Goal: Task Accomplishment & Management: Use online tool/utility

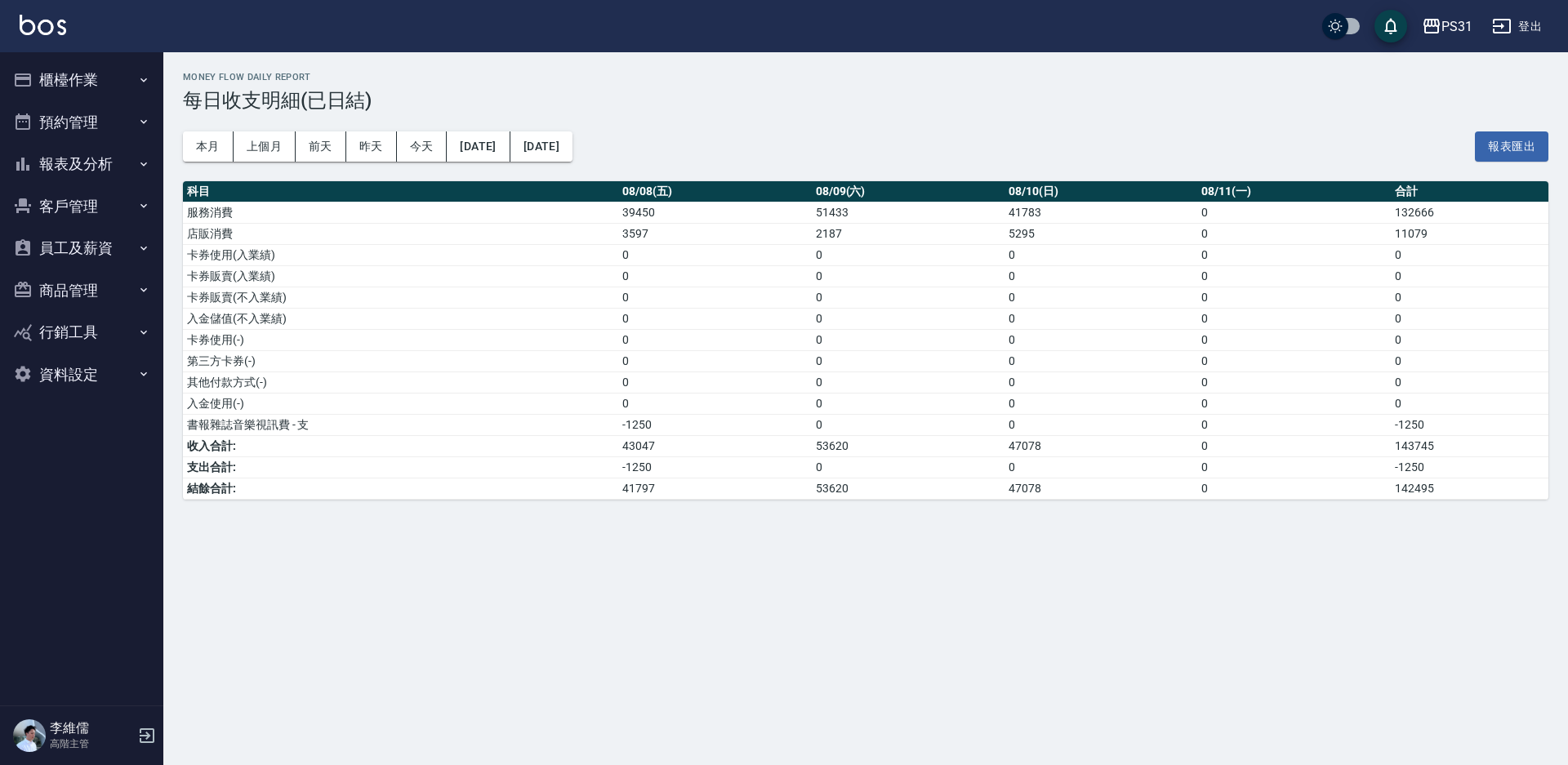
drag, startPoint x: 112, startPoint y: 87, endPoint x: 102, endPoint y: 75, distance: 15.6
click at [110, 86] on button "櫃檯作業" at bounding box center [81, 79] width 150 height 42
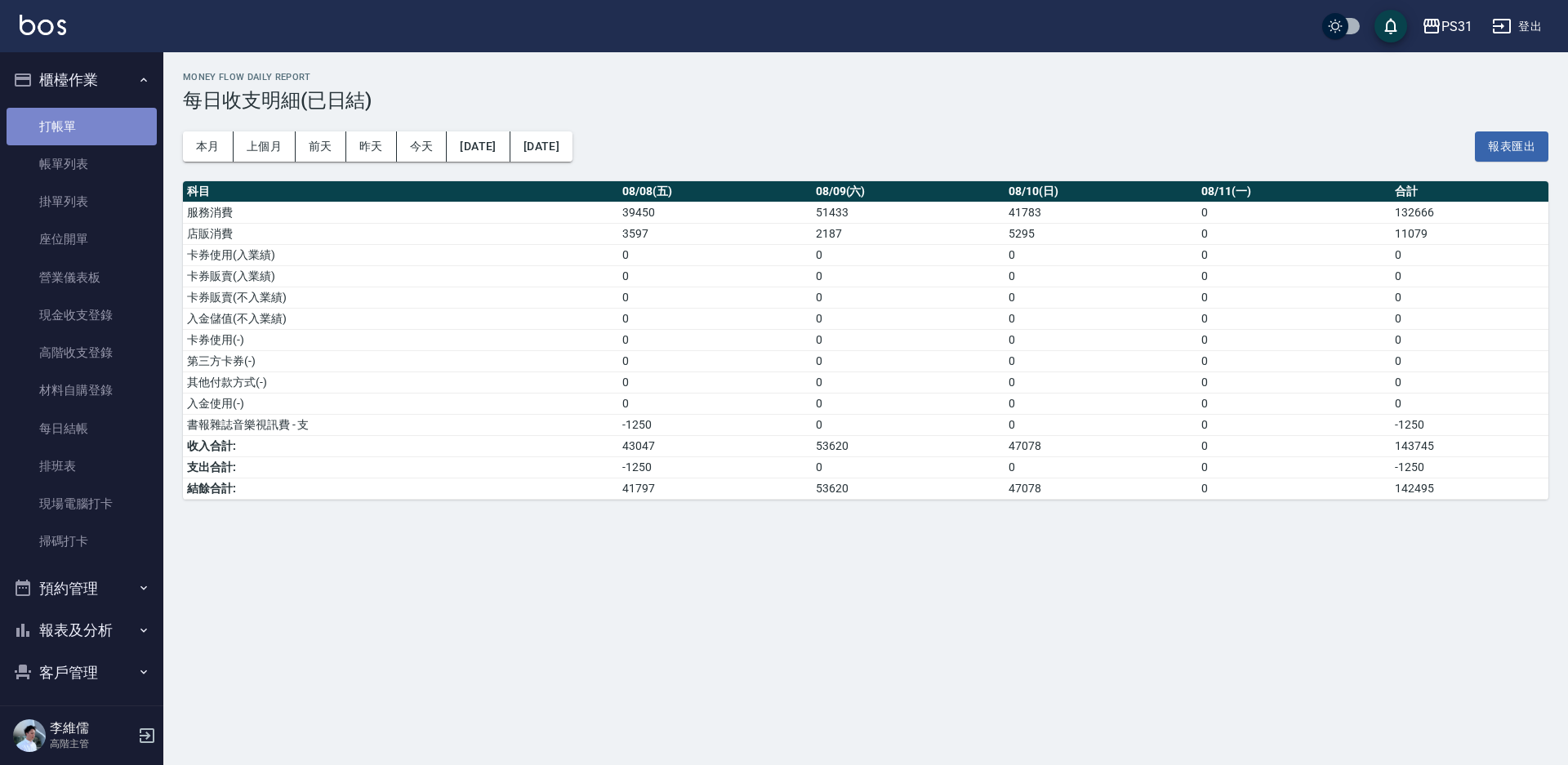
click at [100, 120] on link "打帳單" at bounding box center [81, 126] width 150 height 37
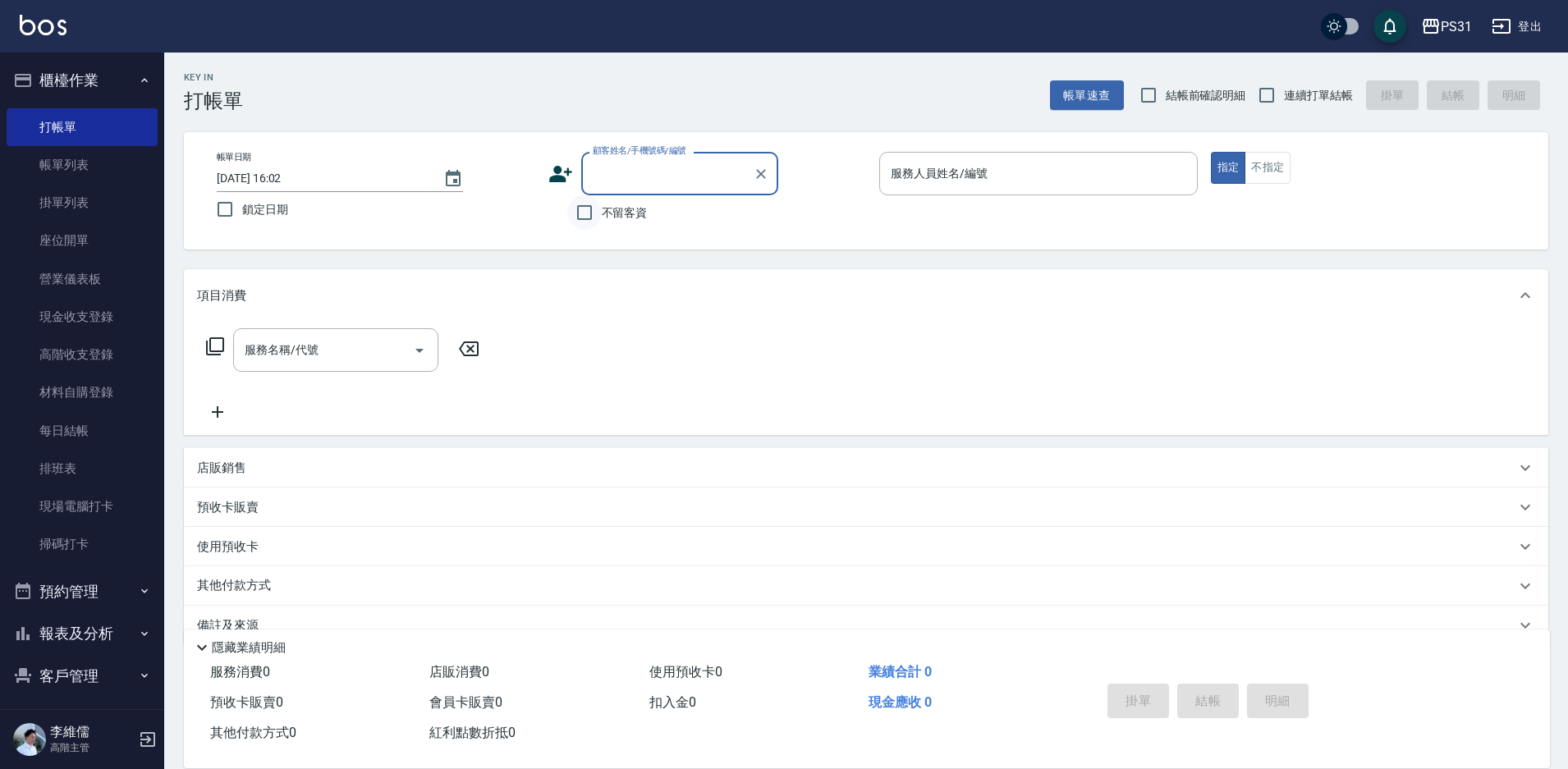
click at [577, 212] on input "不留客資" at bounding box center [584, 212] width 35 height 35
checkbox input "true"
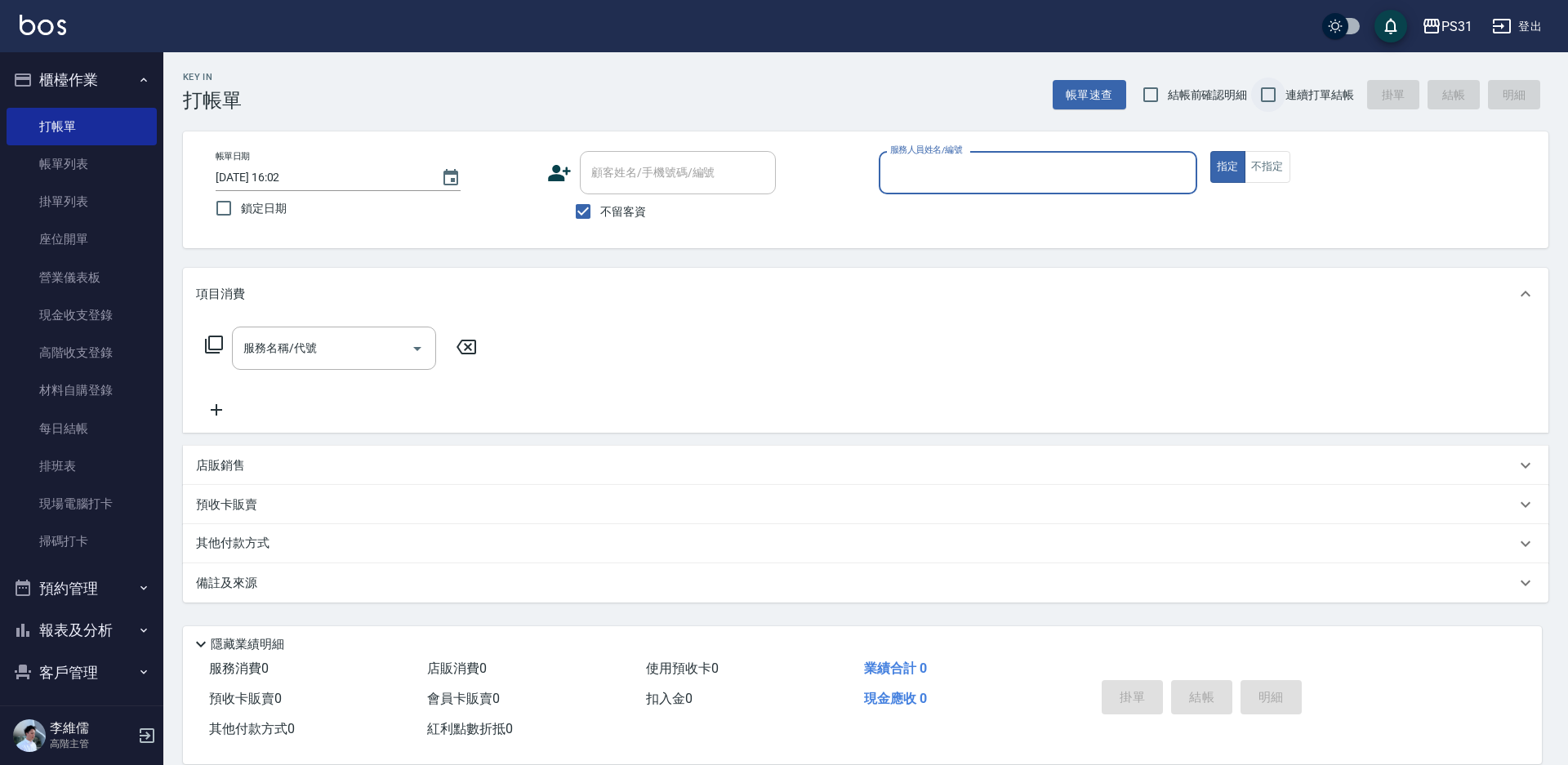
click at [1259, 92] on input "連續打單結帳" at bounding box center [1268, 94] width 35 height 35
checkbox input "true"
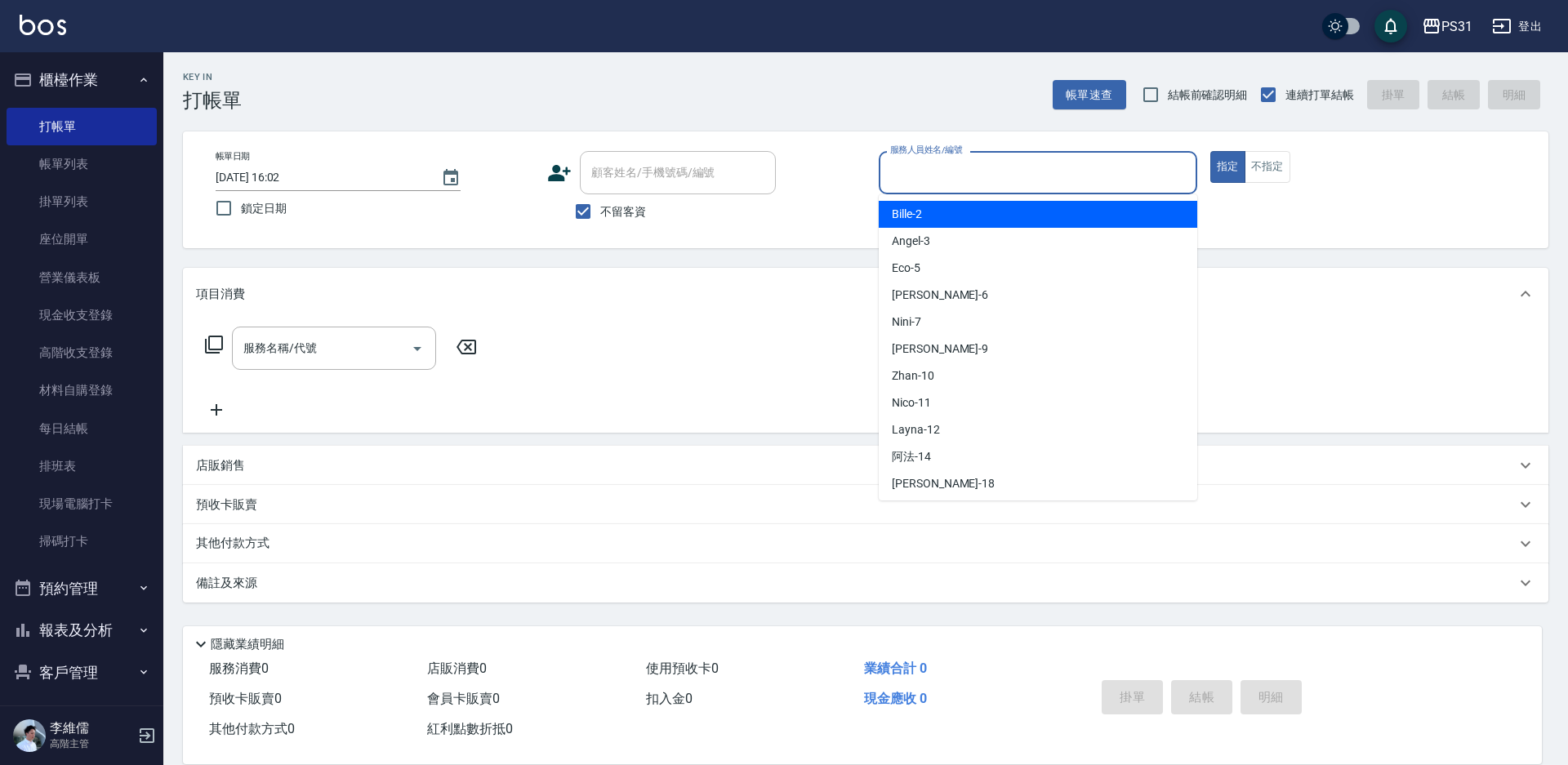
drag, startPoint x: 950, startPoint y: 183, endPoint x: 976, endPoint y: 208, distance: 36.1
click at [976, 208] on body "PS31 登出 櫃檯作業 打帳單 帳單列表 掛單列表 座位開單 營業儀表板 現金收支登錄 高階收支登錄 材料自購登錄 每日結帳 排班表 現場電腦打卡 掃碼打卡…" at bounding box center [784, 382] width 1568 height 765
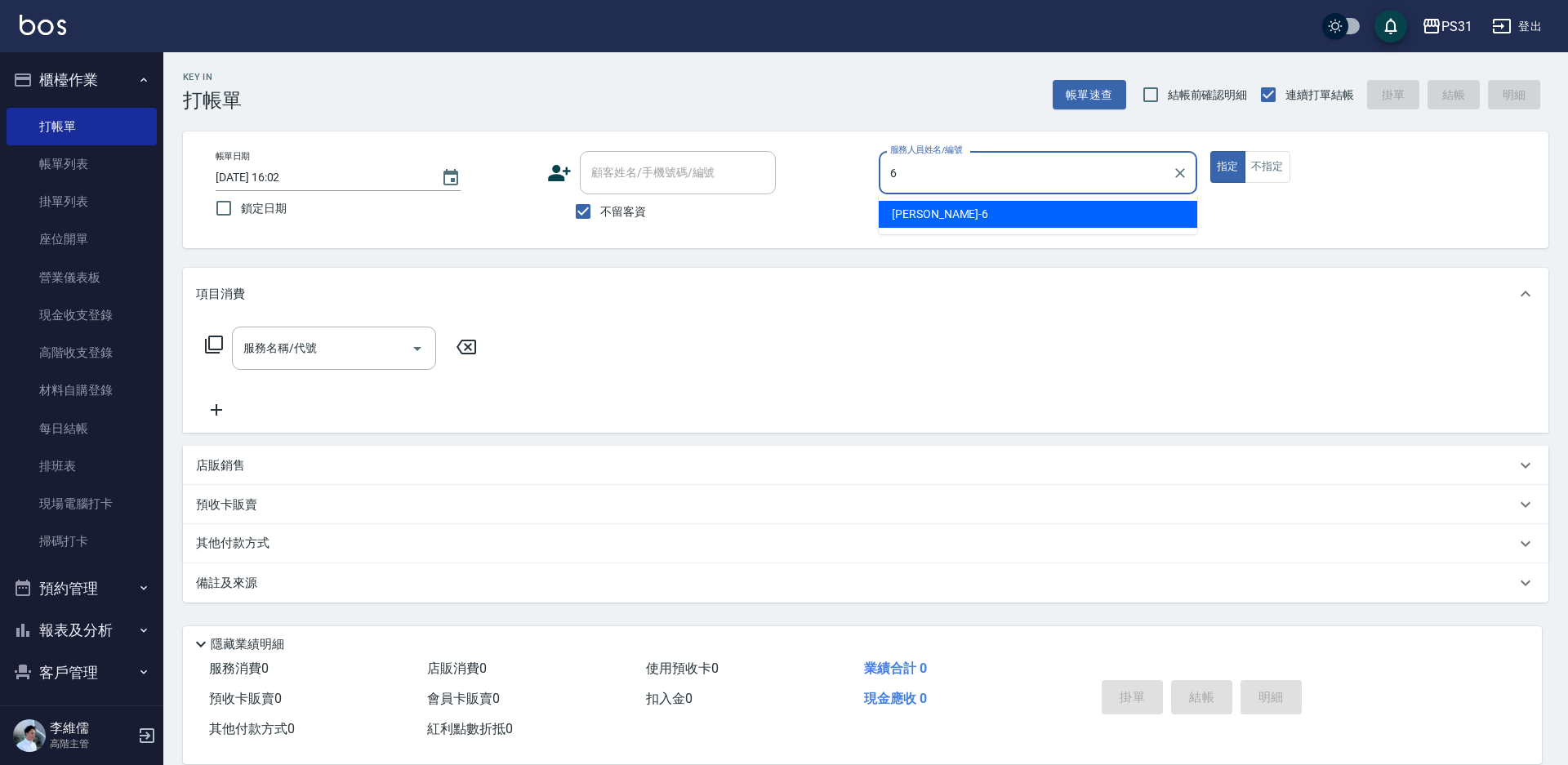
type input "Aki-6"
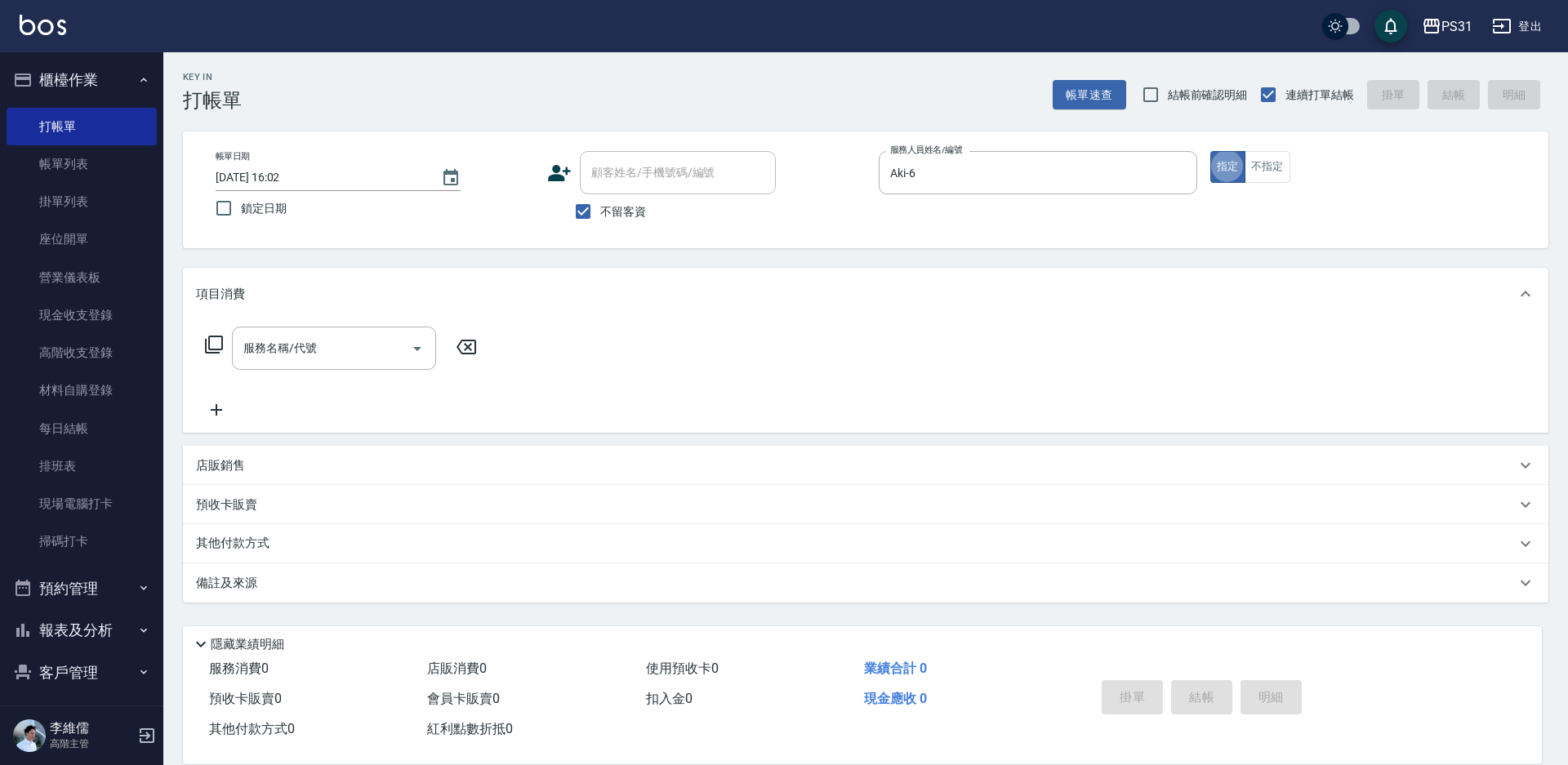
type button "true"
click at [214, 460] on p "店販銷售" at bounding box center [221, 465] width 49 height 17
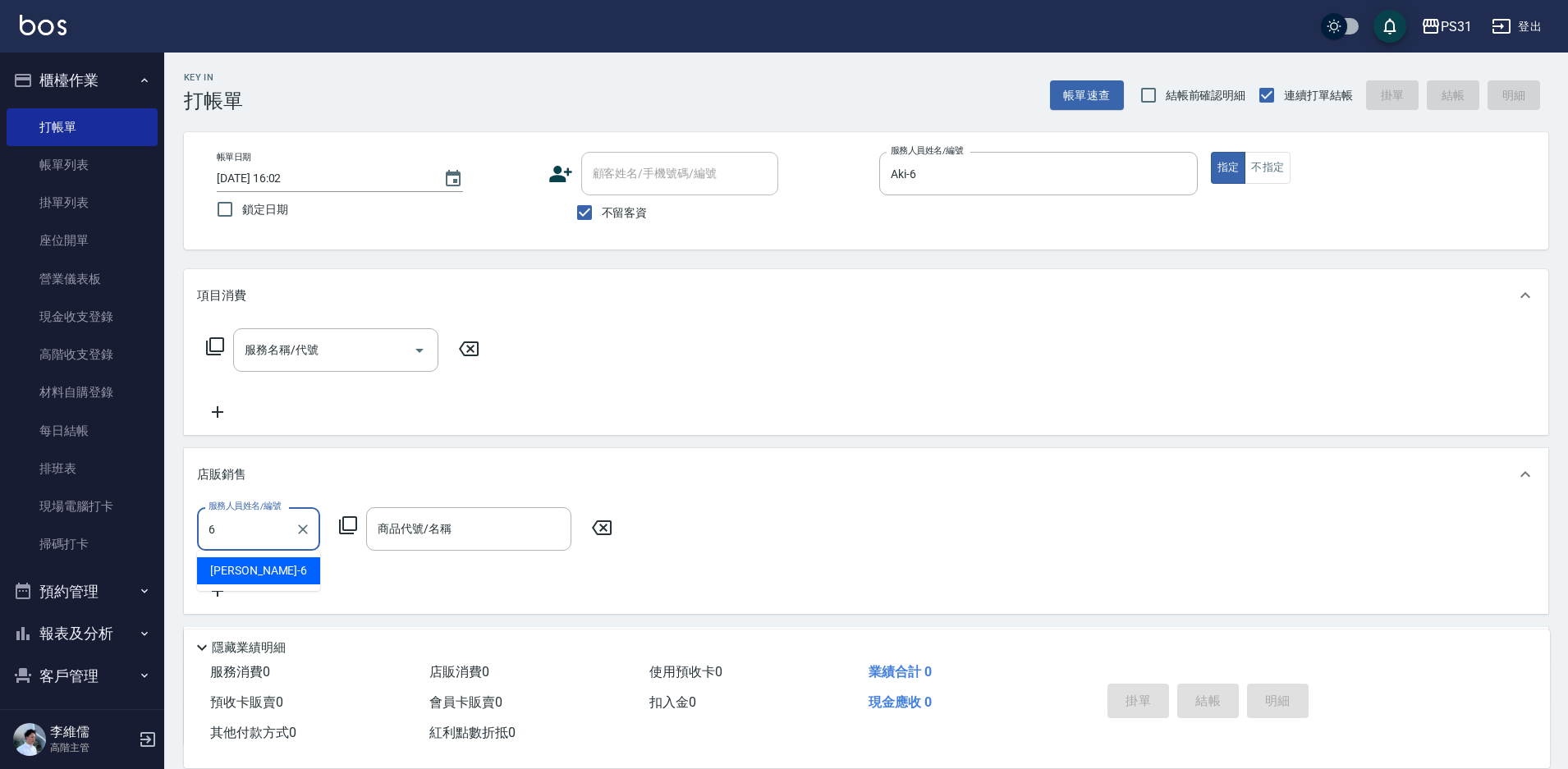
type input "Aki-6"
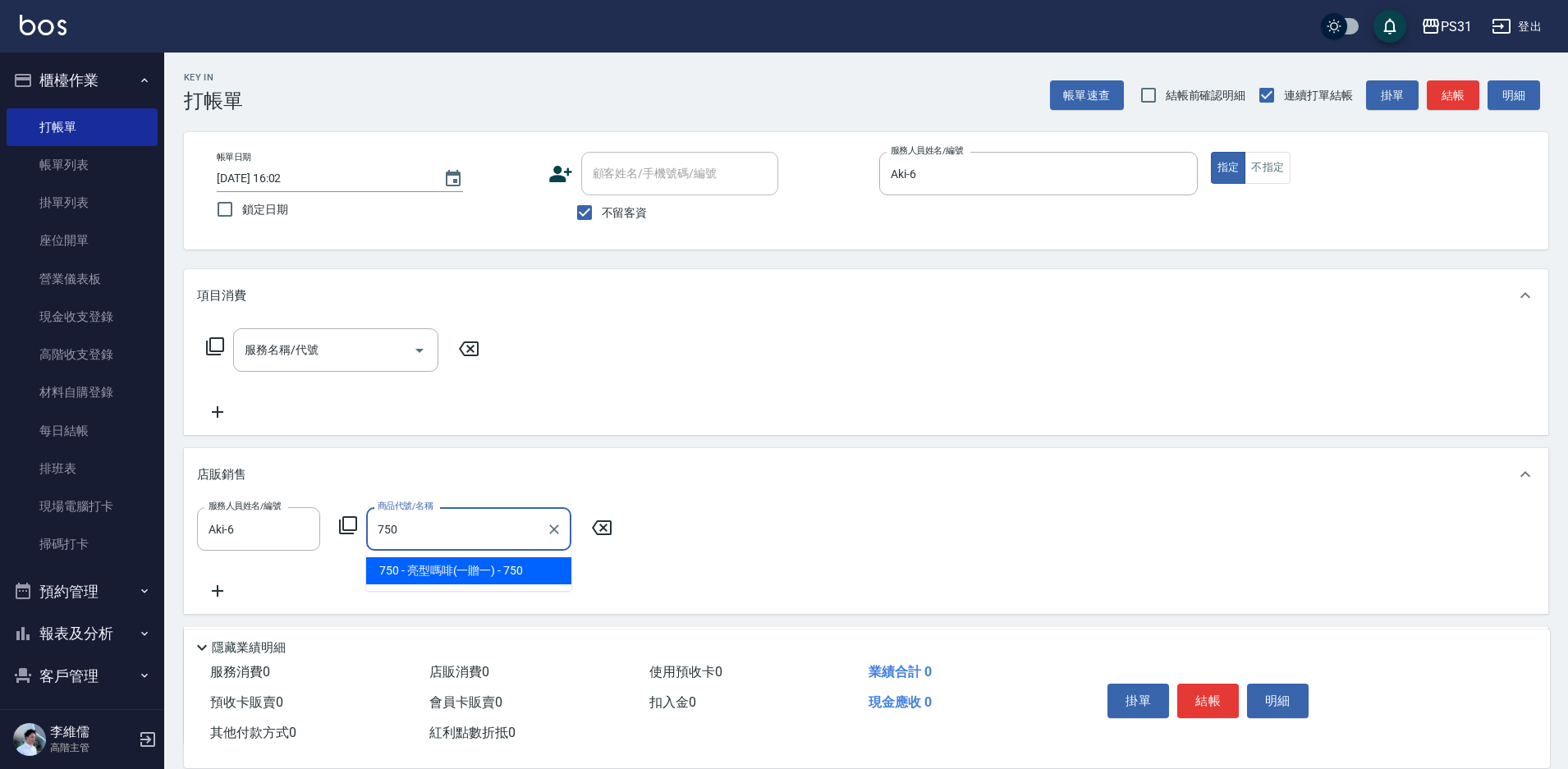
type input "亮型嗎啡(一贈一)"
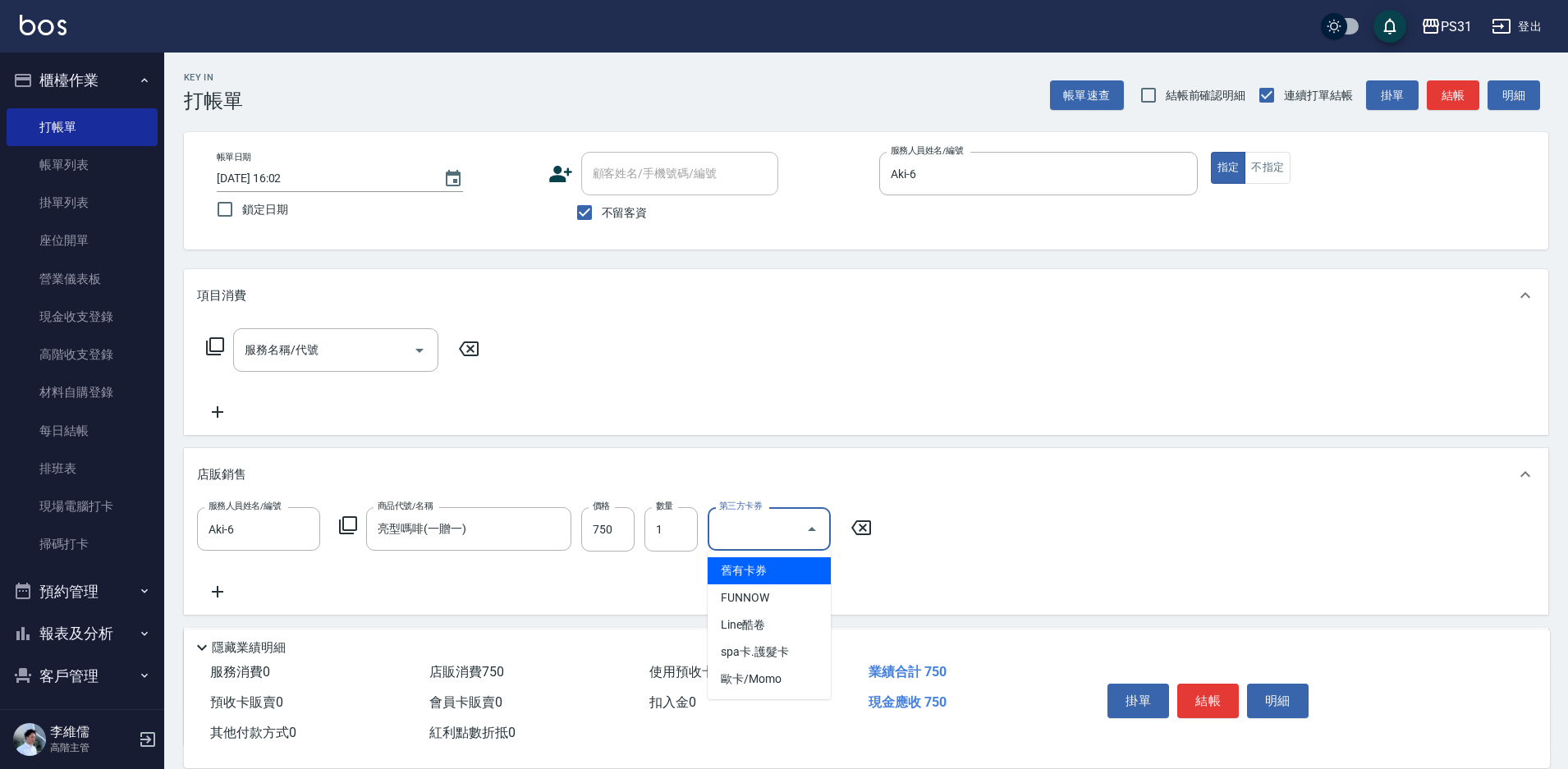
type input "舊有卡券"
click at [215, 348] on icon at bounding box center [215, 346] width 20 height 20
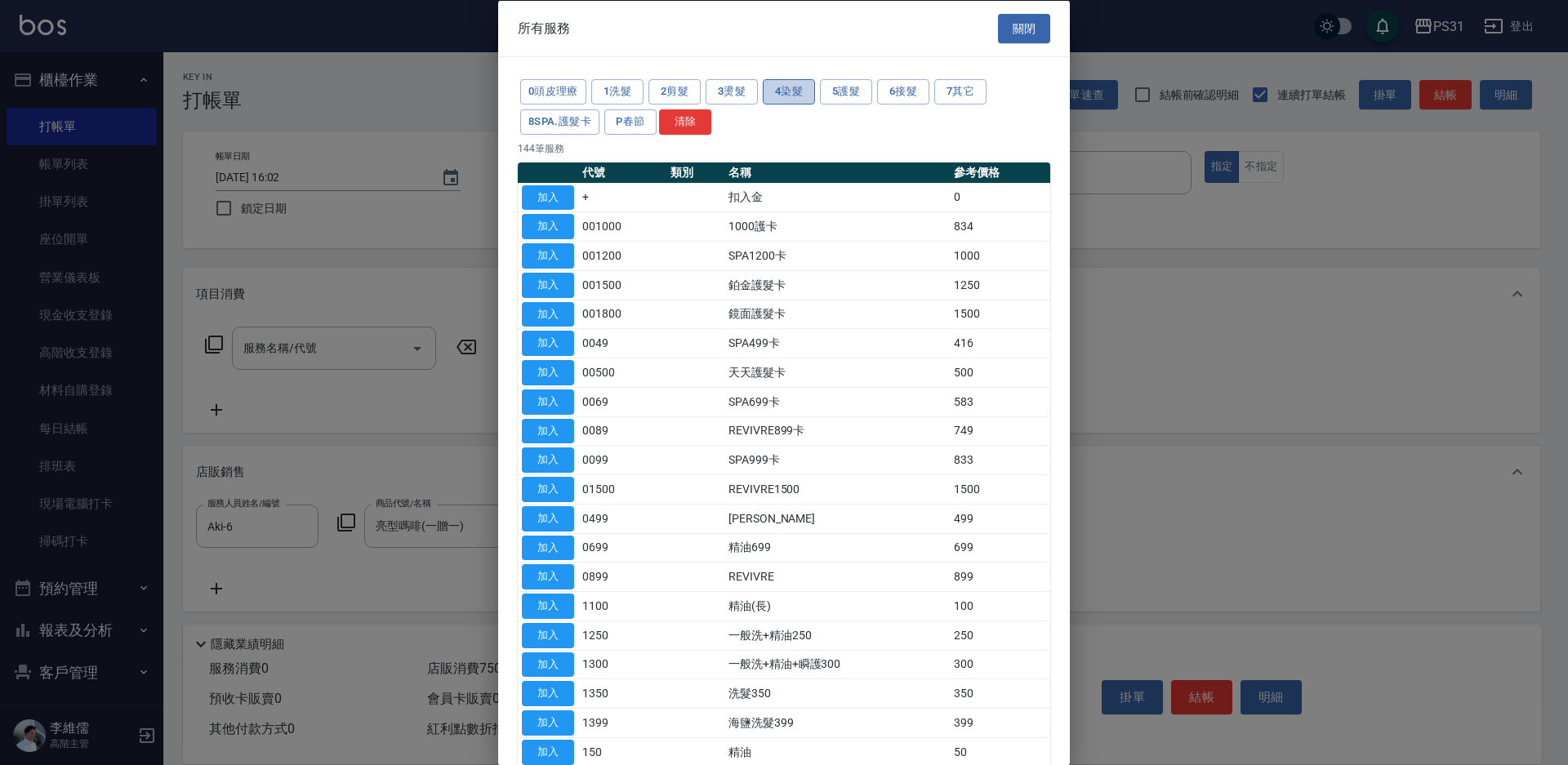
click at [805, 88] on button "4染髮" at bounding box center [789, 92] width 52 height 25
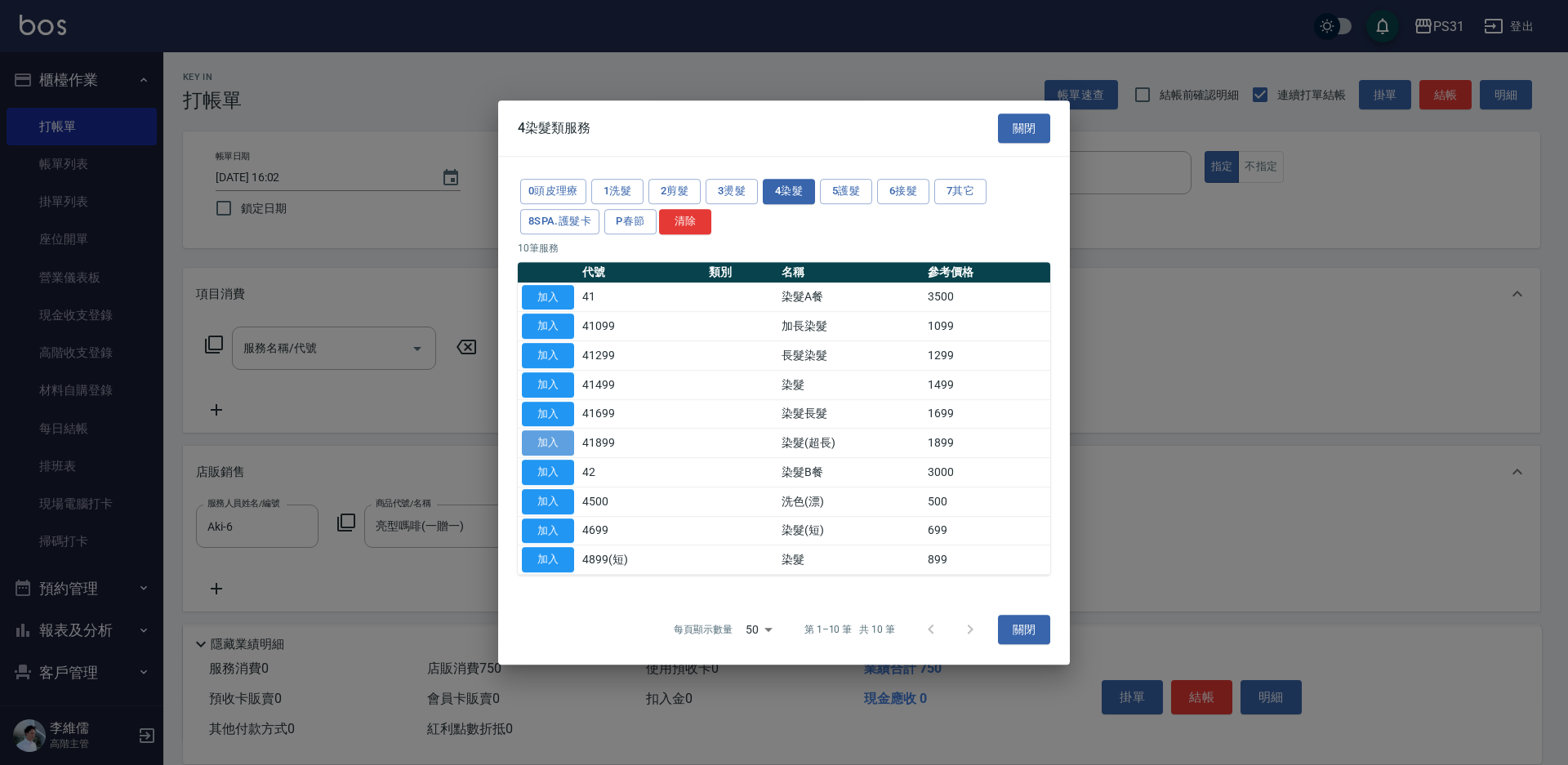
click at [535, 443] on button "加入" at bounding box center [549, 443] width 52 height 25
type input "染髮(超長)(41899)"
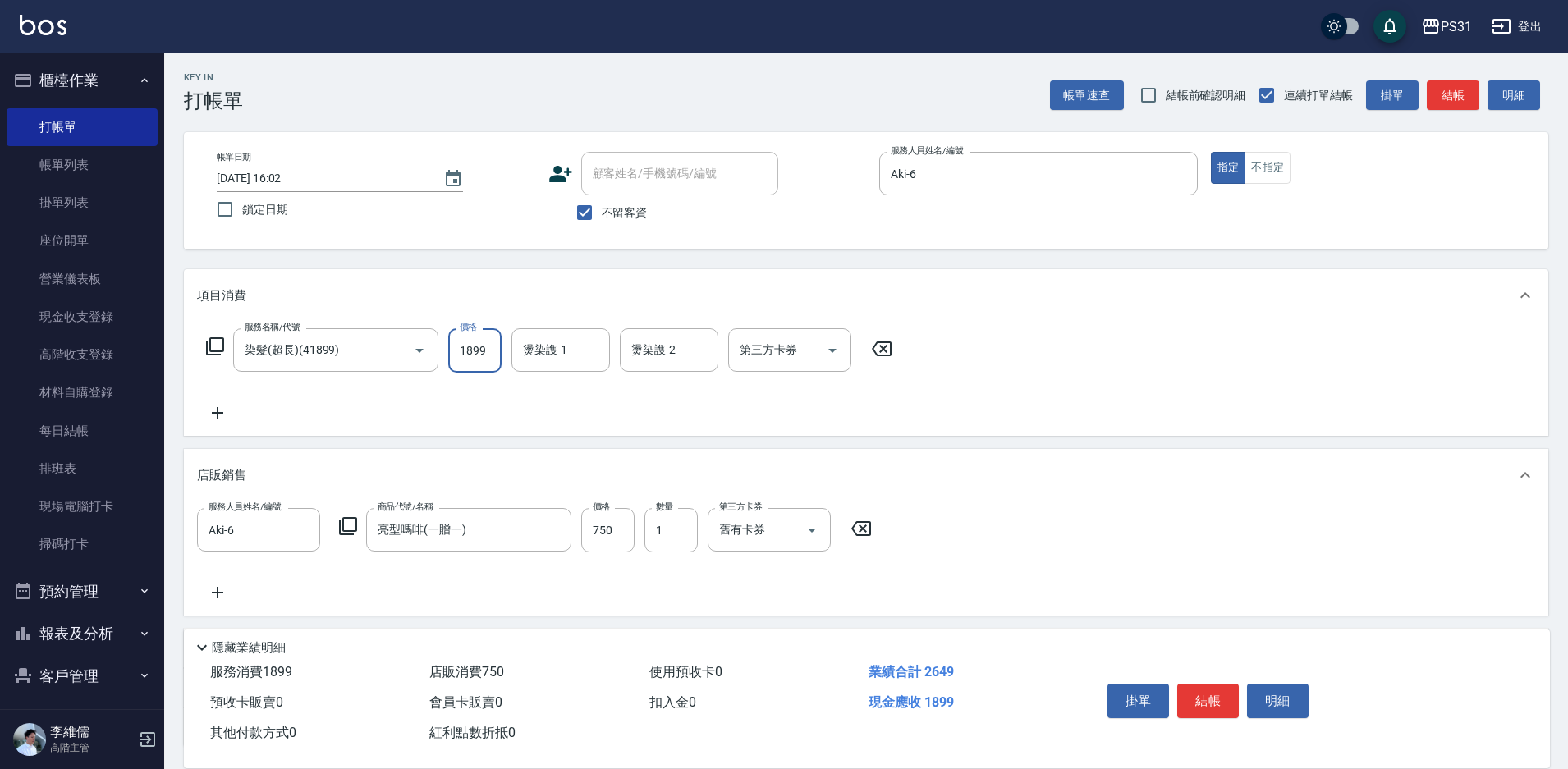
click at [486, 348] on input "1899" at bounding box center [474, 350] width 54 height 44
type input "2099"
type input "[PERSON_NAME]-20"
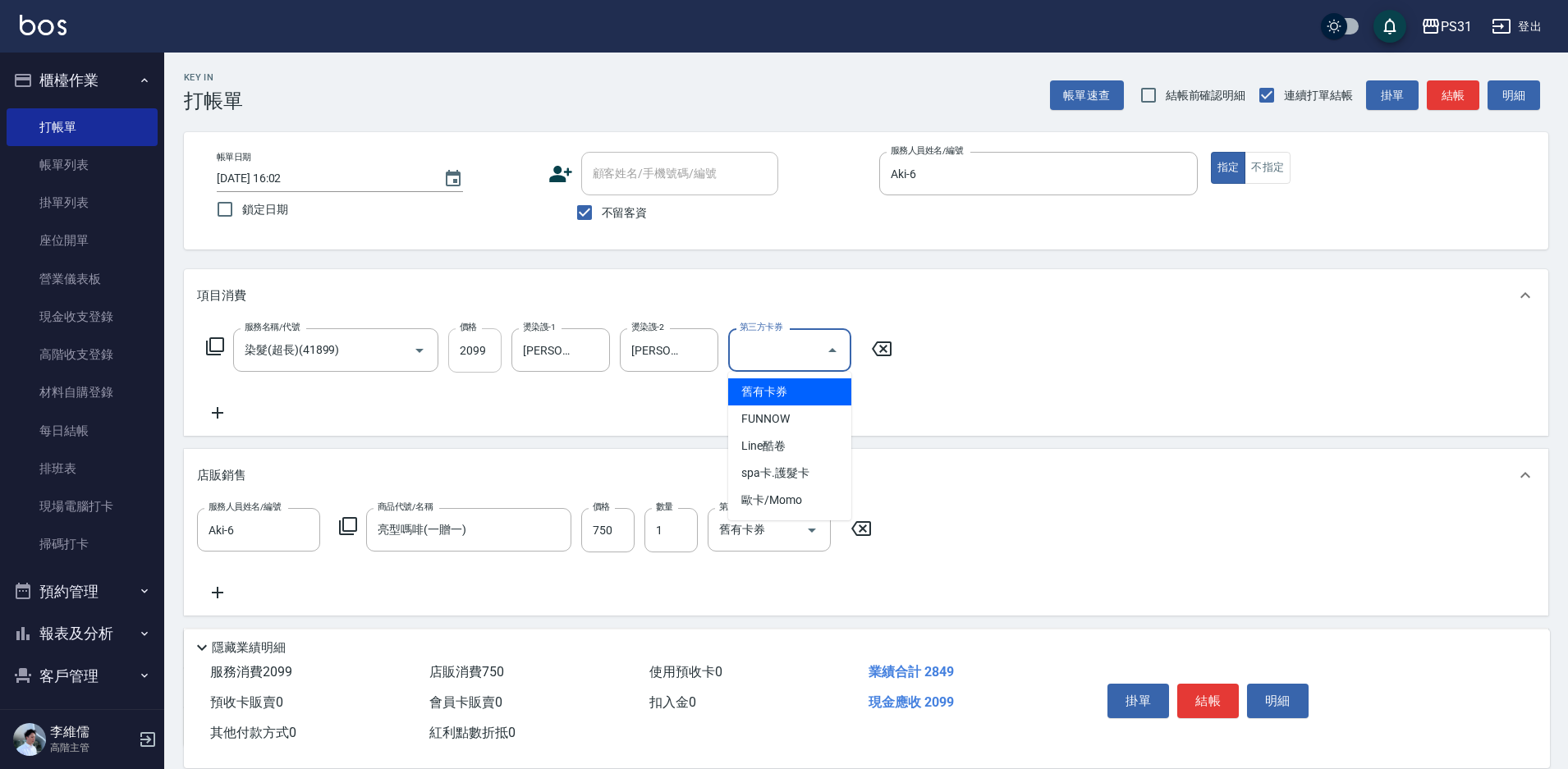
type input "舊有卡券"
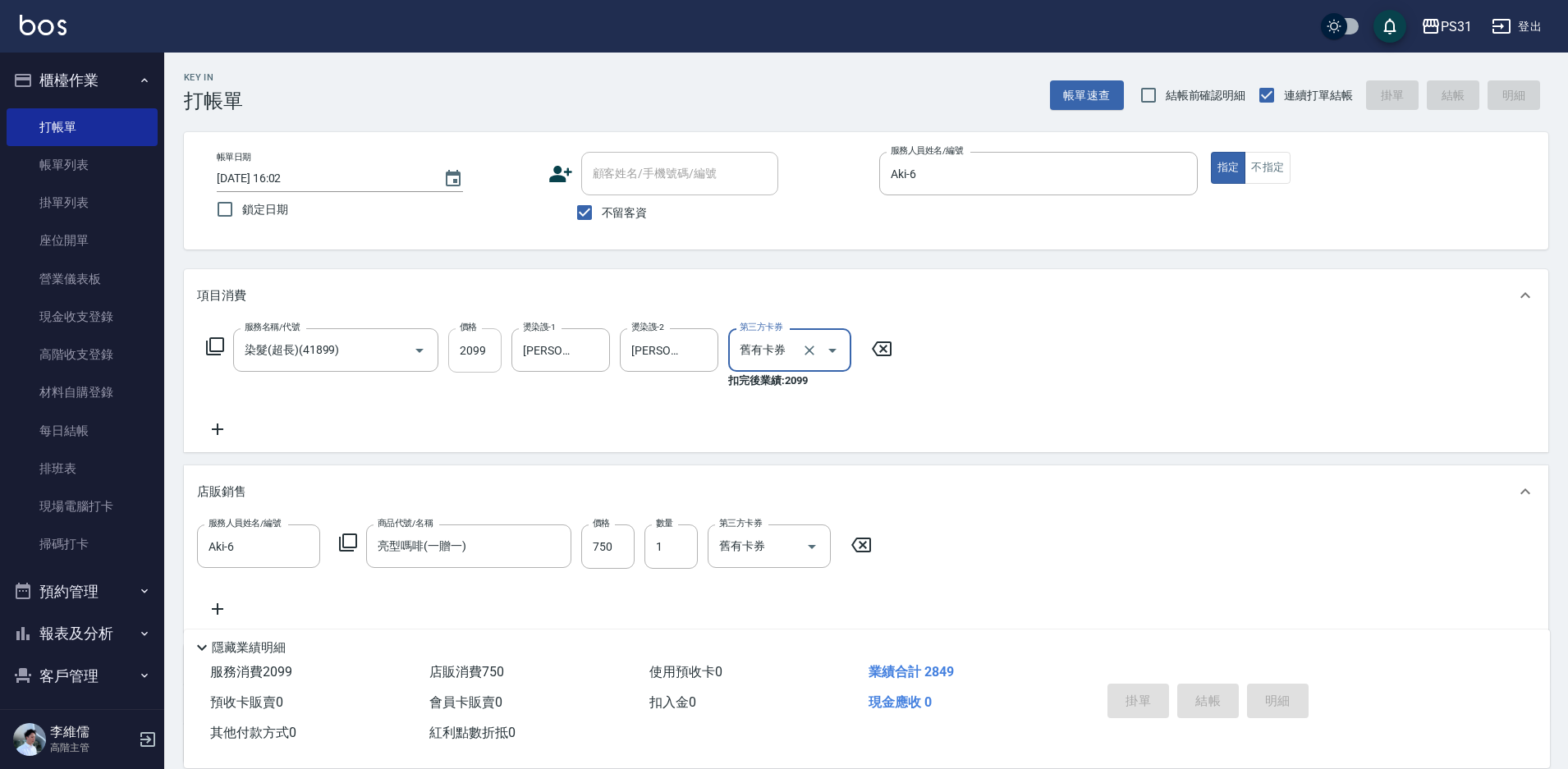
type input "[DATE] 16:05"
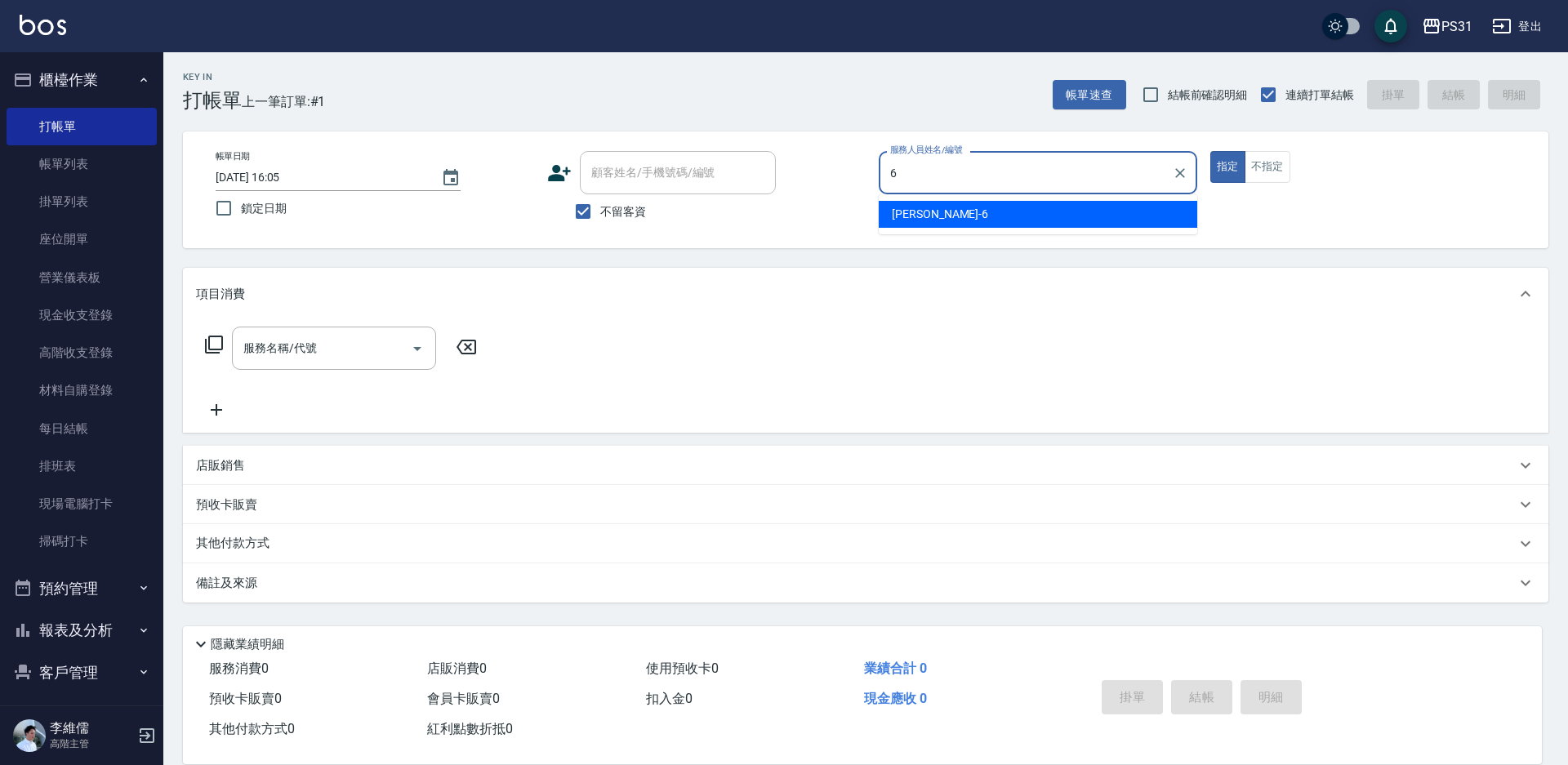
type input "Aki-6"
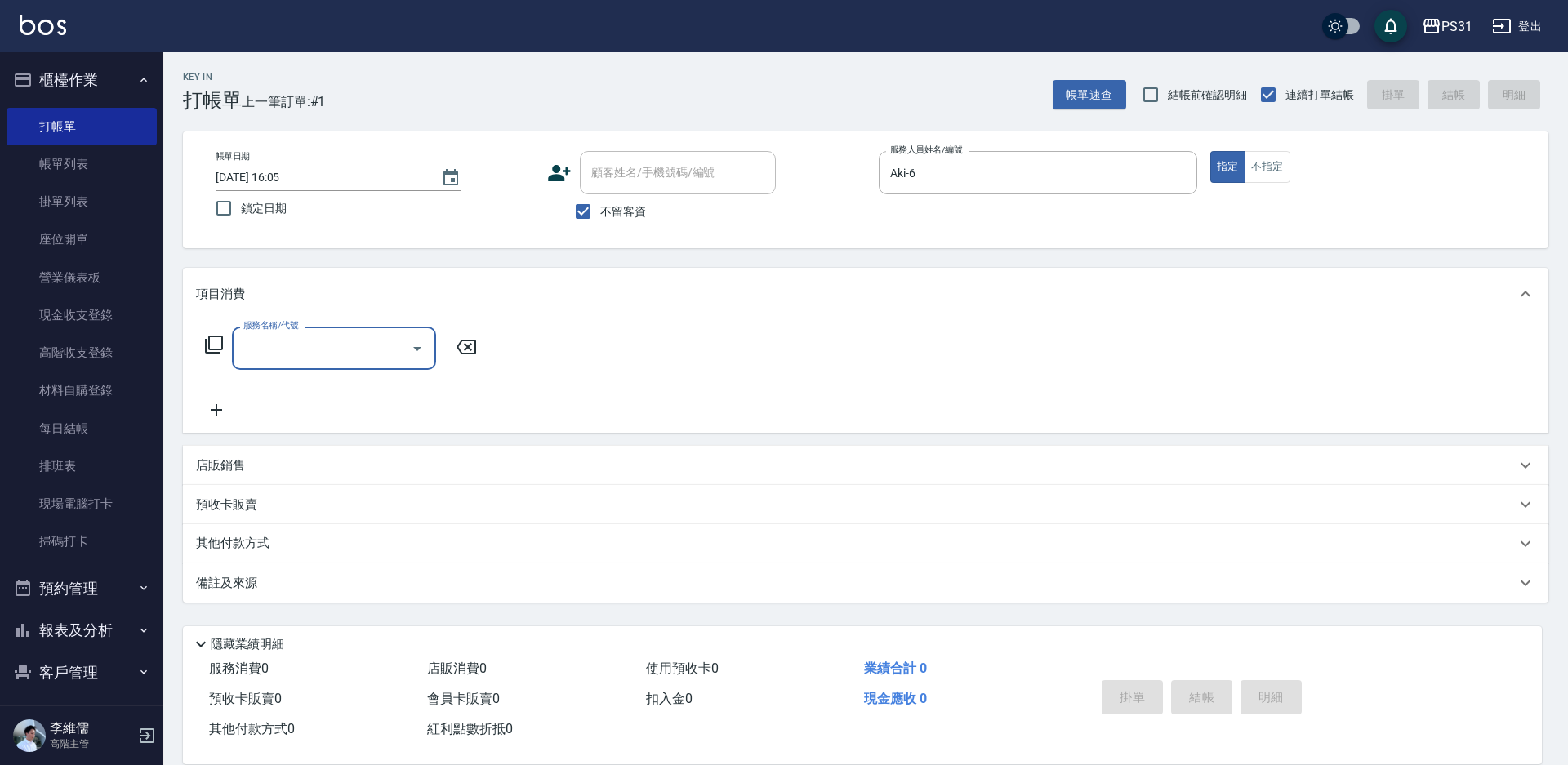
click at [214, 344] on icon at bounding box center [214, 344] width 20 height 20
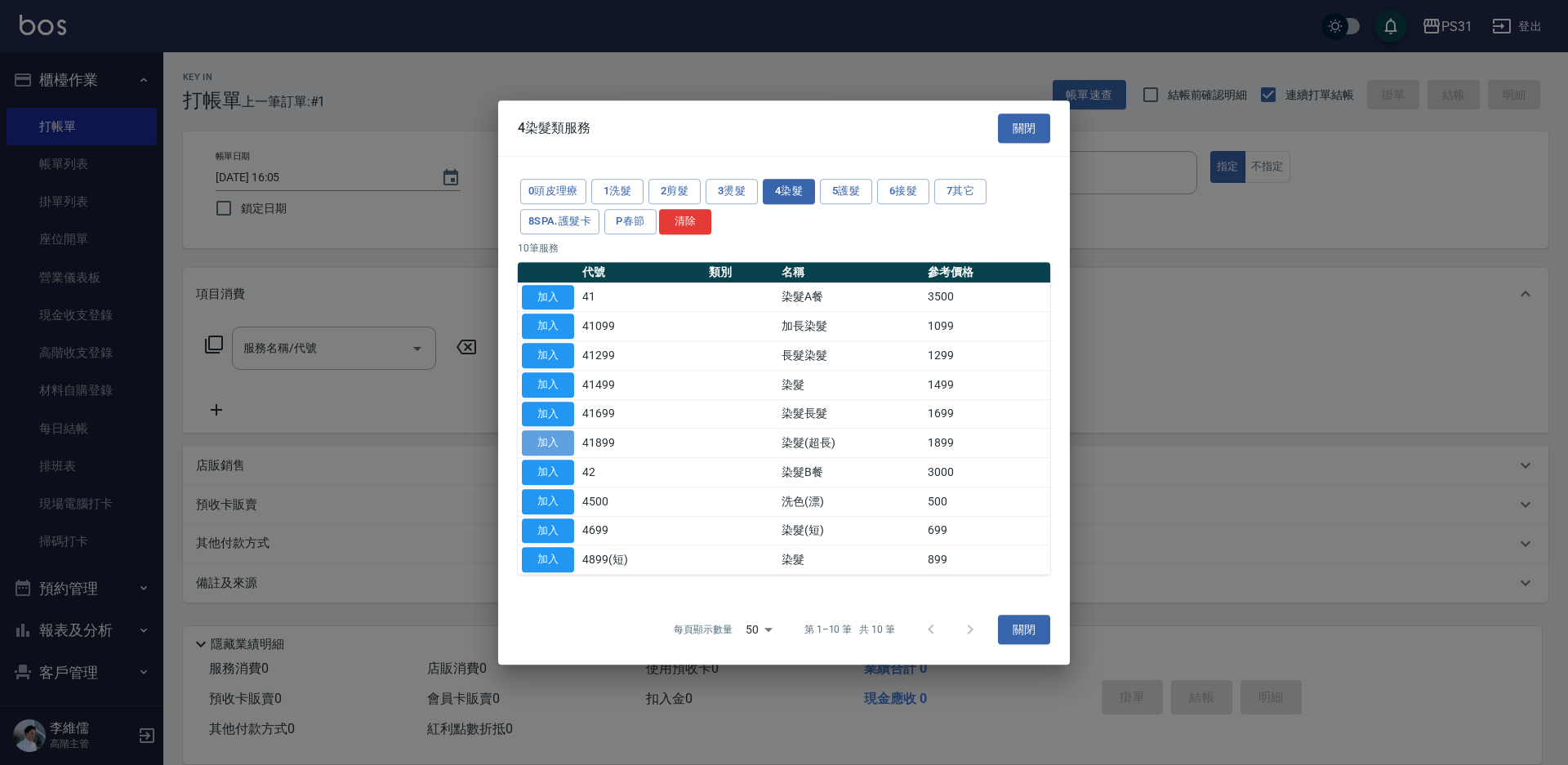
click at [537, 436] on button "加入" at bounding box center [549, 443] width 52 height 25
type input "染髮(超長)(41899)"
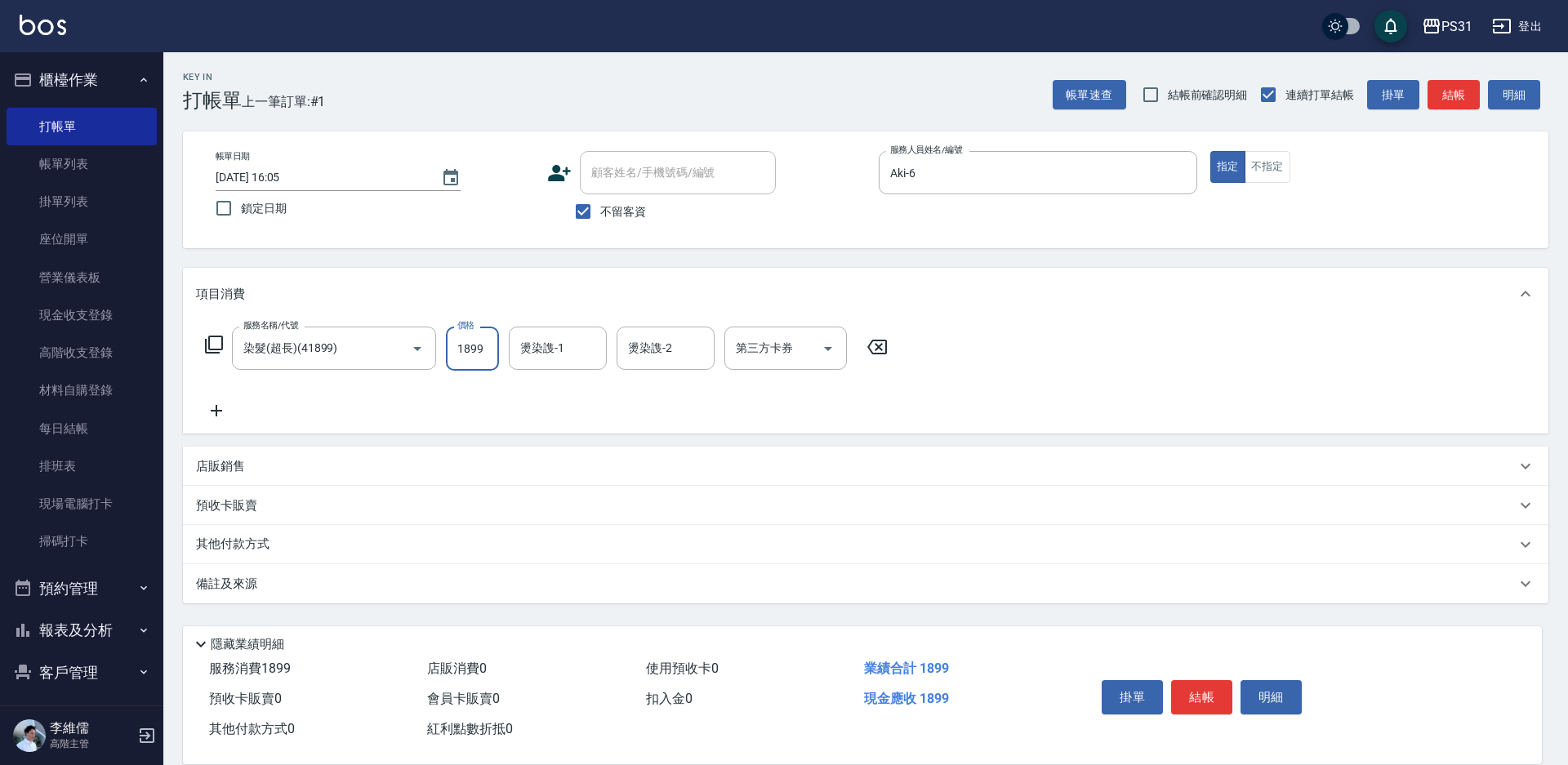
click at [477, 351] on input "1899" at bounding box center [472, 348] width 53 height 44
type input "2099"
type input "[PERSON_NAME]-20"
click at [257, 541] on p "其他付款方式" at bounding box center [236, 544] width 81 height 18
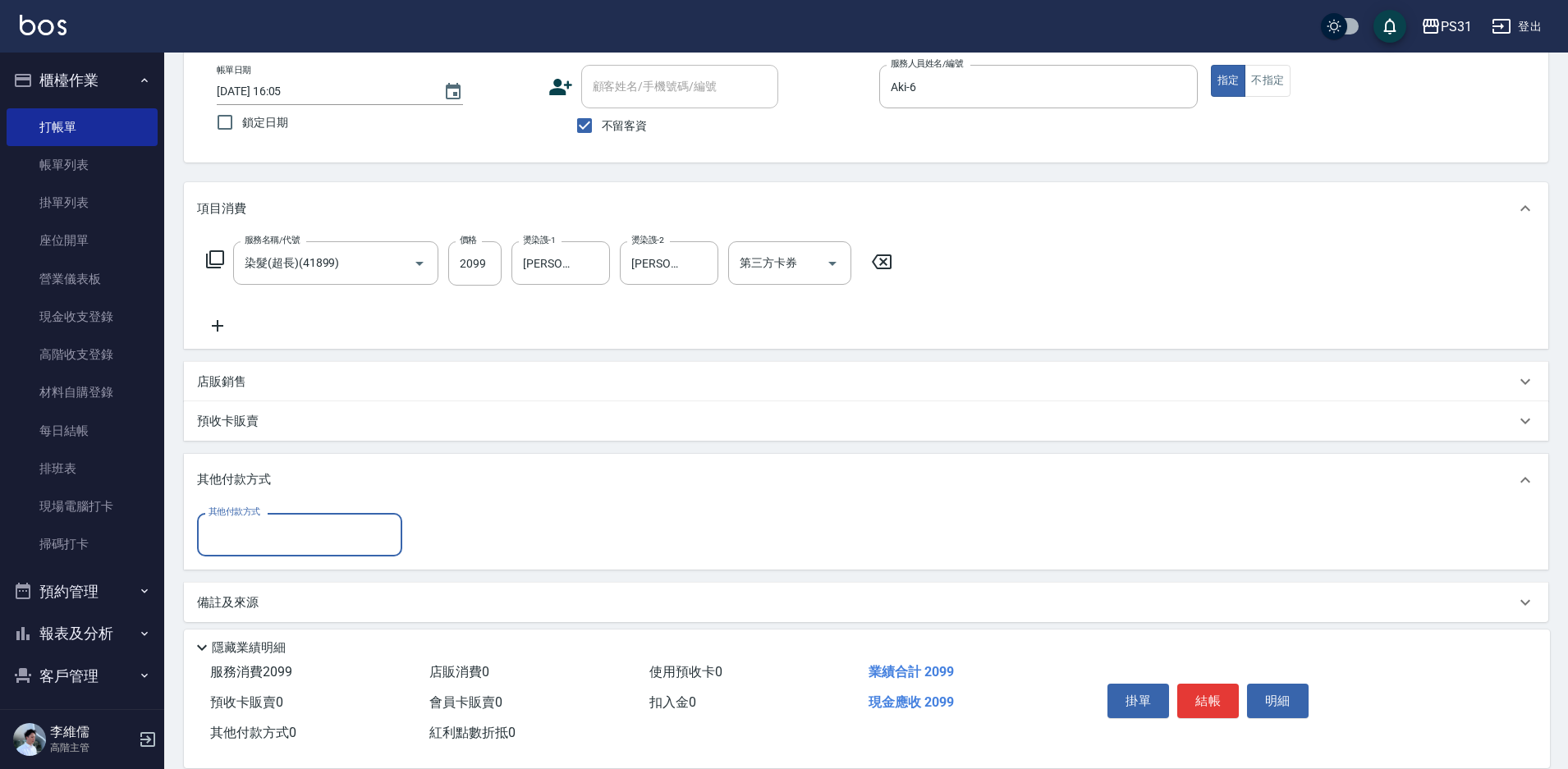
scroll to position [98, 0]
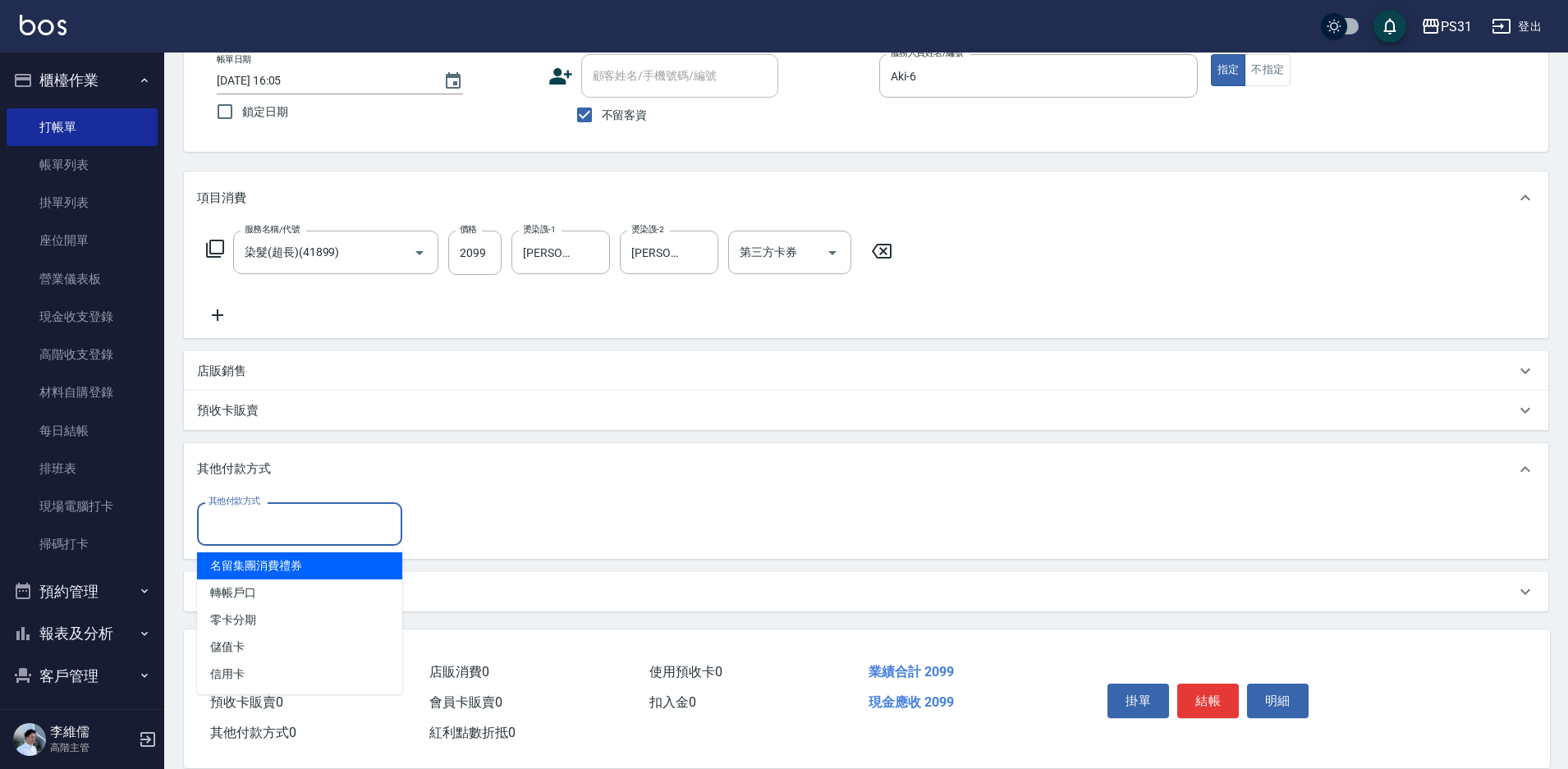
click at [312, 515] on input "其他付款方式" at bounding box center [300, 524] width 191 height 29
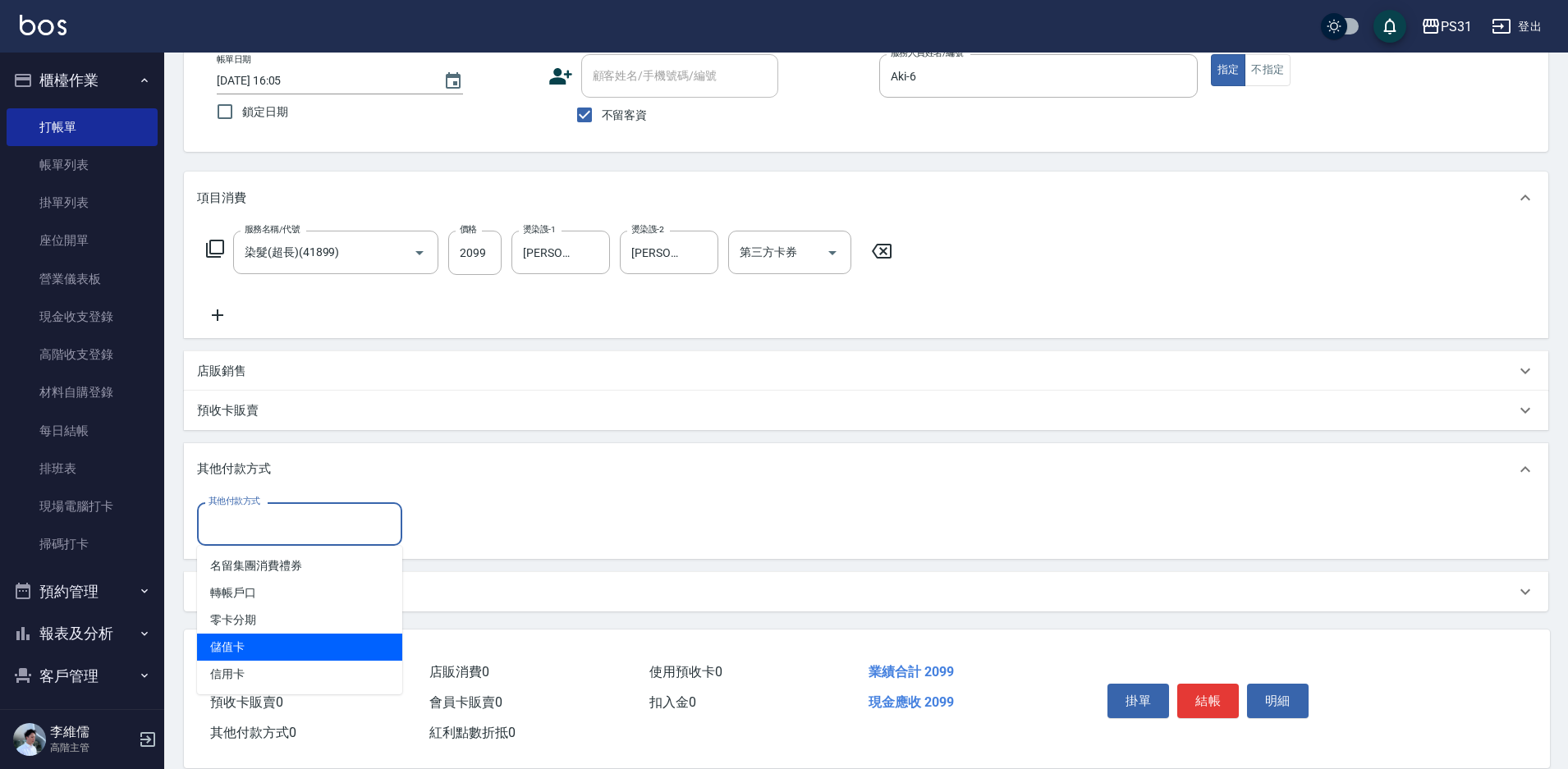
click at [312, 649] on span "儲值卡" at bounding box center [300, 647] width 206 height 27
type input "儲值卡"
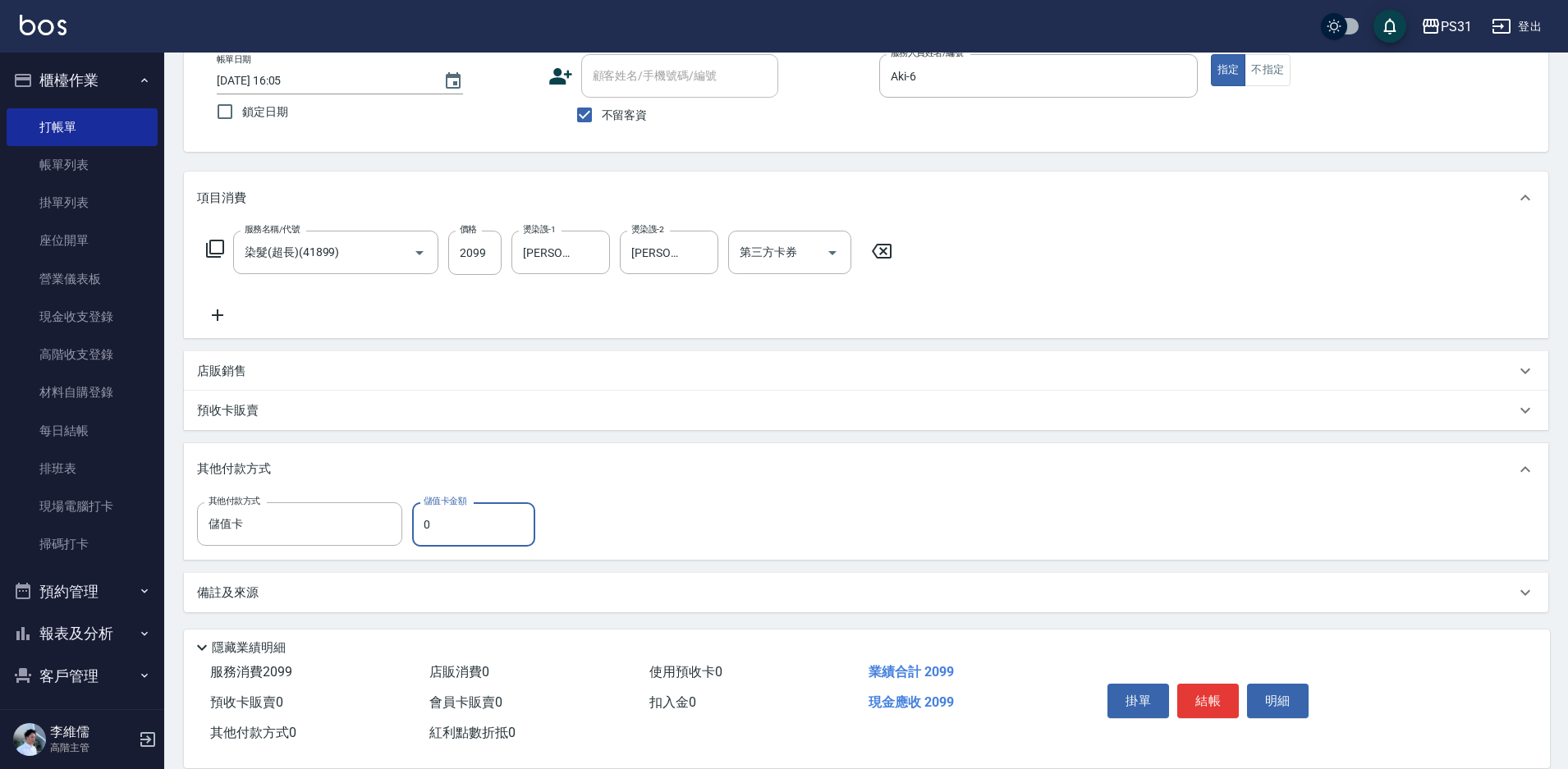
click at [421, 525] on input "0" at bounding box center [474, 524] width 123 height 44
type input "1941"
type input "[DATE] 16:06"
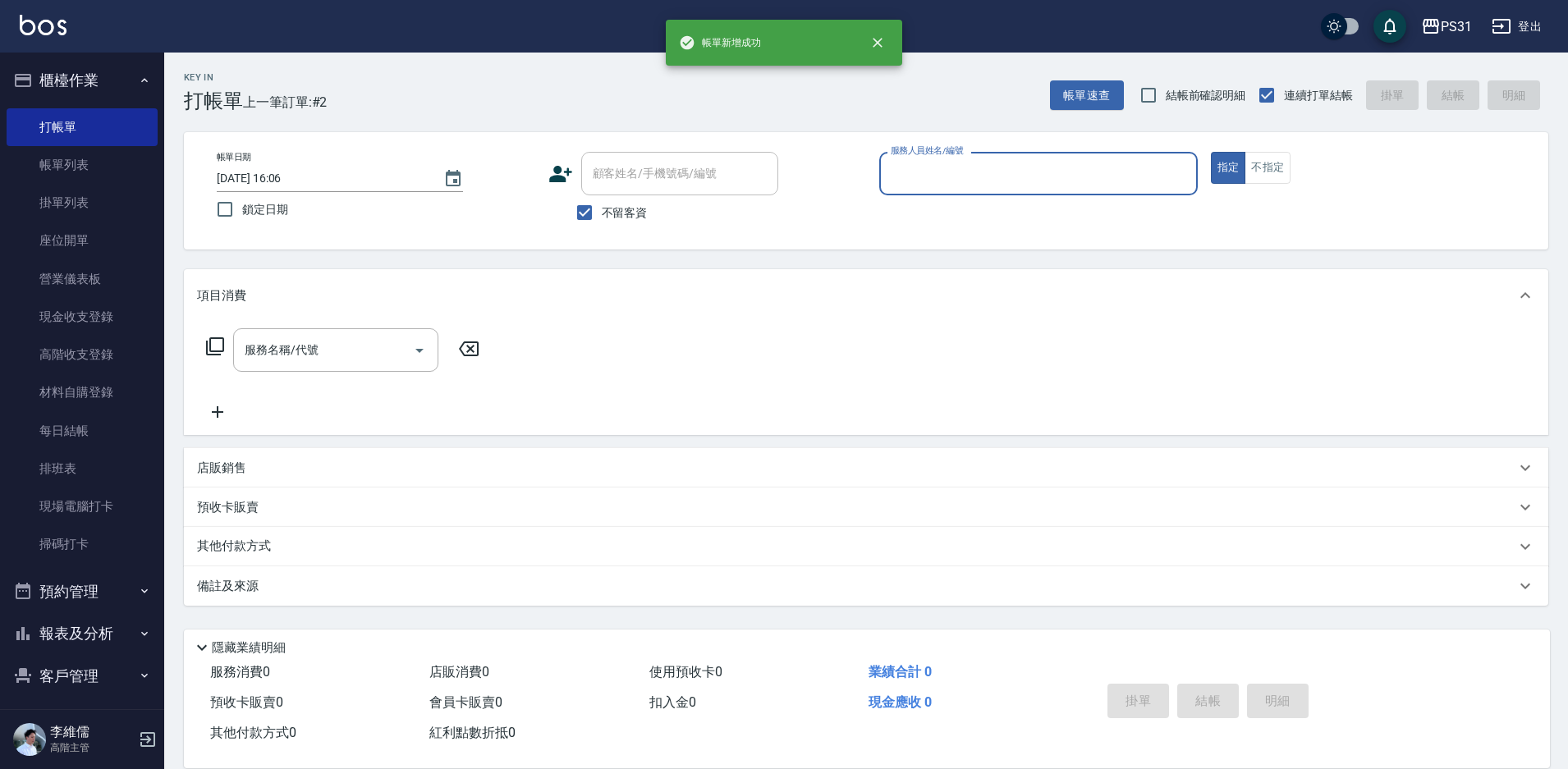
scroll to position [0, 0]
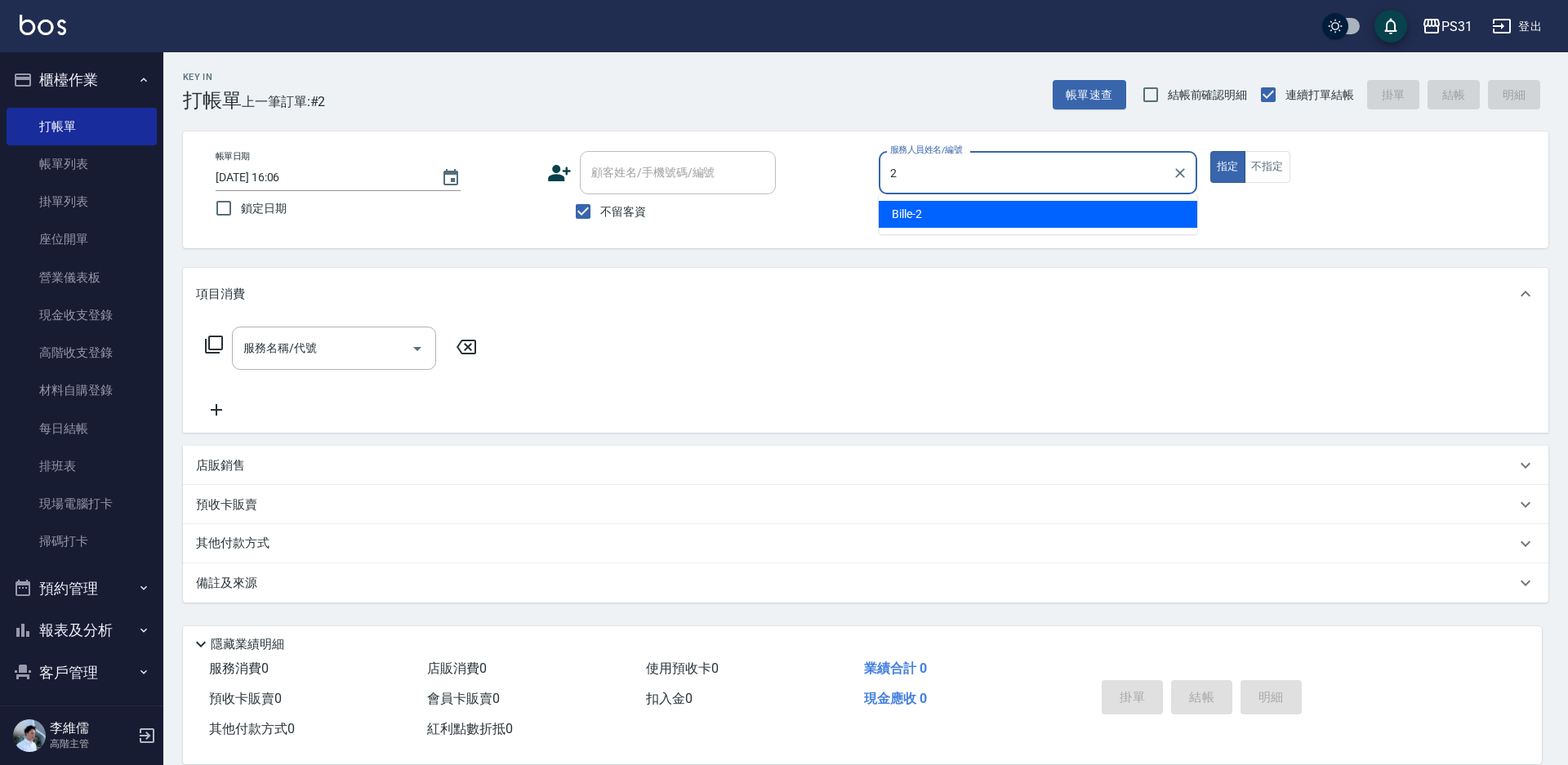
type input "Bille-2"
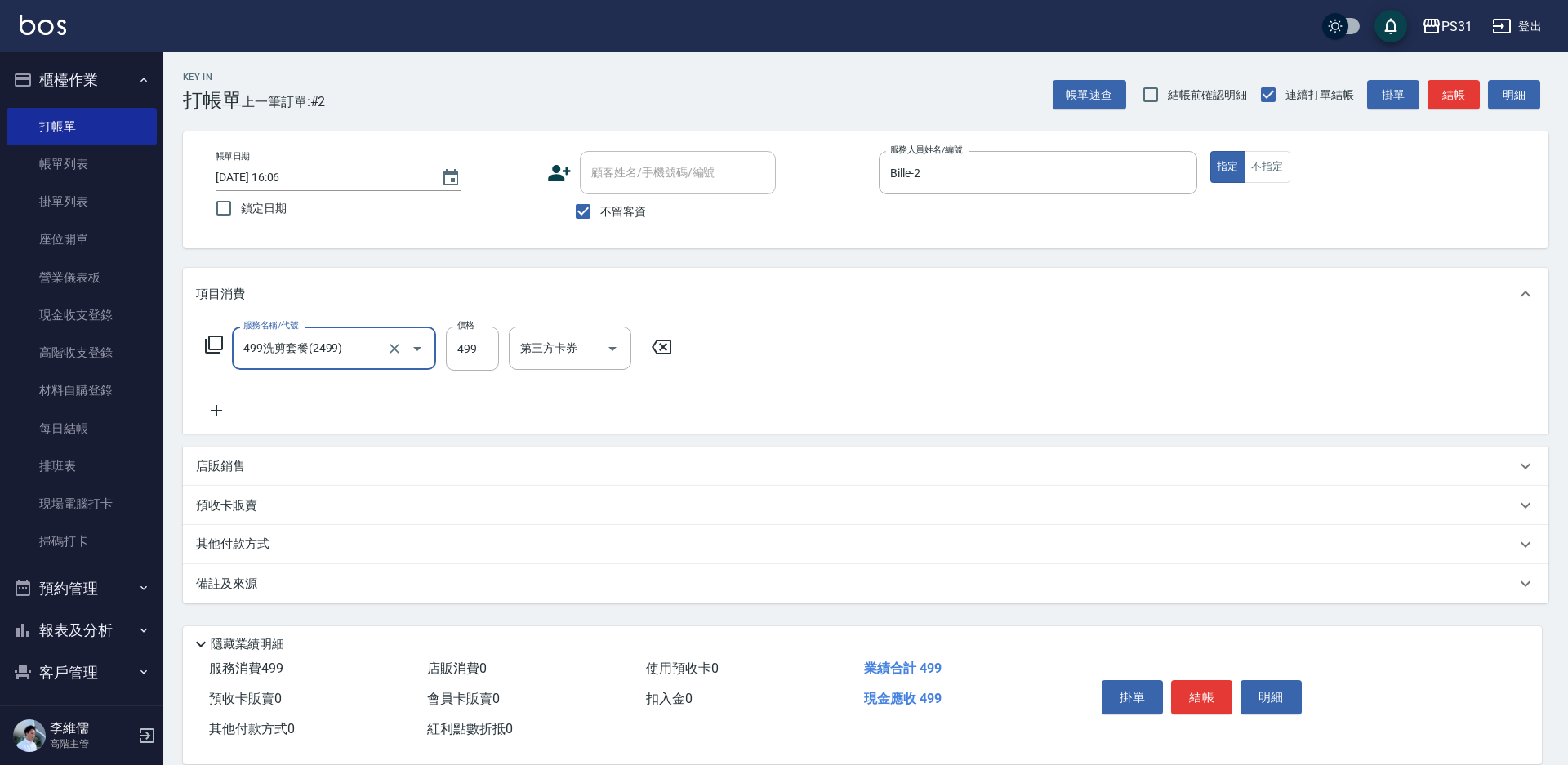
type input "499洗剪套餐(2499)"
type input "[PERSON_NAME]-34"
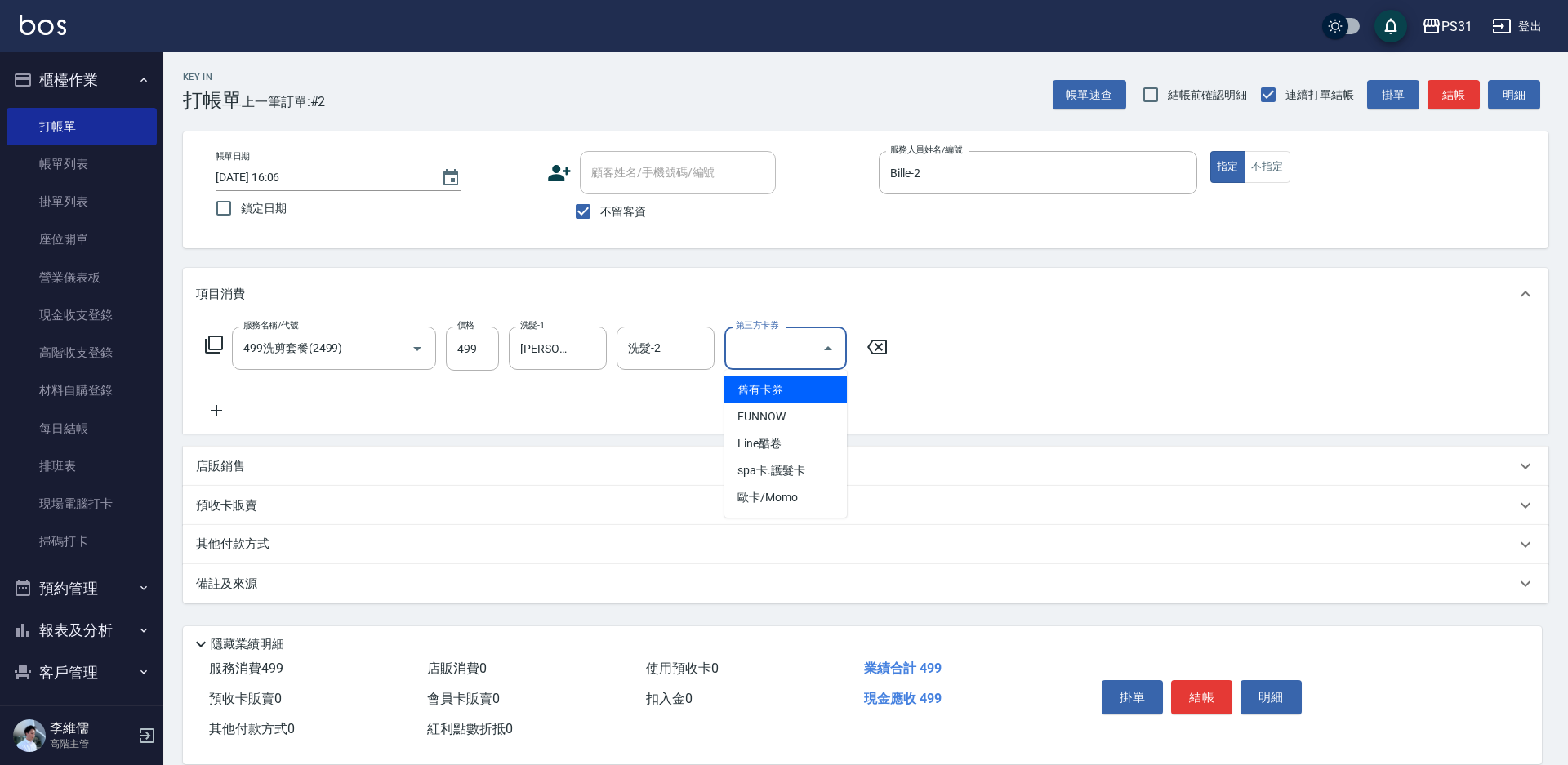
type input "舊有卡券"
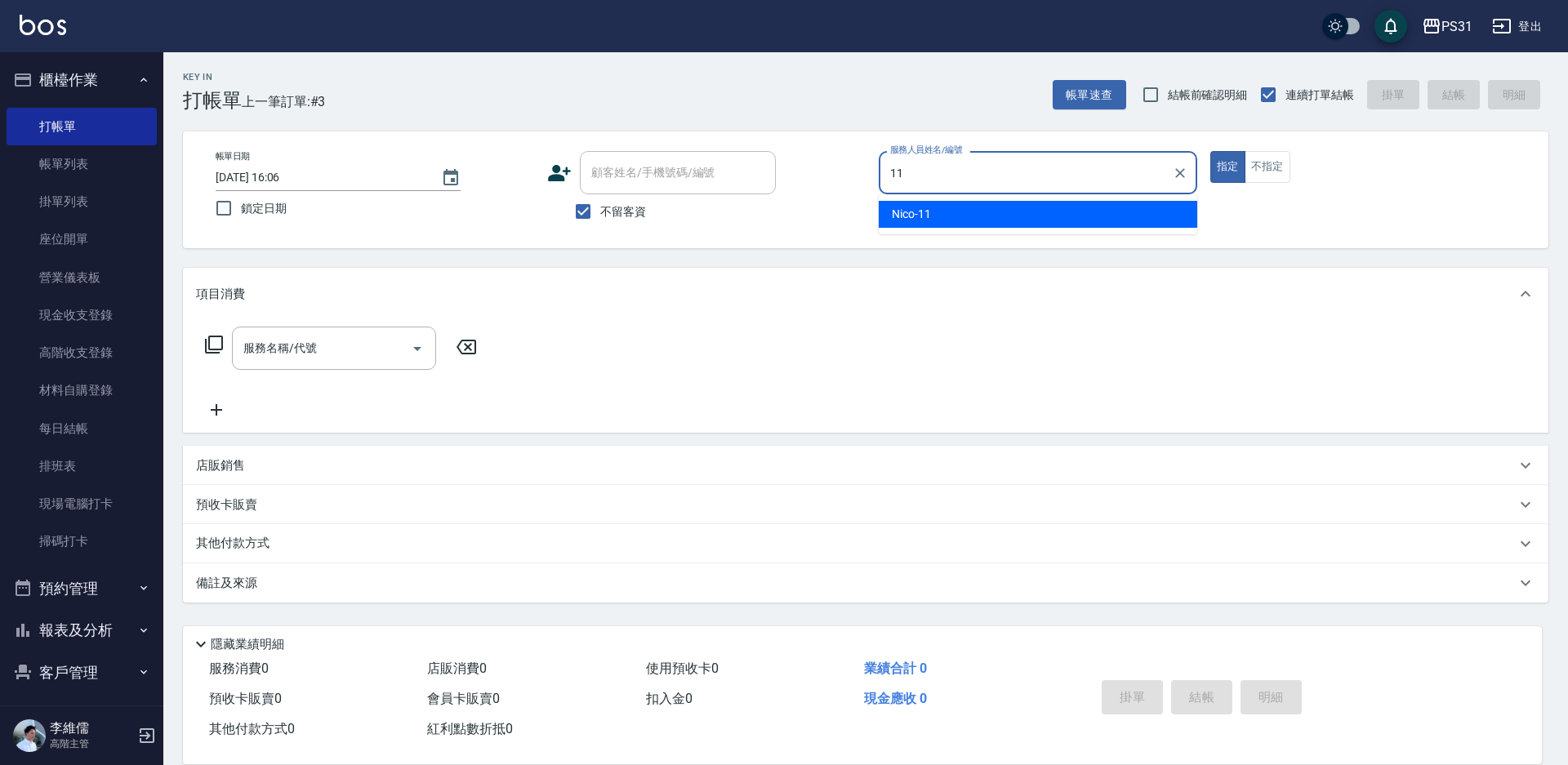
type input "Nico-11"
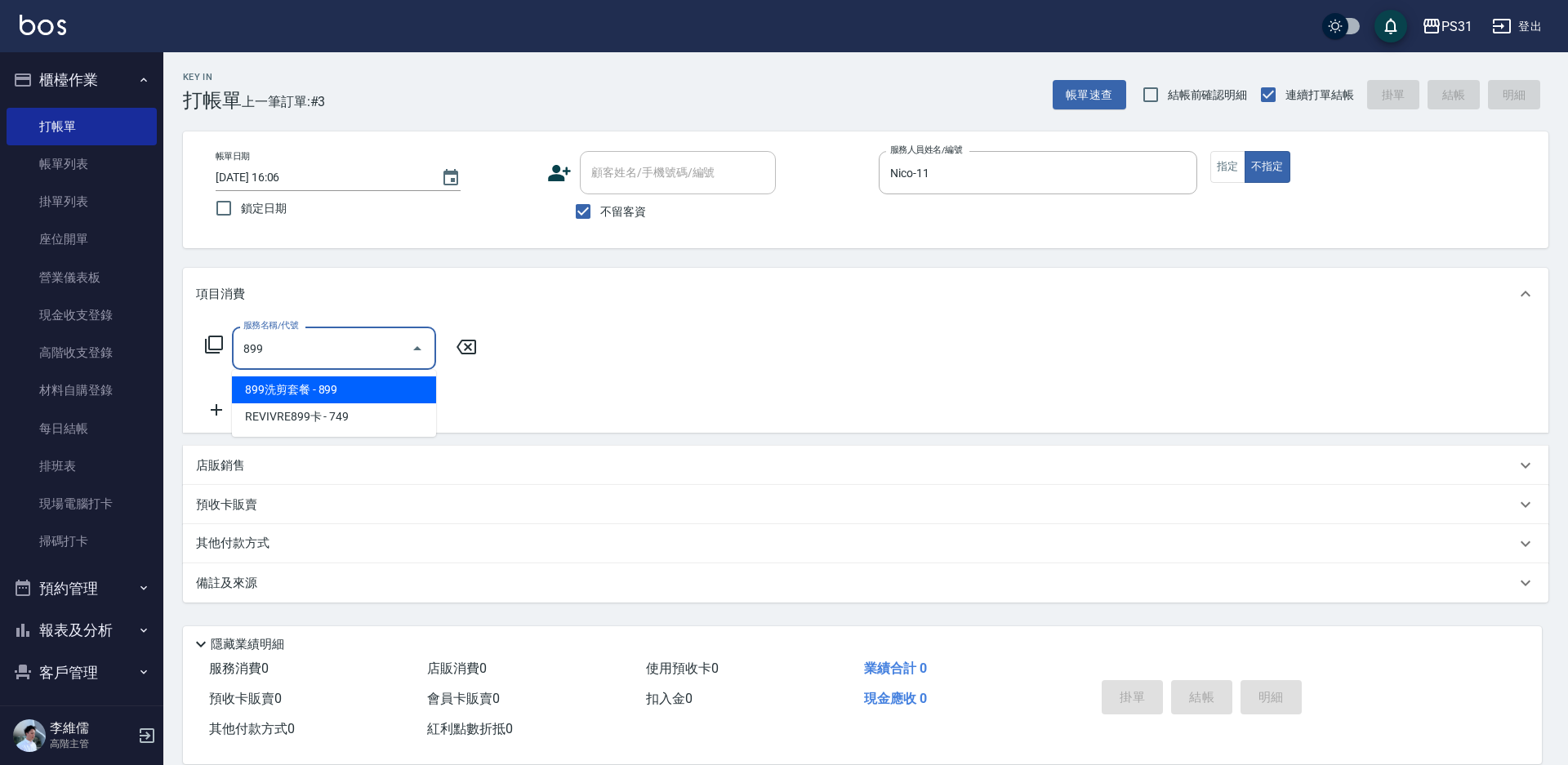
type input "899洗剪套餐(899)"
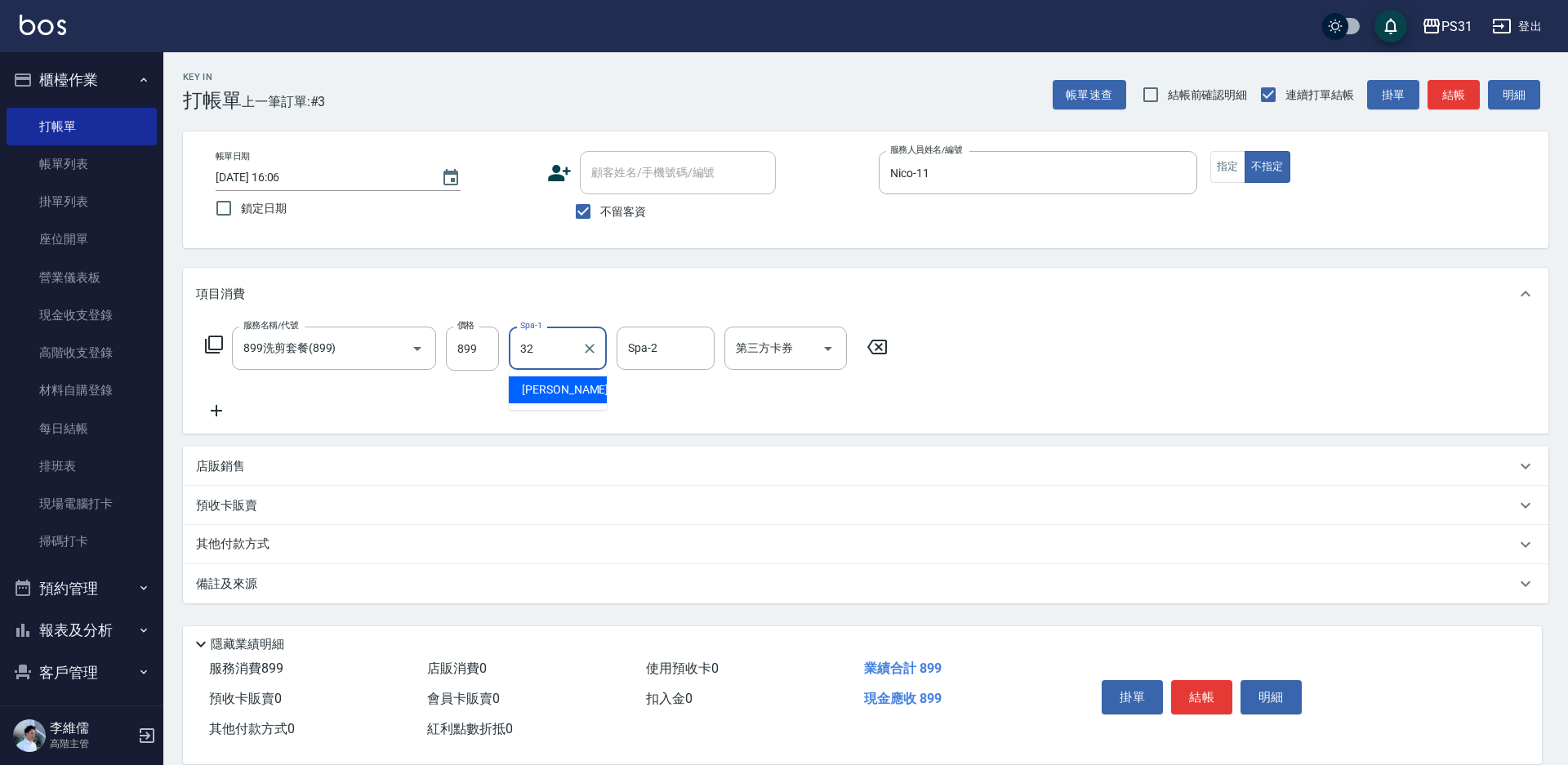
type input "[PERSON_NAME]-32"
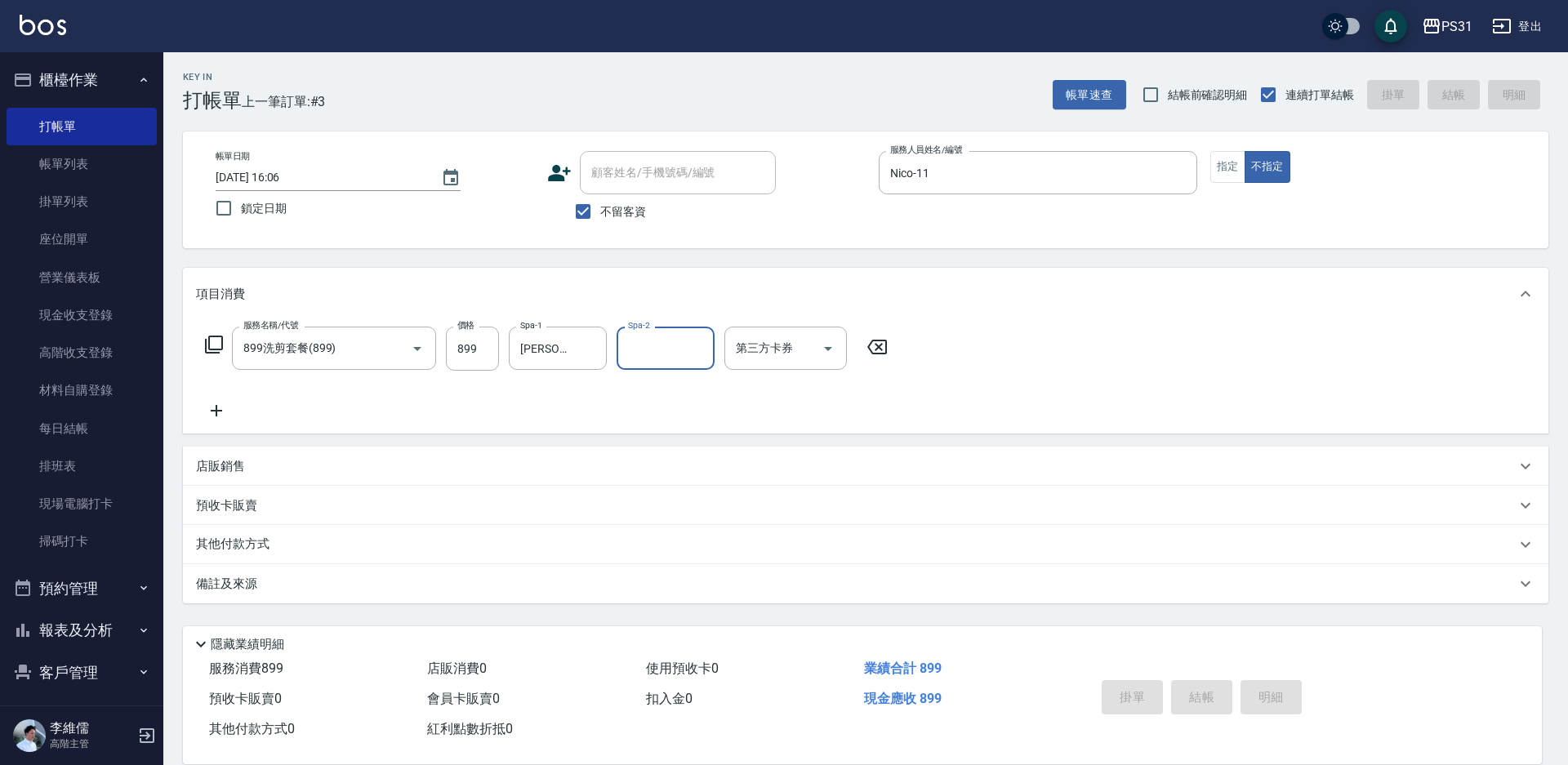
type input "[DATE] 16:08"
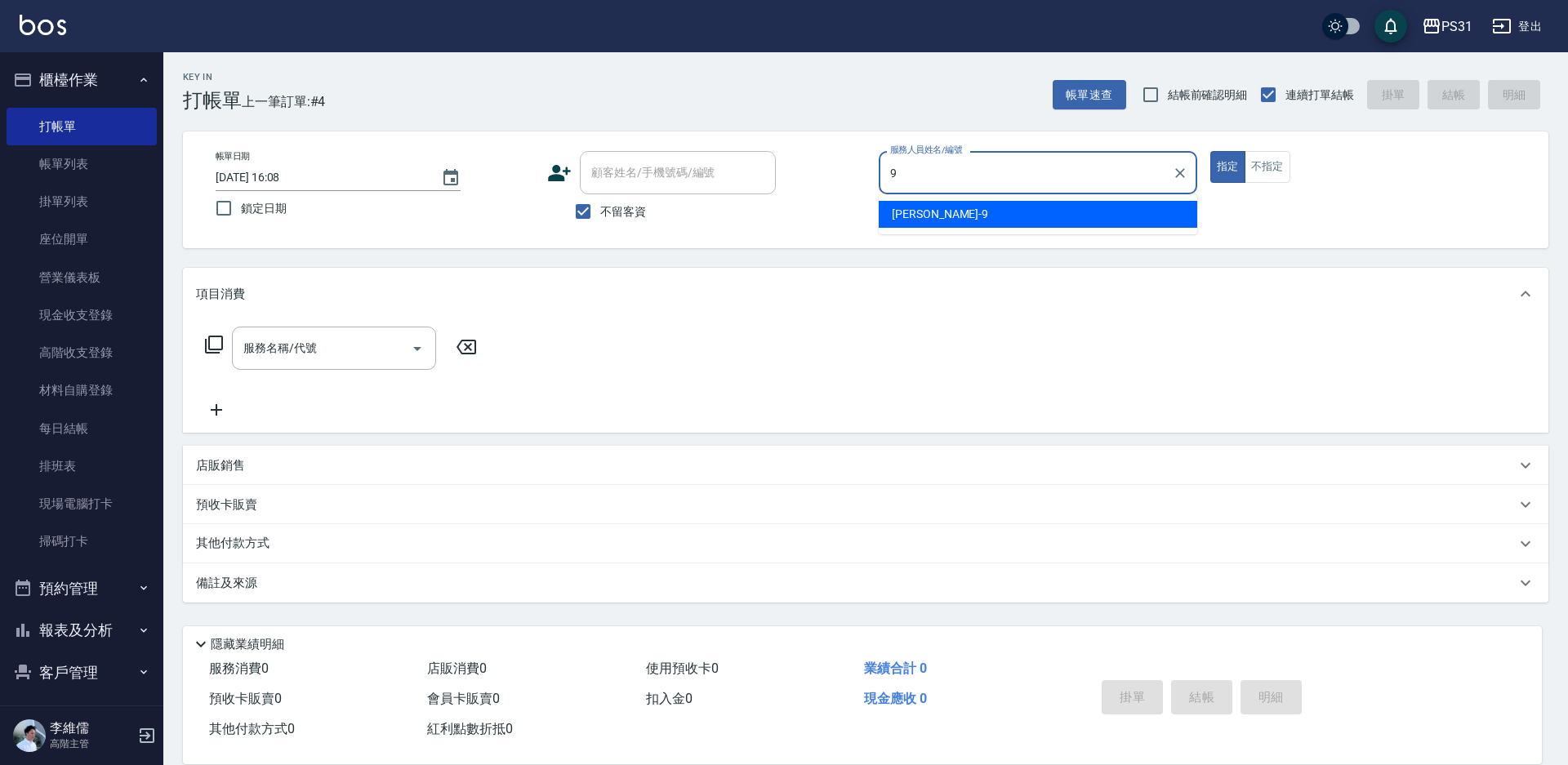
type input "JOJO-9"
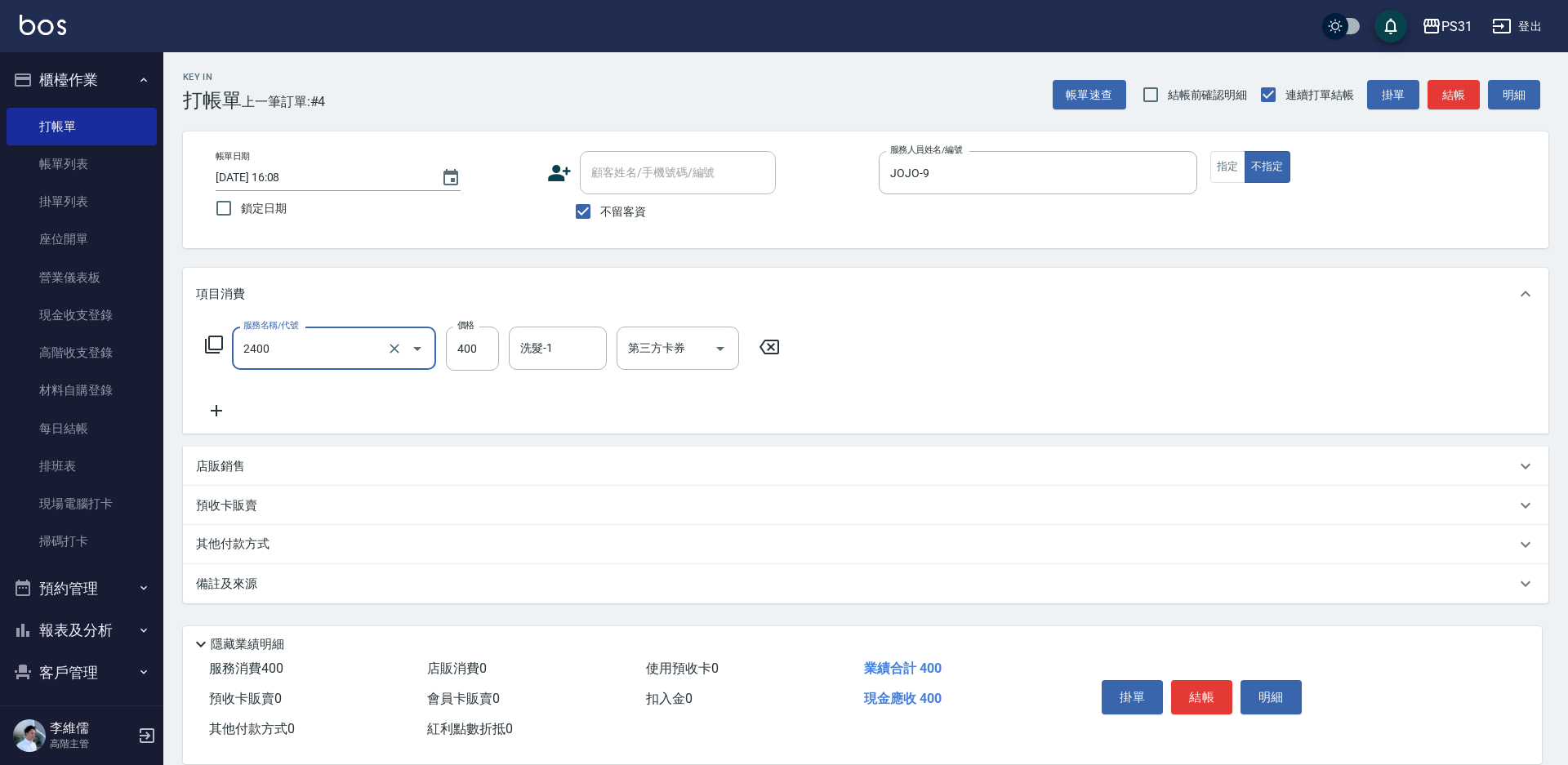
type input "洗剪400(2400)"
type input "350"
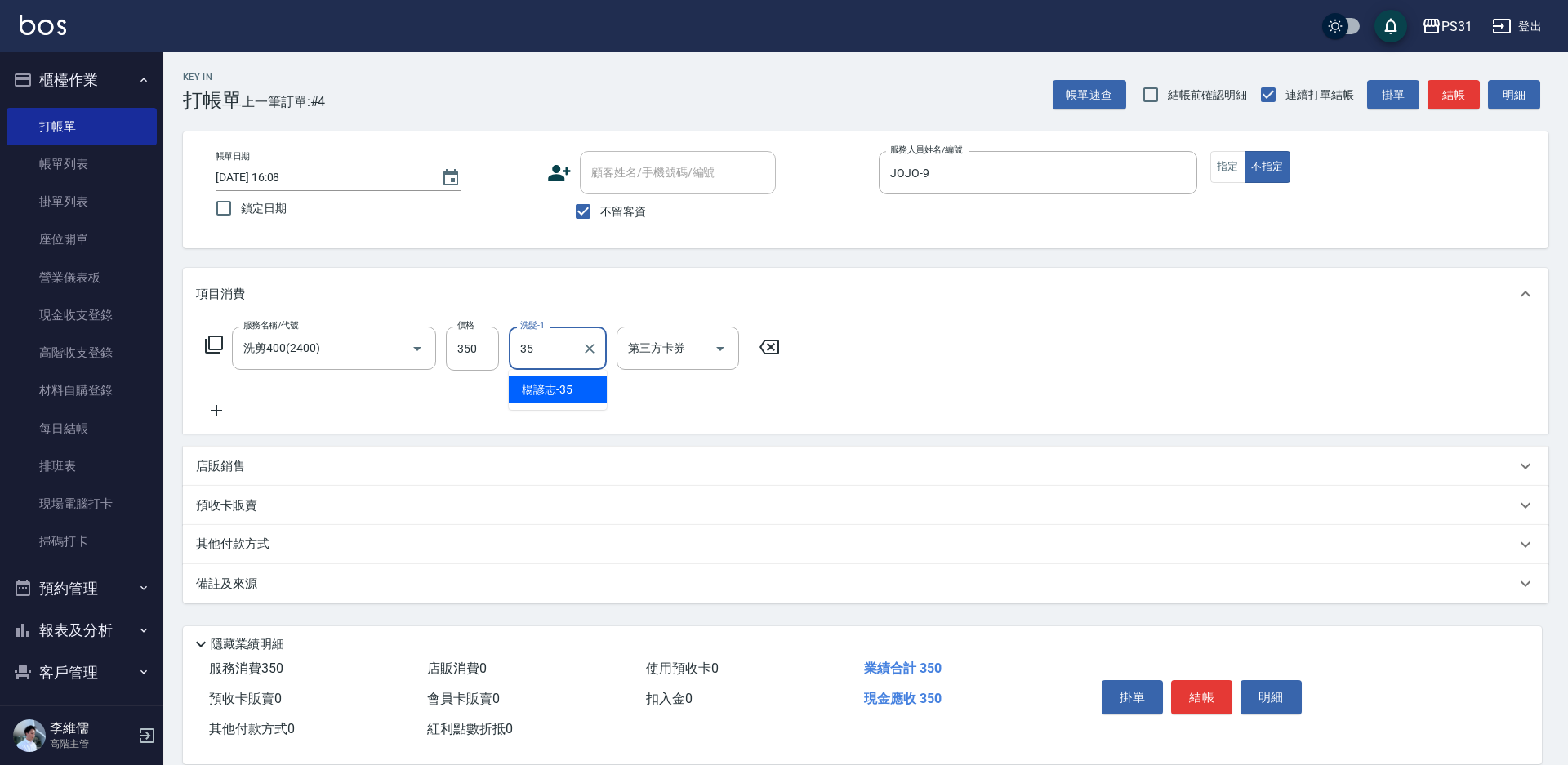
type input "楊諺志-35"
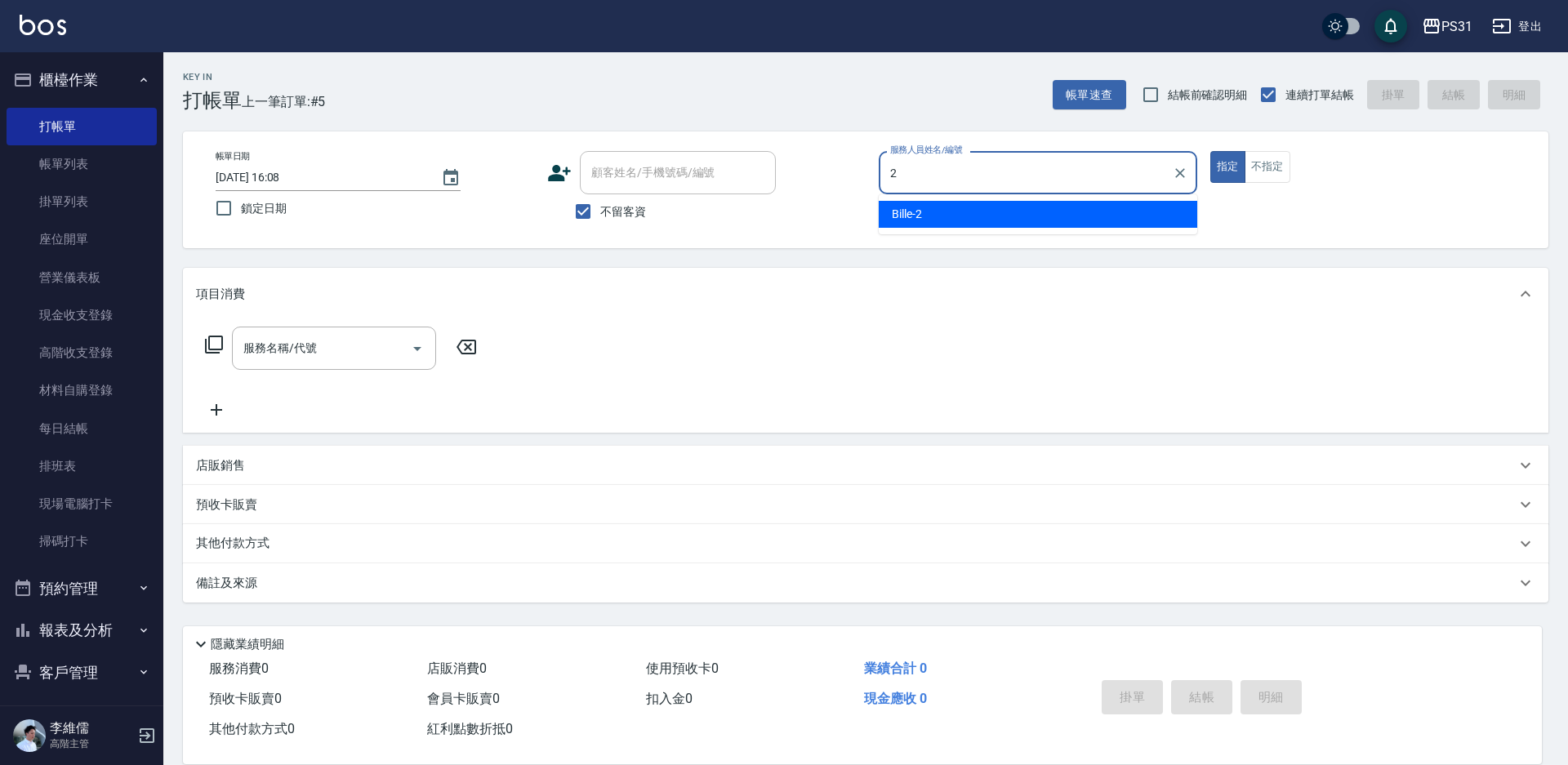
type input "Bille-2"
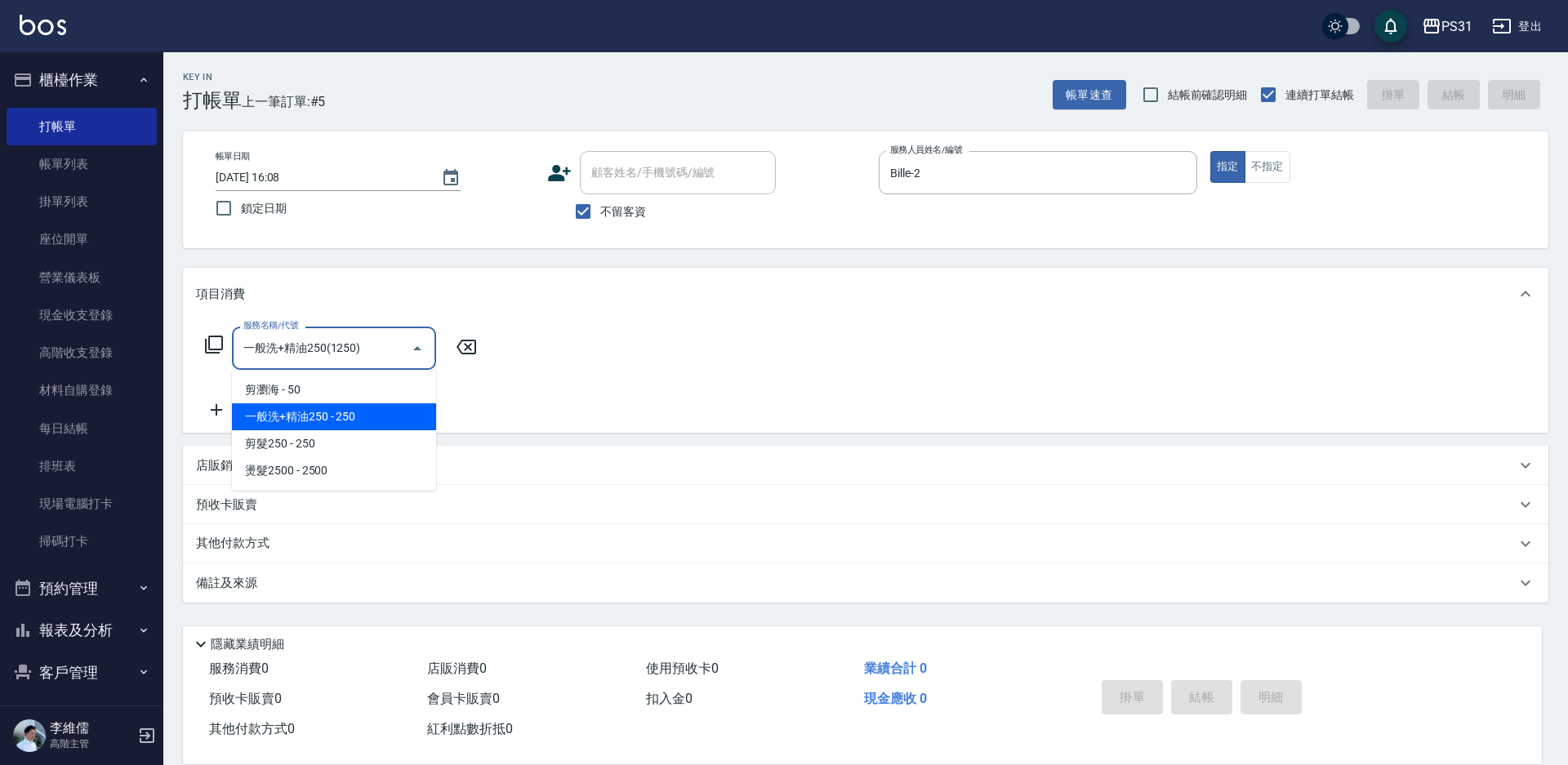
type input "一般洗+精油250(1250)"
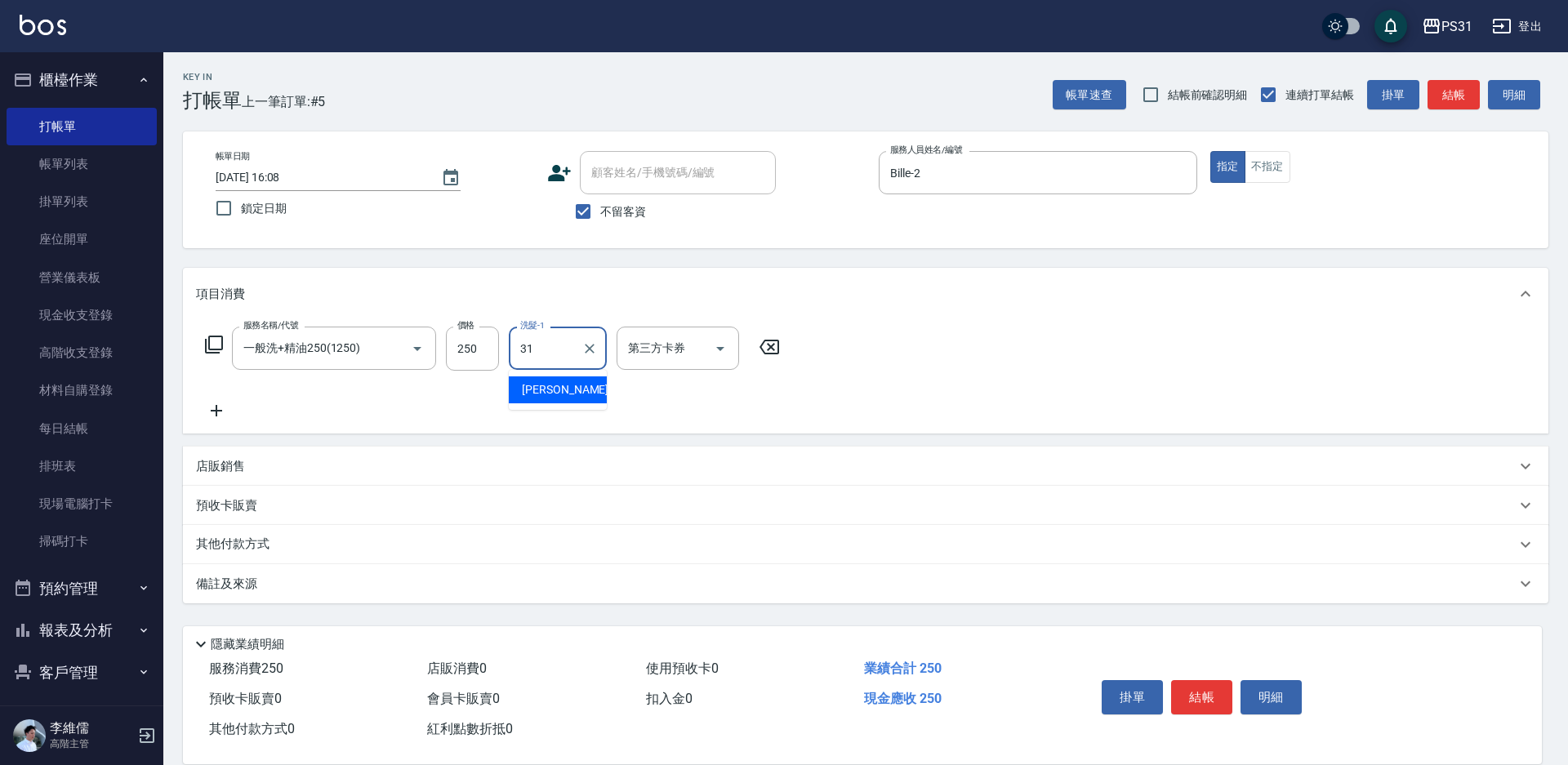
type input "[PERSON_NAME]-31"
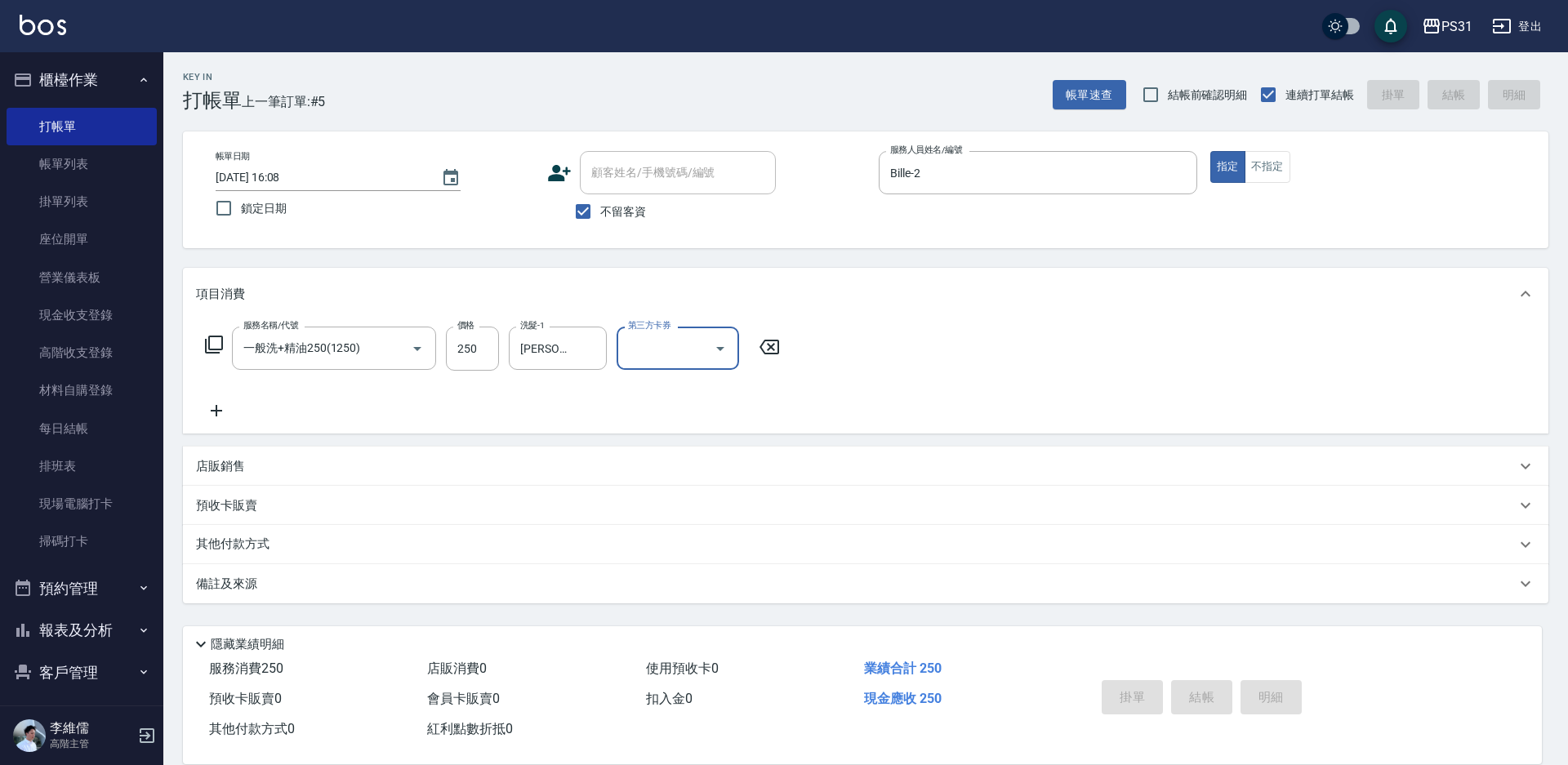
type input "[DATE] 16:11"
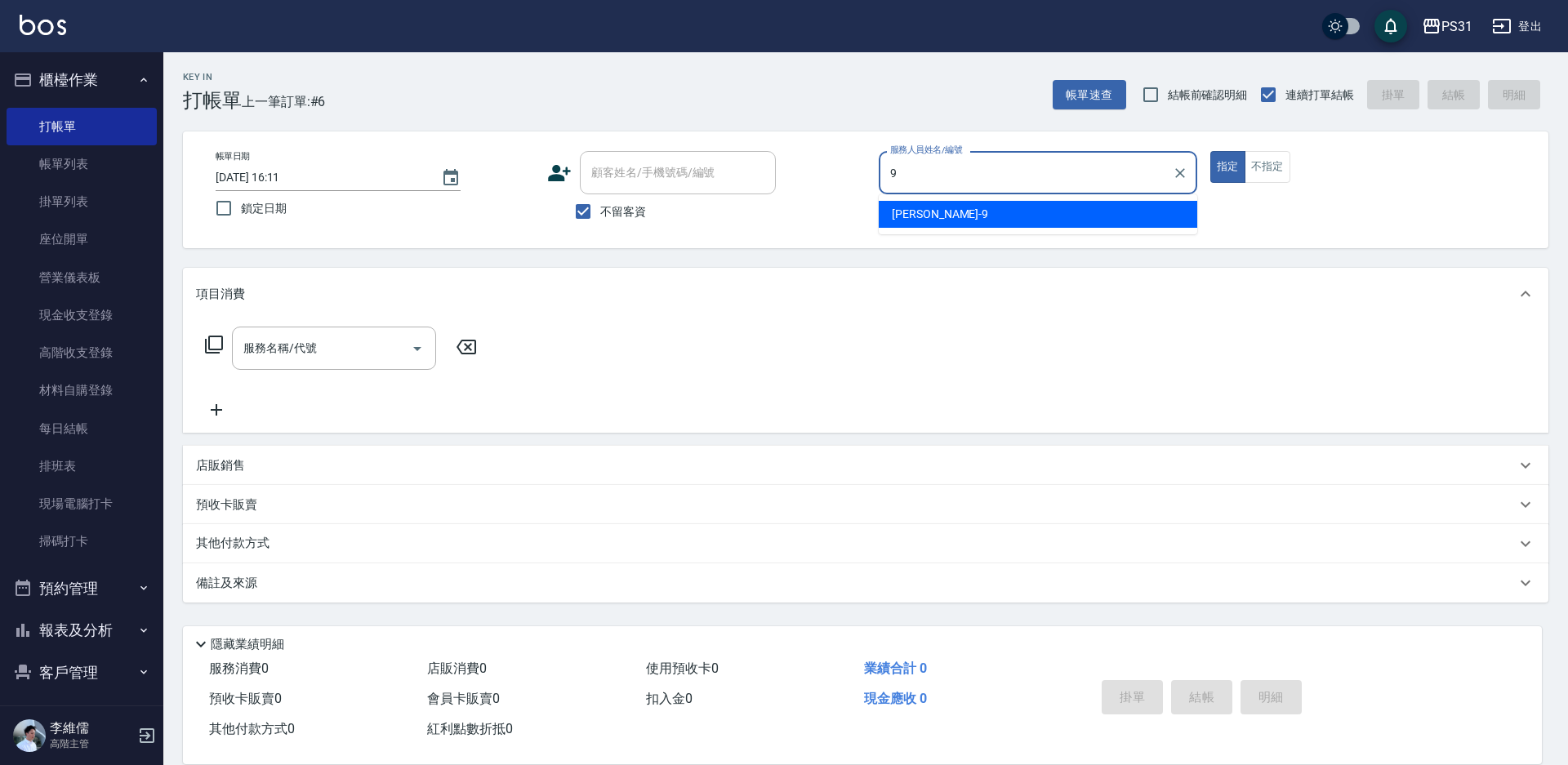
type input "JOJO-9"
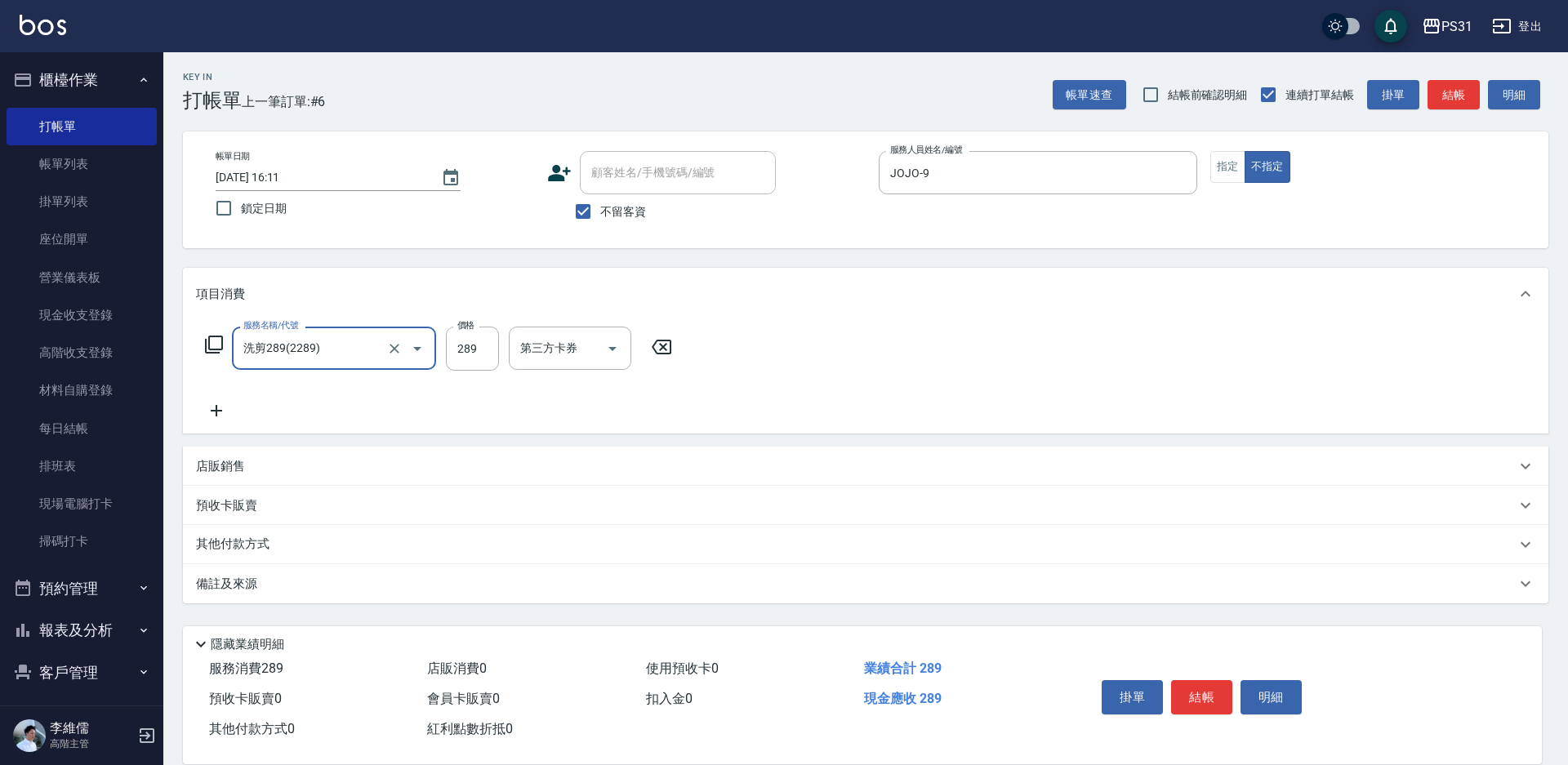
type input "洗剪289(2289)"
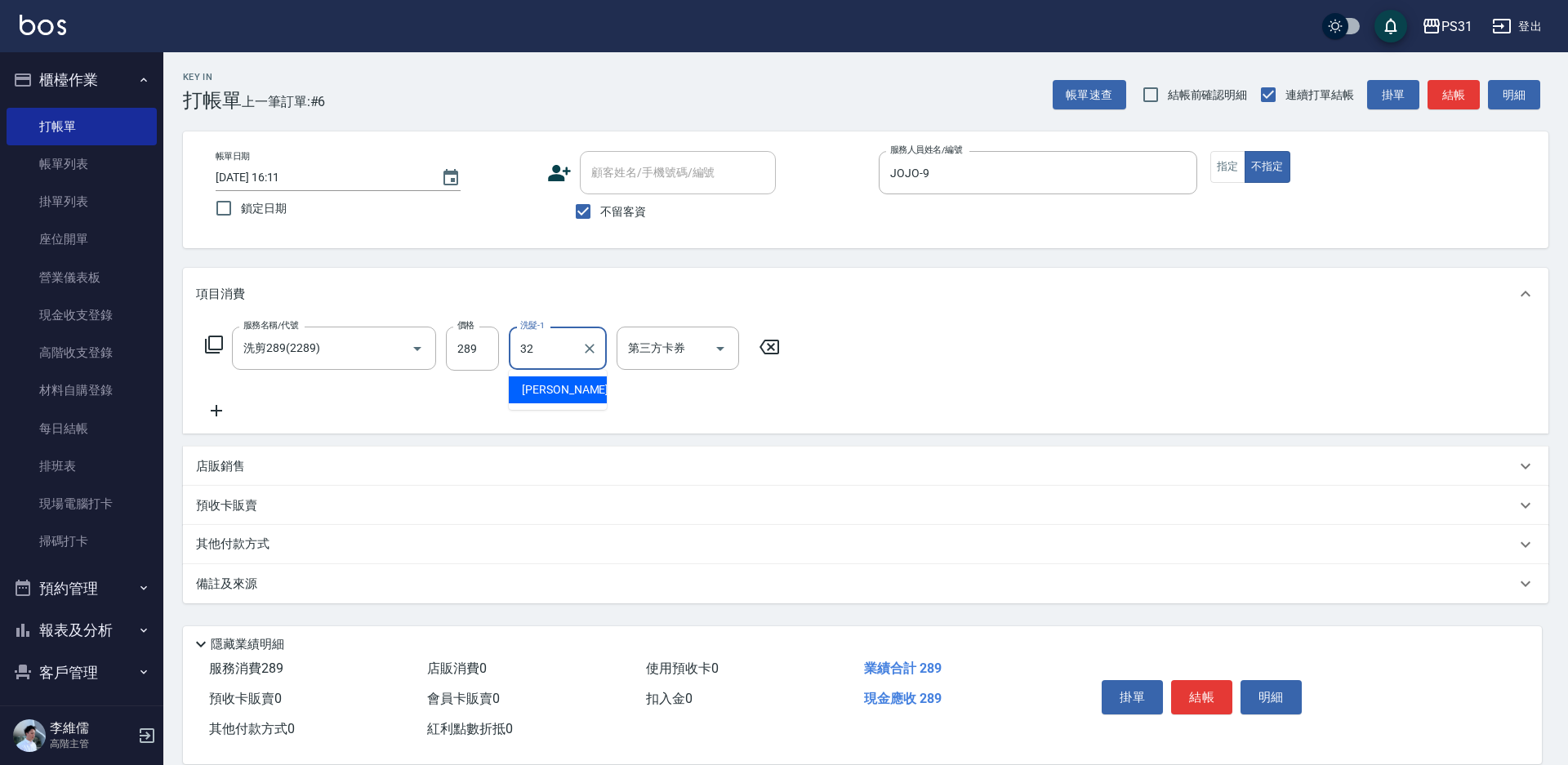
type input "[PERSON_NAME]-32"
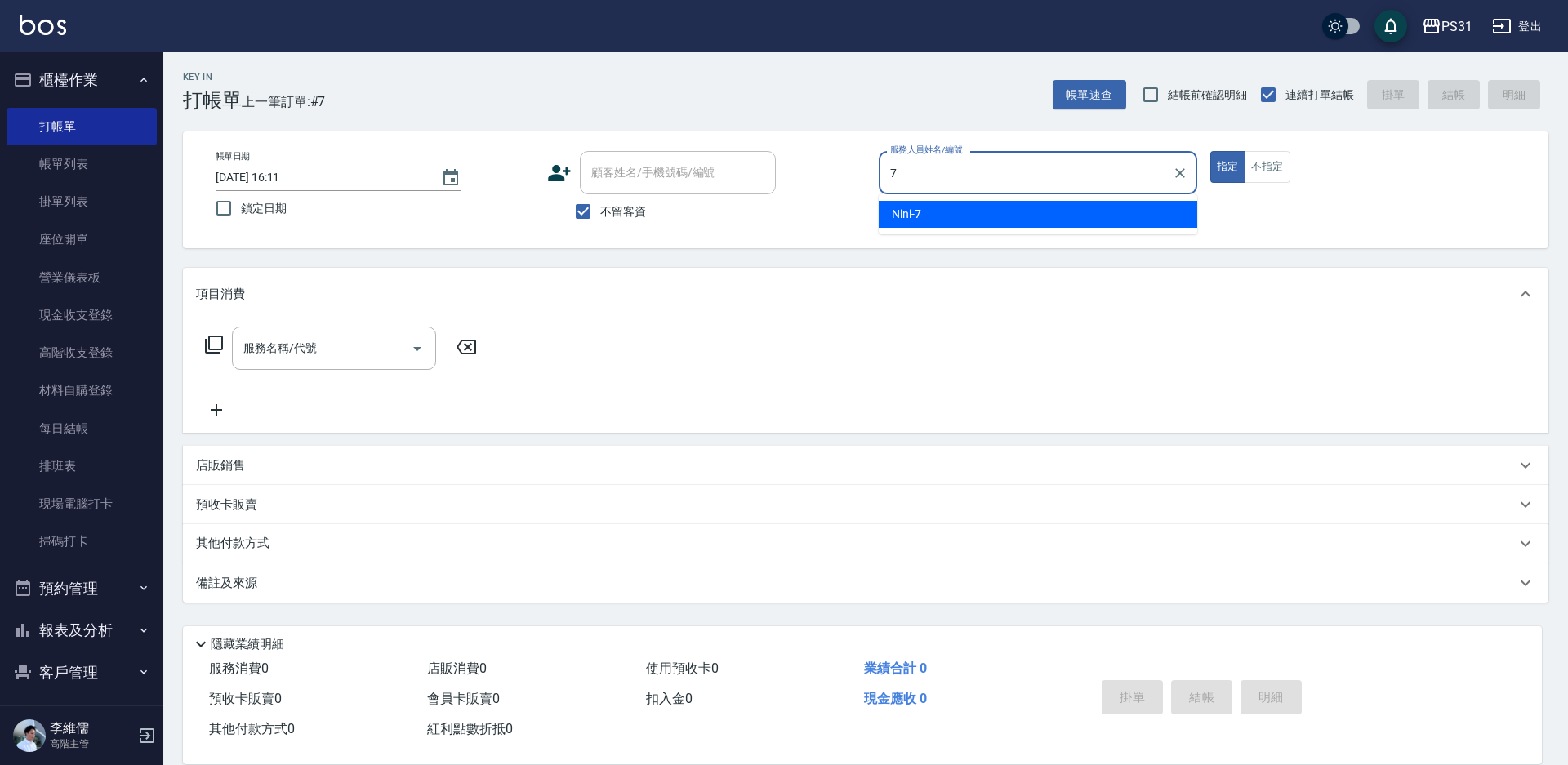
type input "Nini-7"
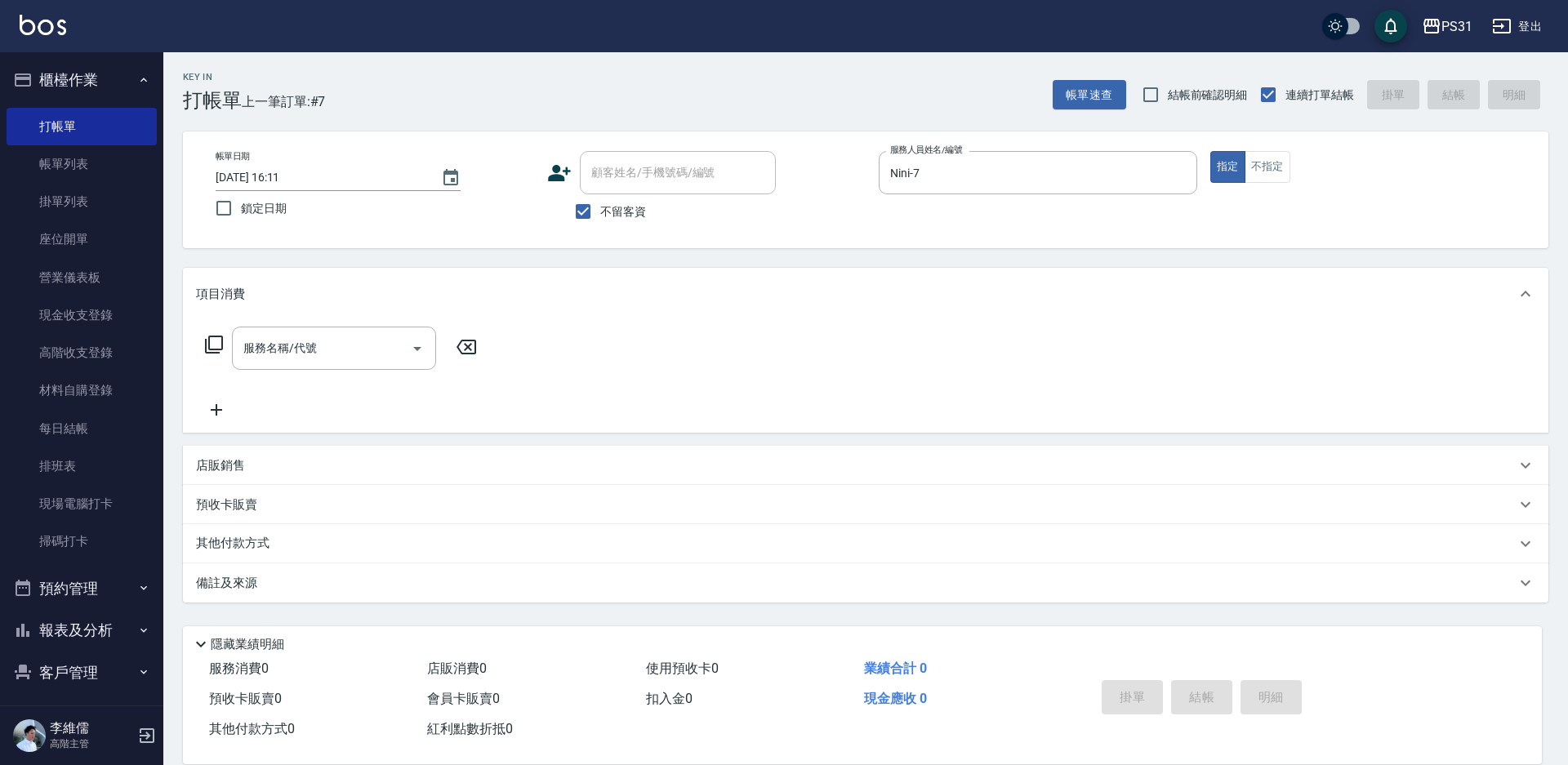
click at [216, 343] on icon at bounding box center [214, 344] width 20 height 20
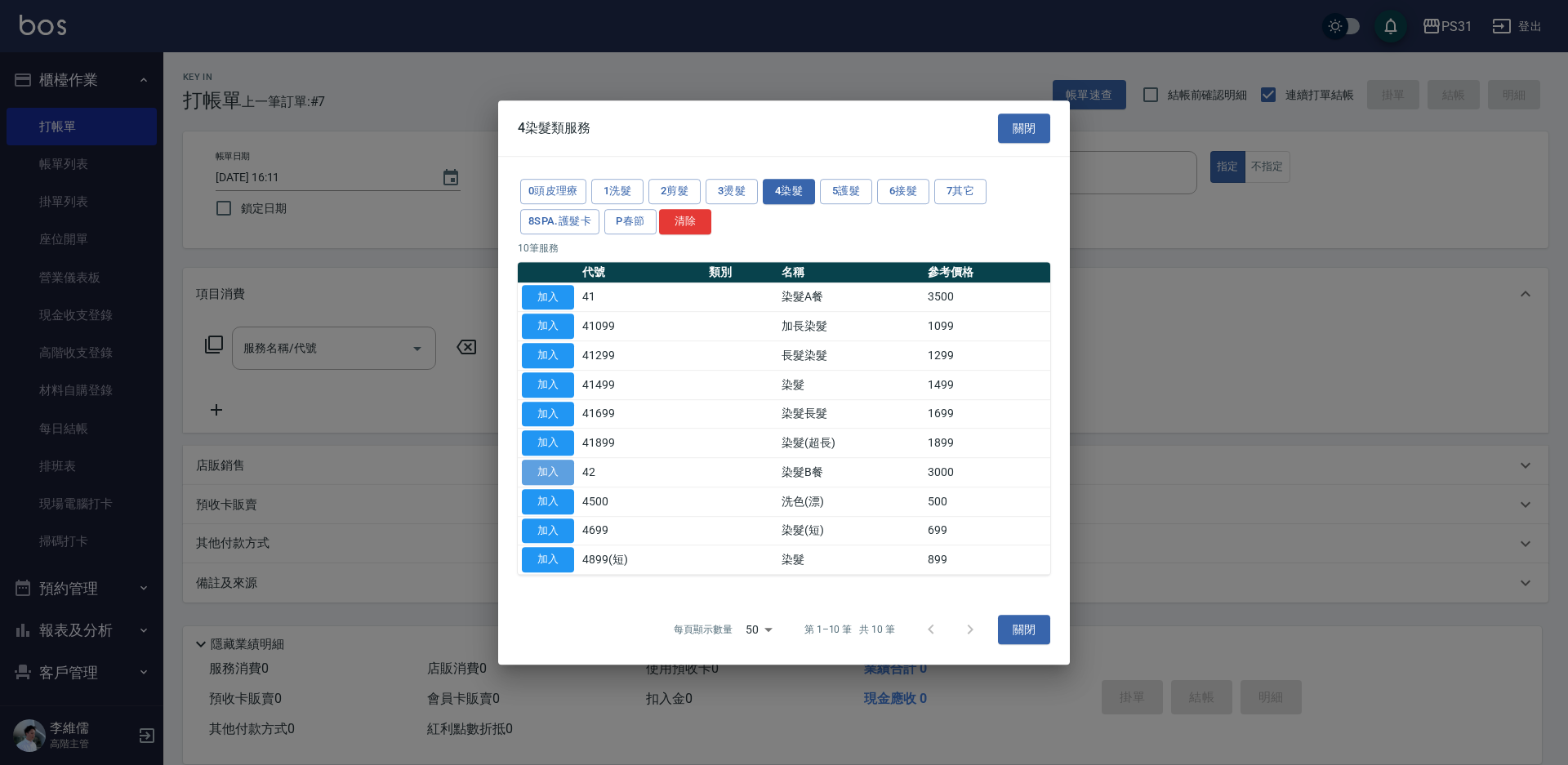
click at [554, 470] on button "加入" at bounding box center [549, 472] width 52 height 25
type input "染髮B餐(42)"
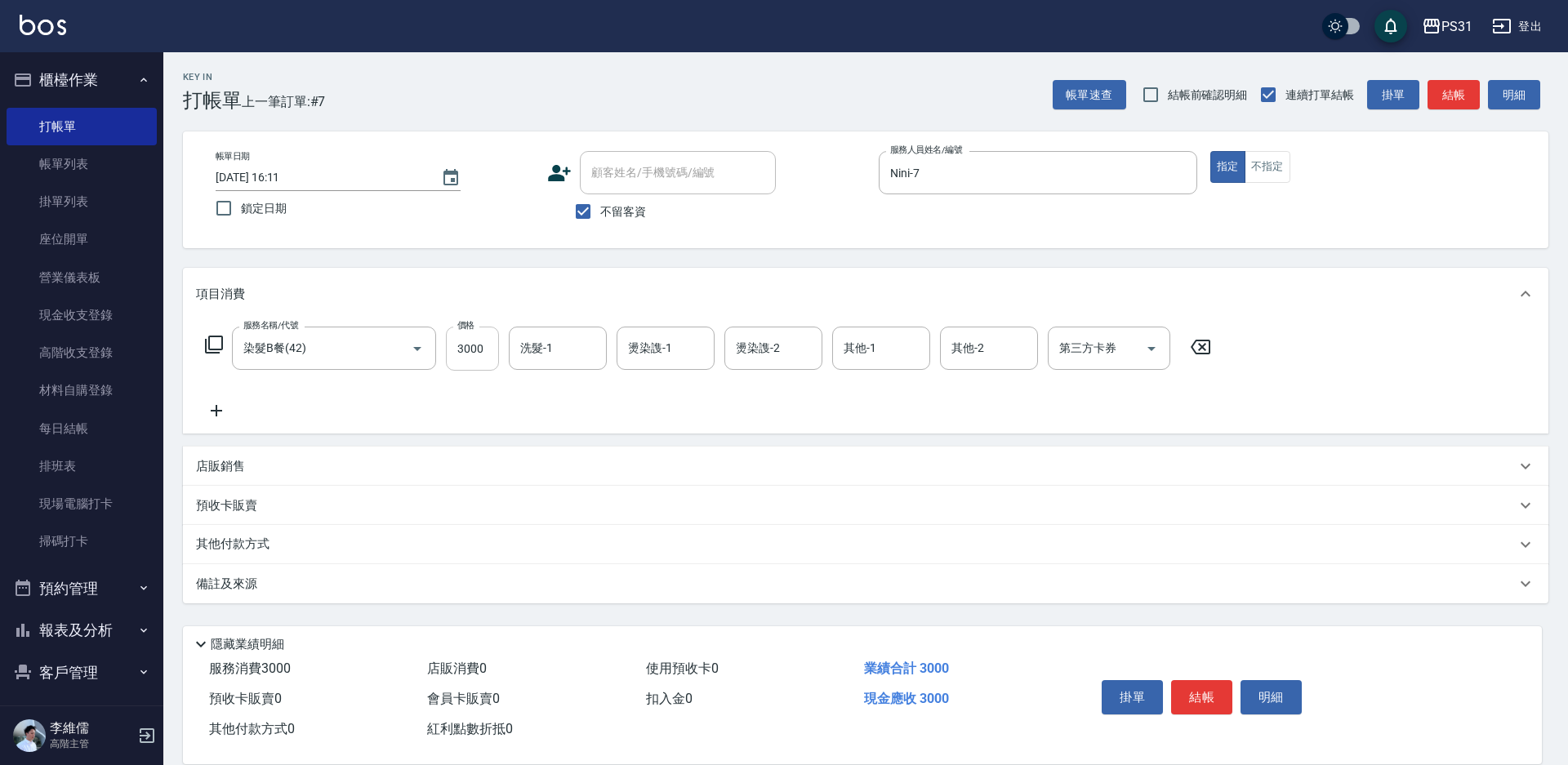
click at [484, 351] on input "3000" at bounding box center [472, 348] width 53 height 44
type input "3500"
type input "楊諺志-35"
type input "Nini-7"
click at [878, 340] on input "其他-1" at bounding box center [881, 347] width 83 height 29
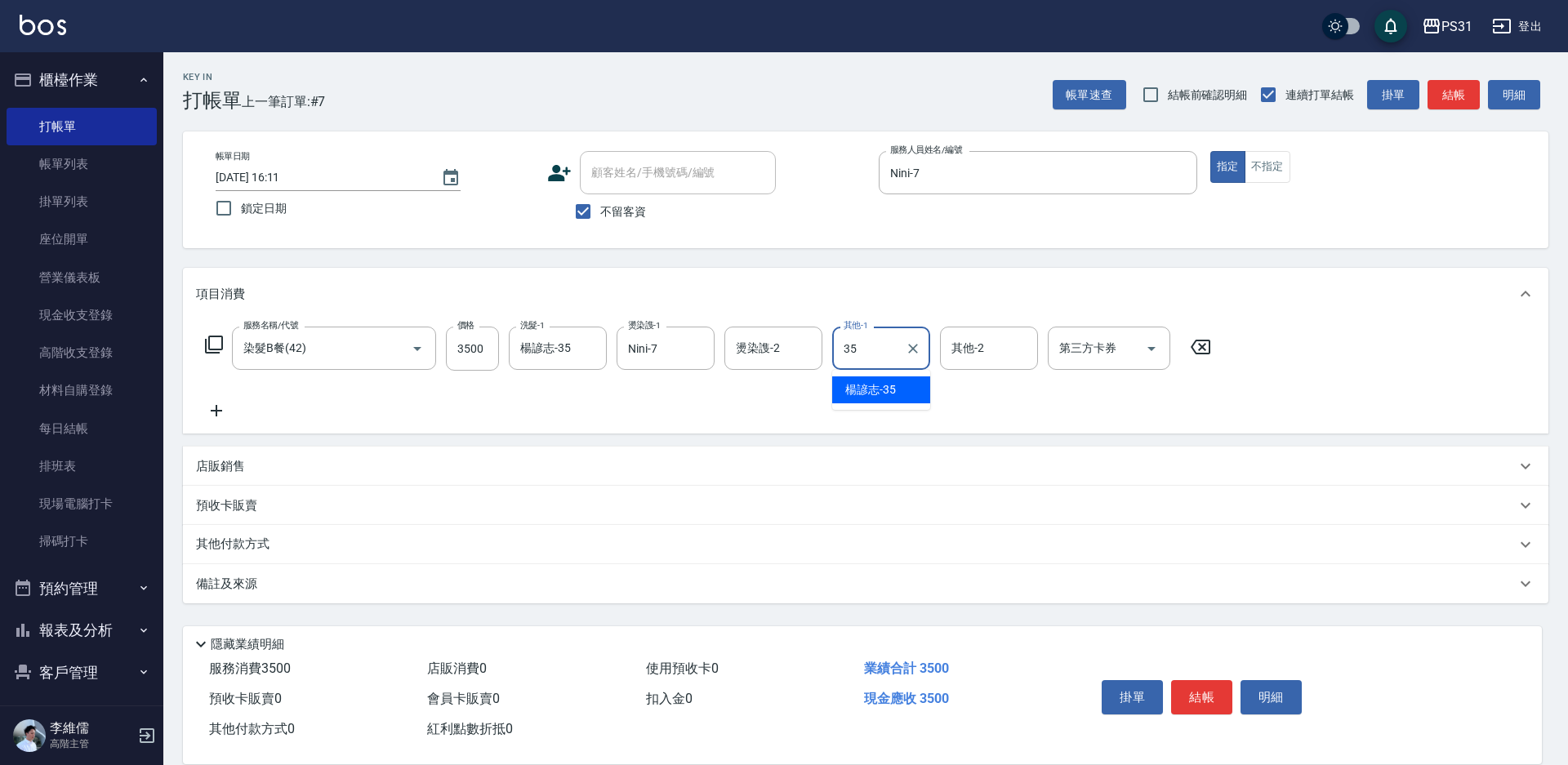
type input "楊諺志-35"
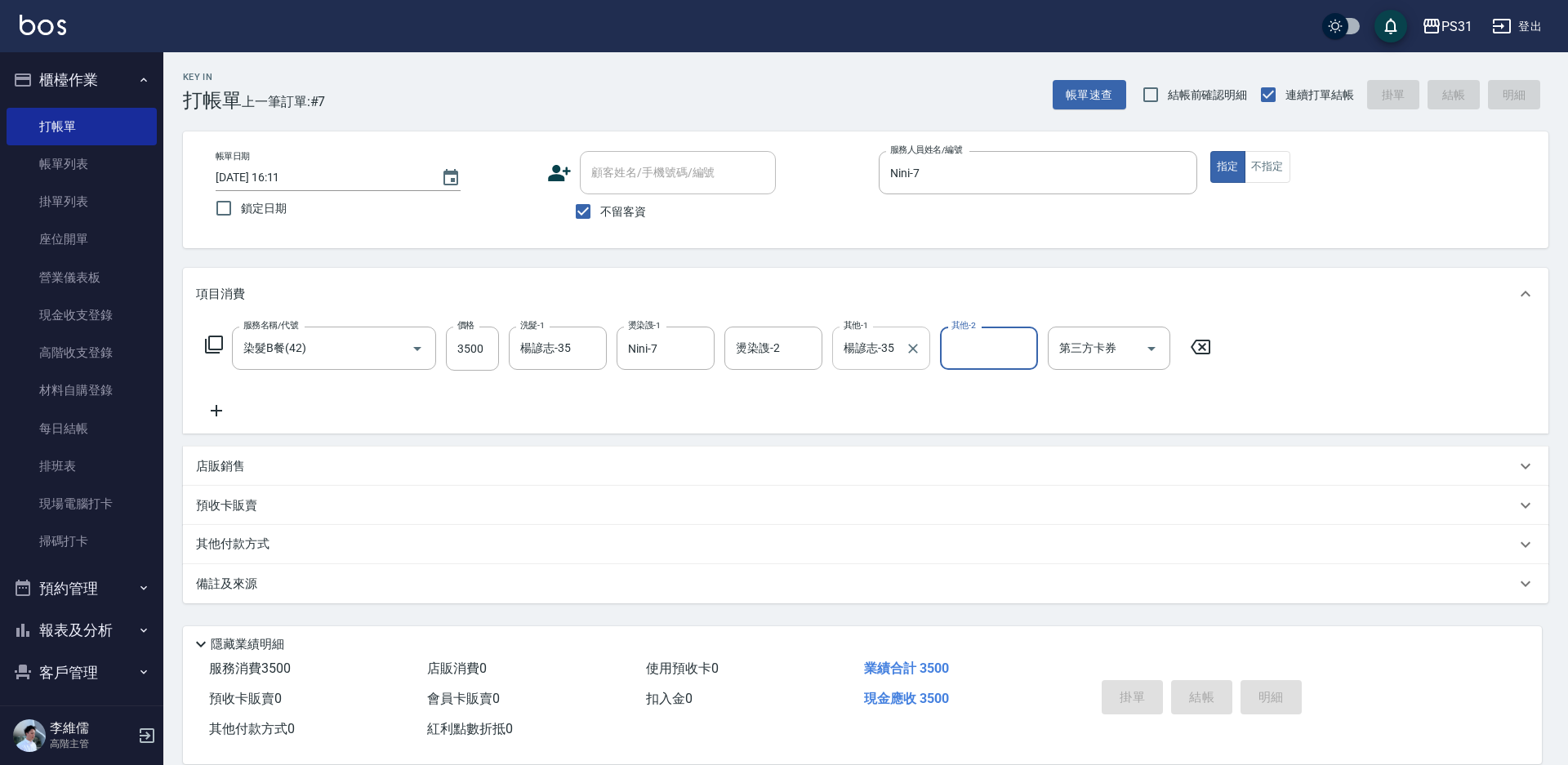
type input "[DATE] 16:12"
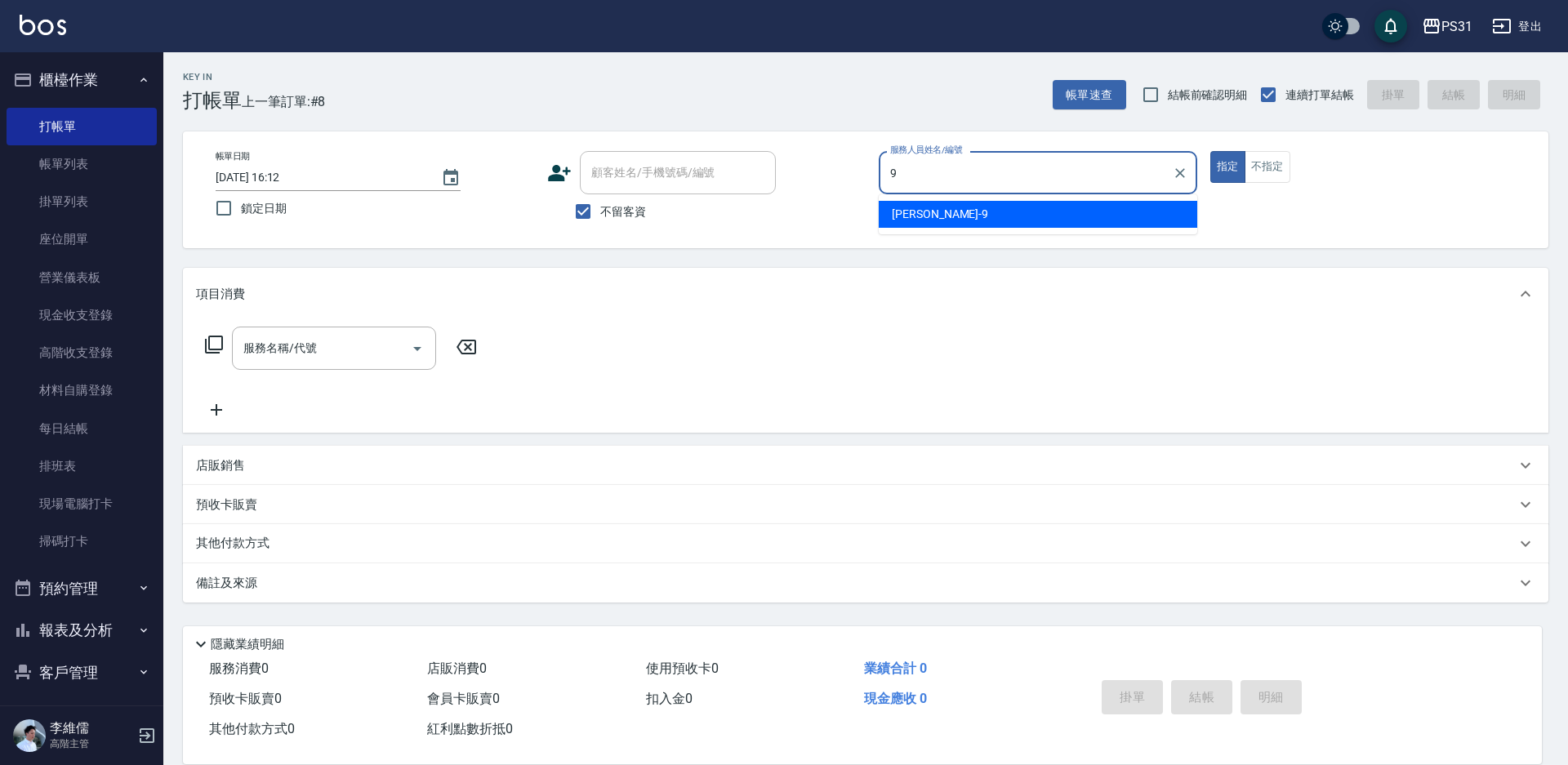
type input "JOJO-9"
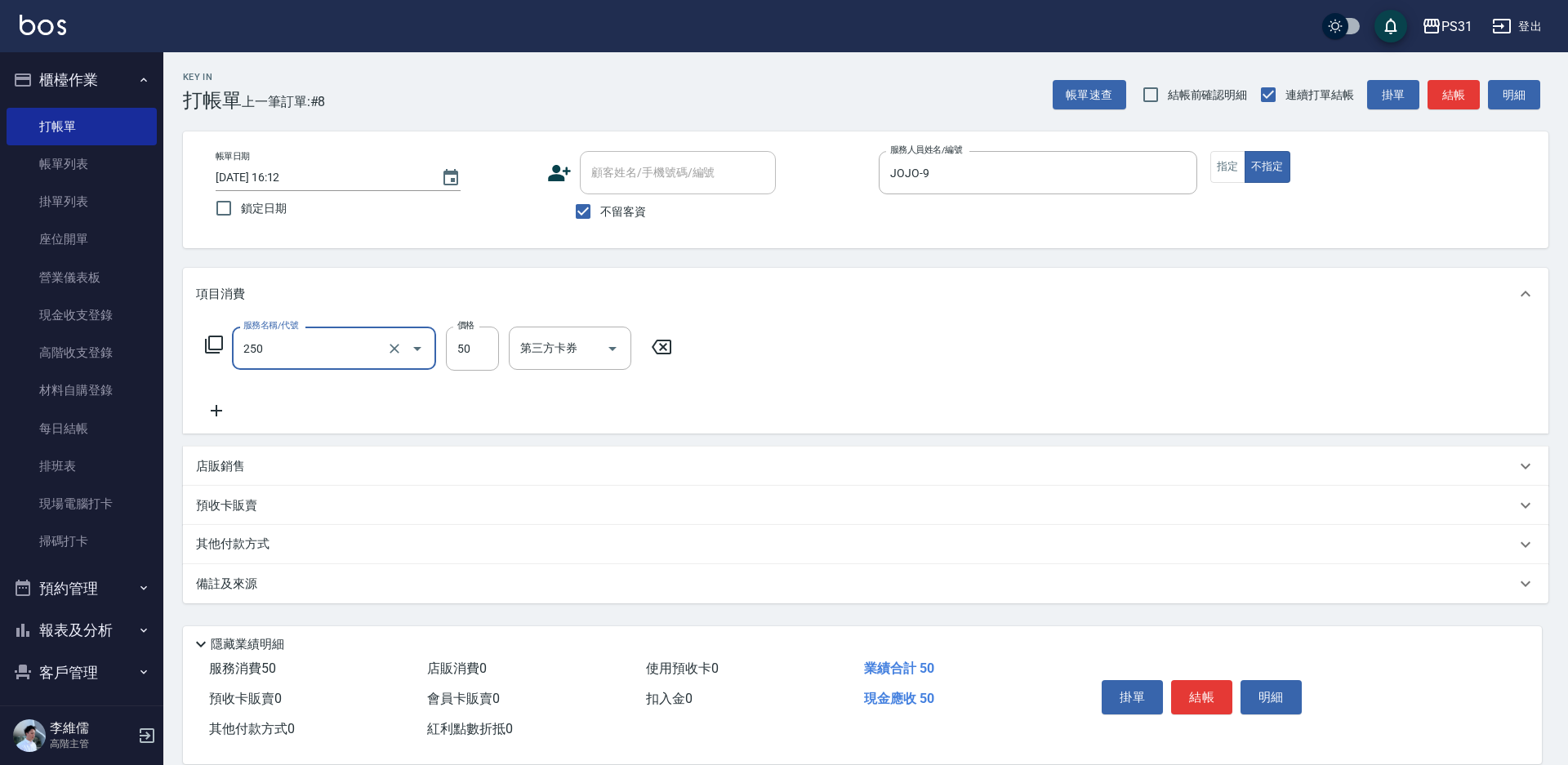
type input "剪瀏海(250)"
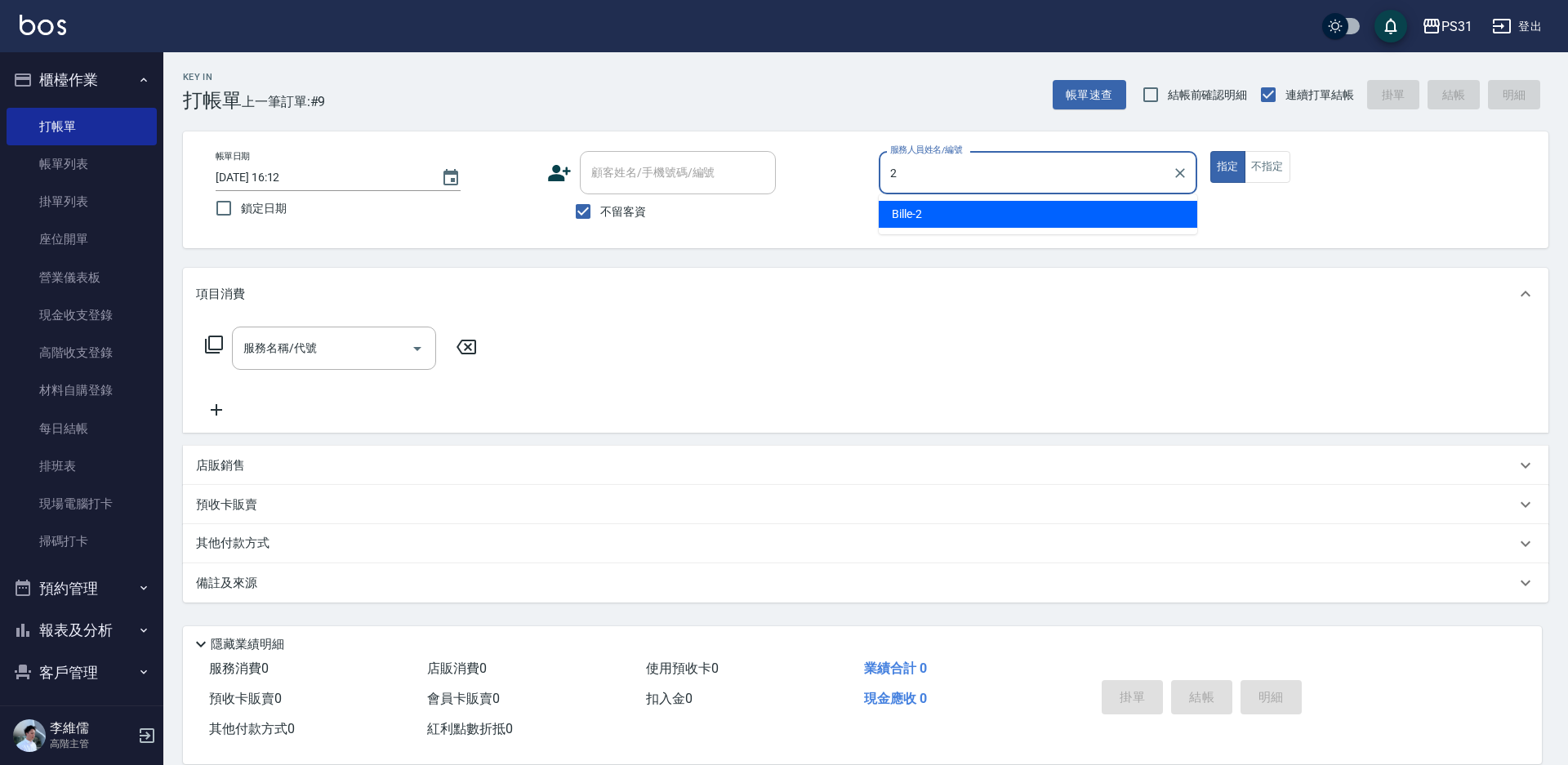
type input "Bille-2"
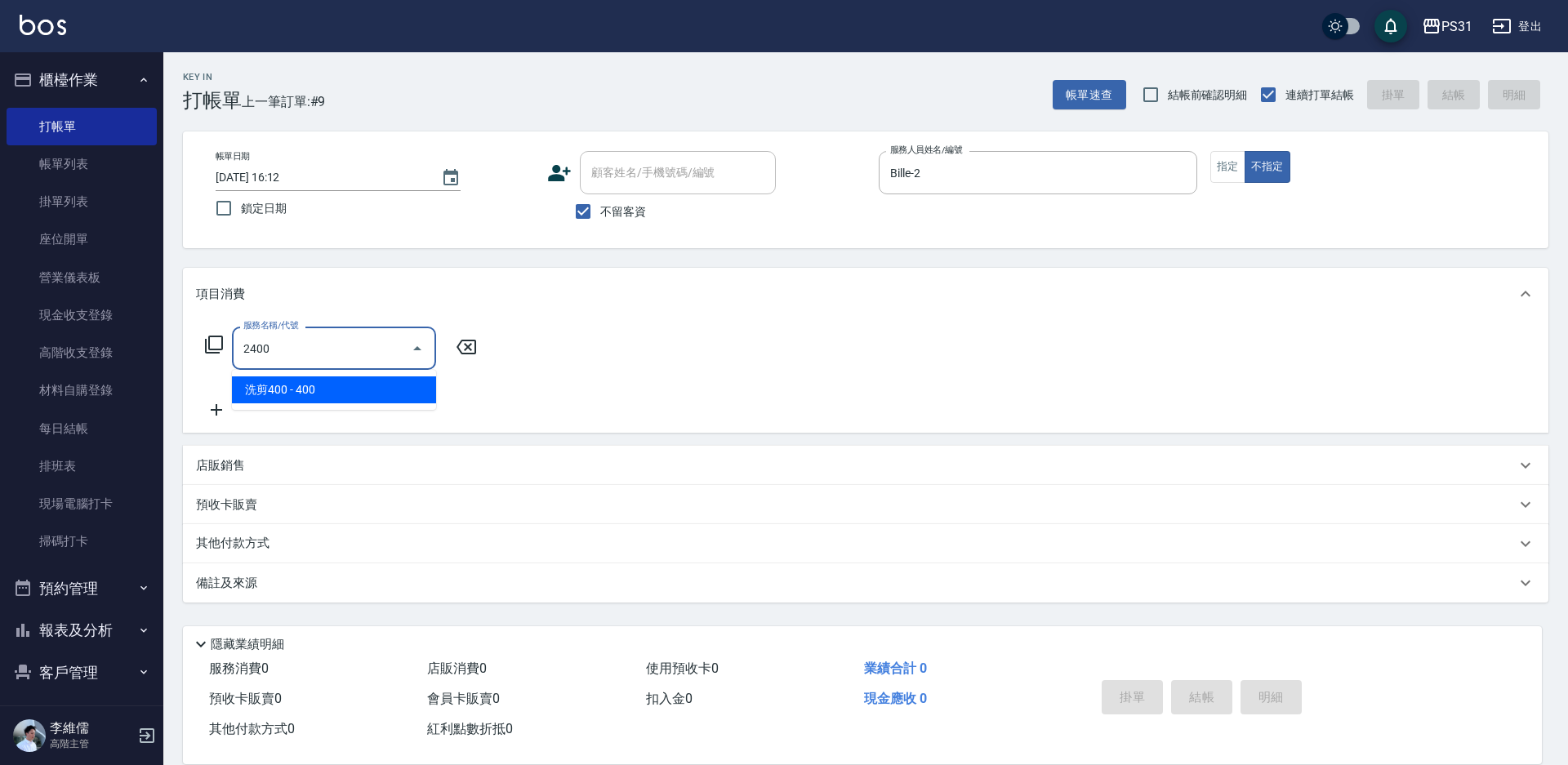
type input "洗剪400(2400)"
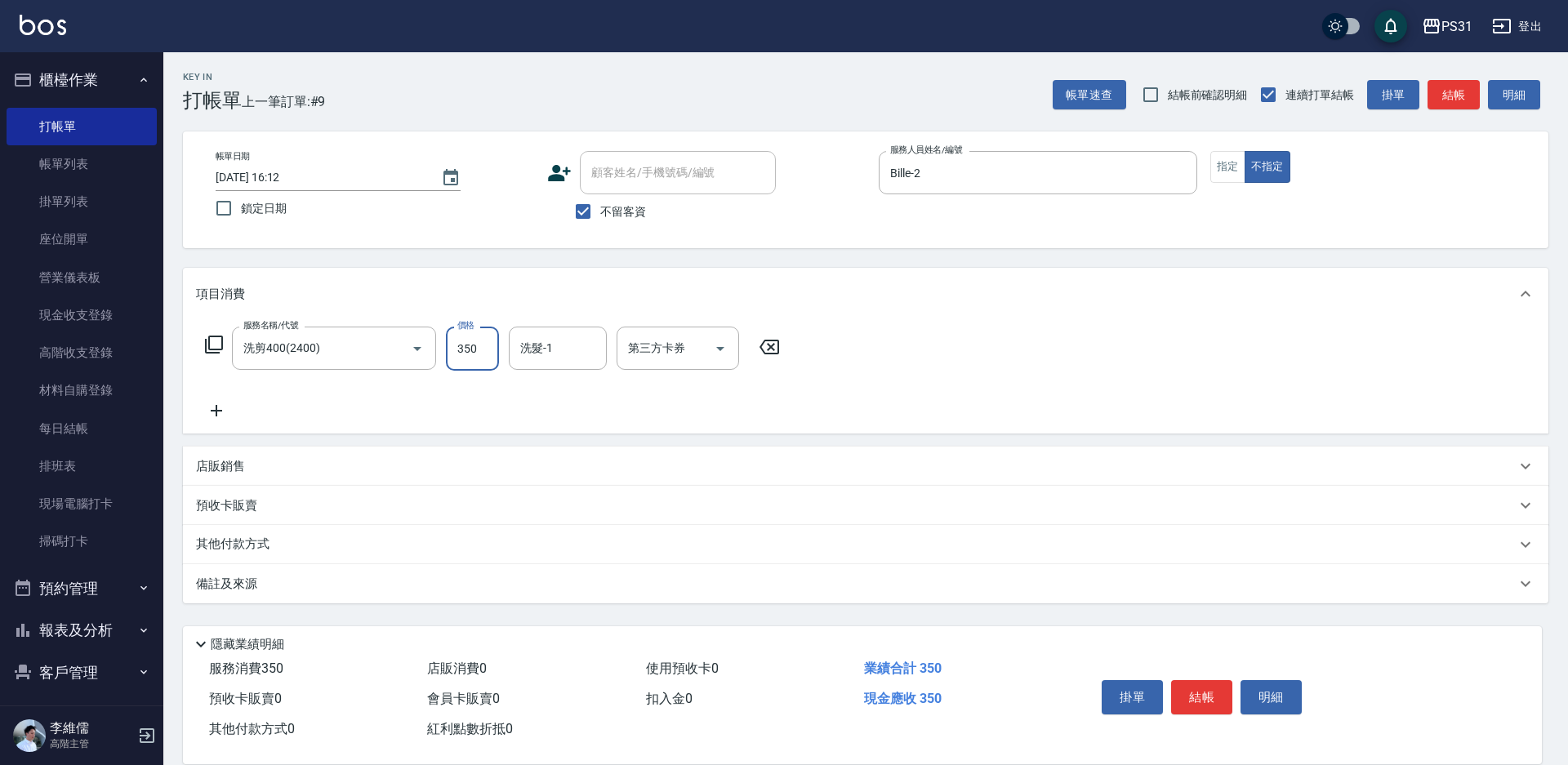
type input "350"
type input "[PERSON_NAME]-31"
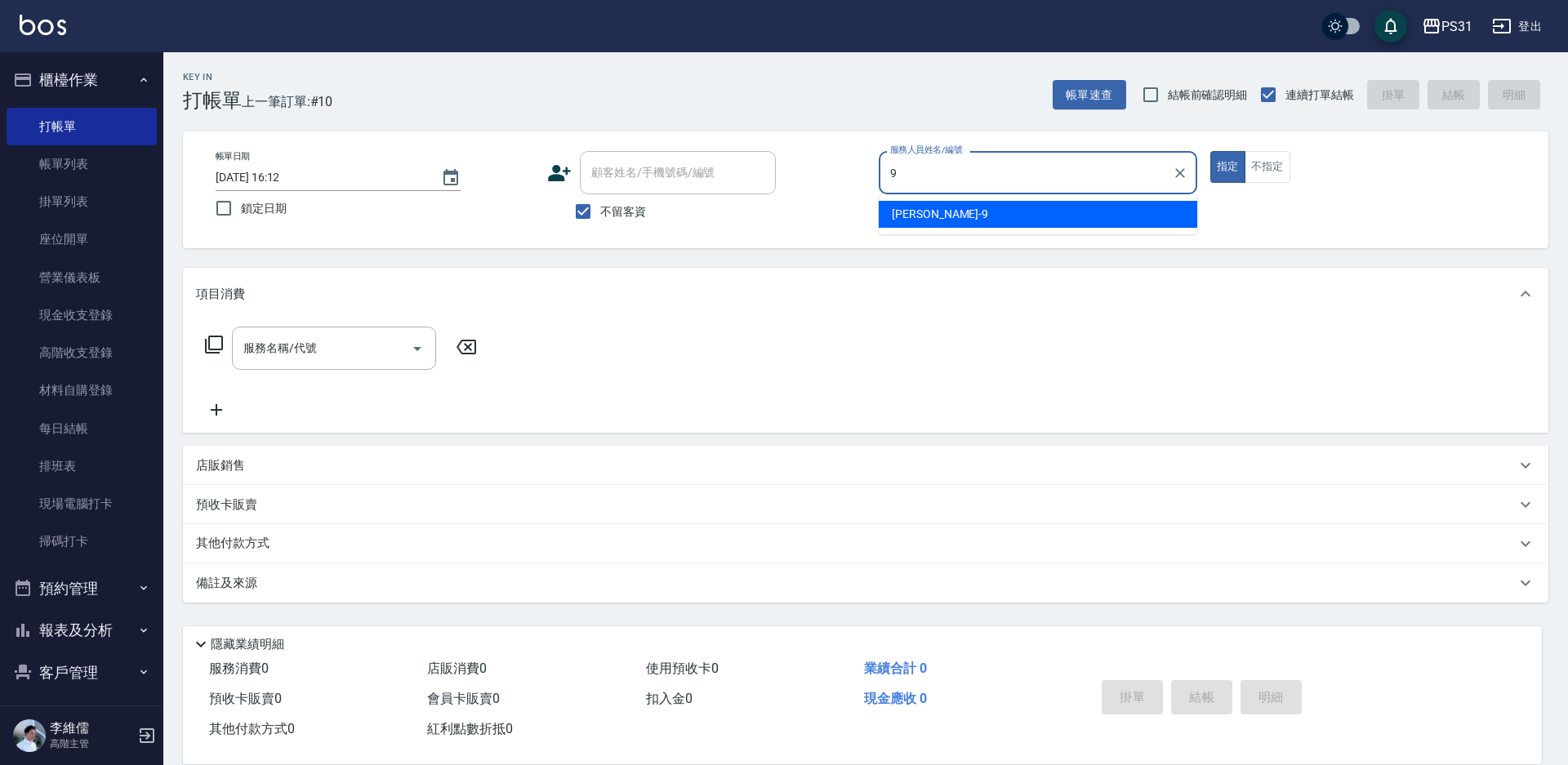
type input "JOJO-9"
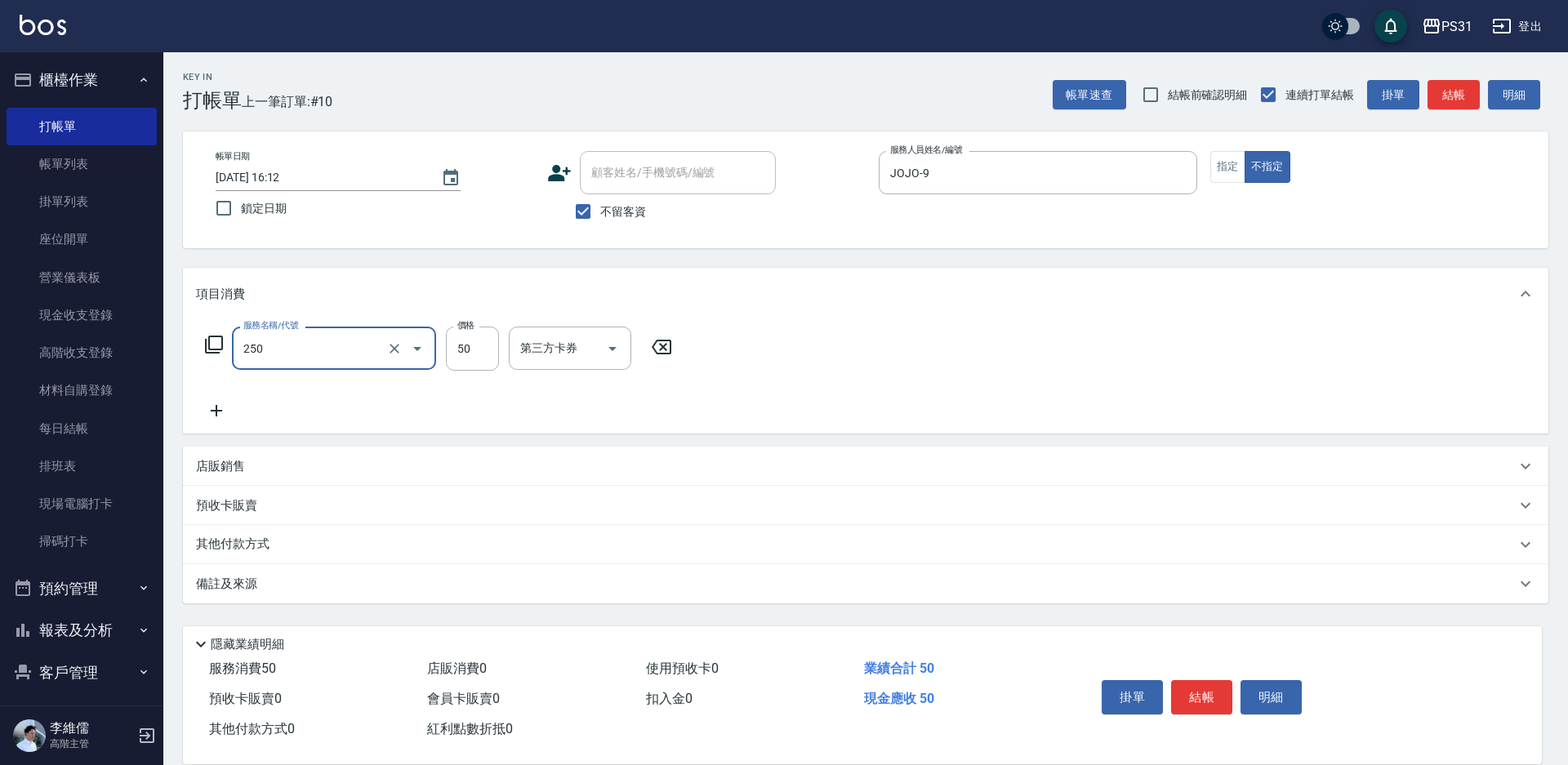
type input "剪瀏海(250)"
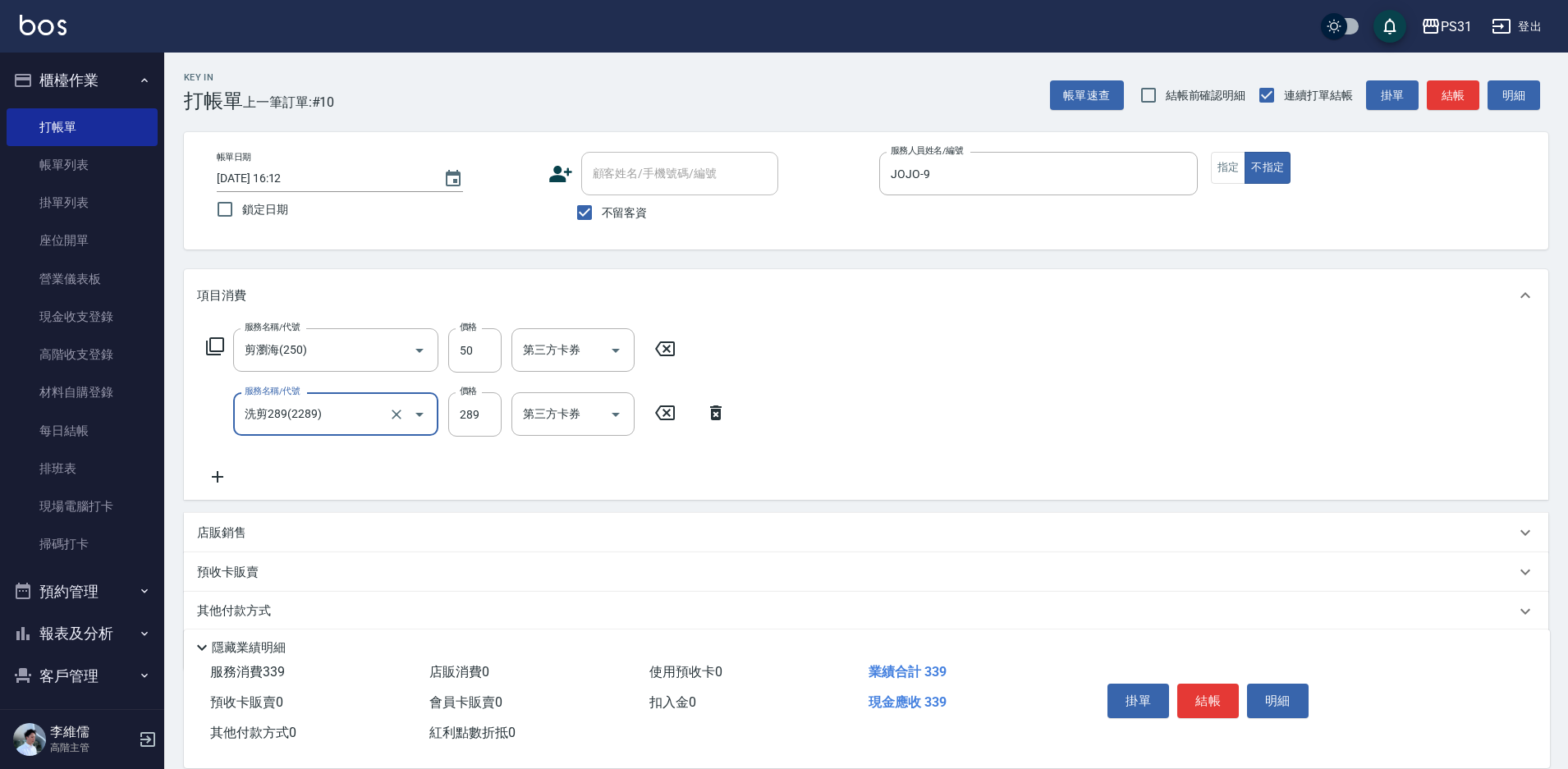
type input "洗剪289(2289)"
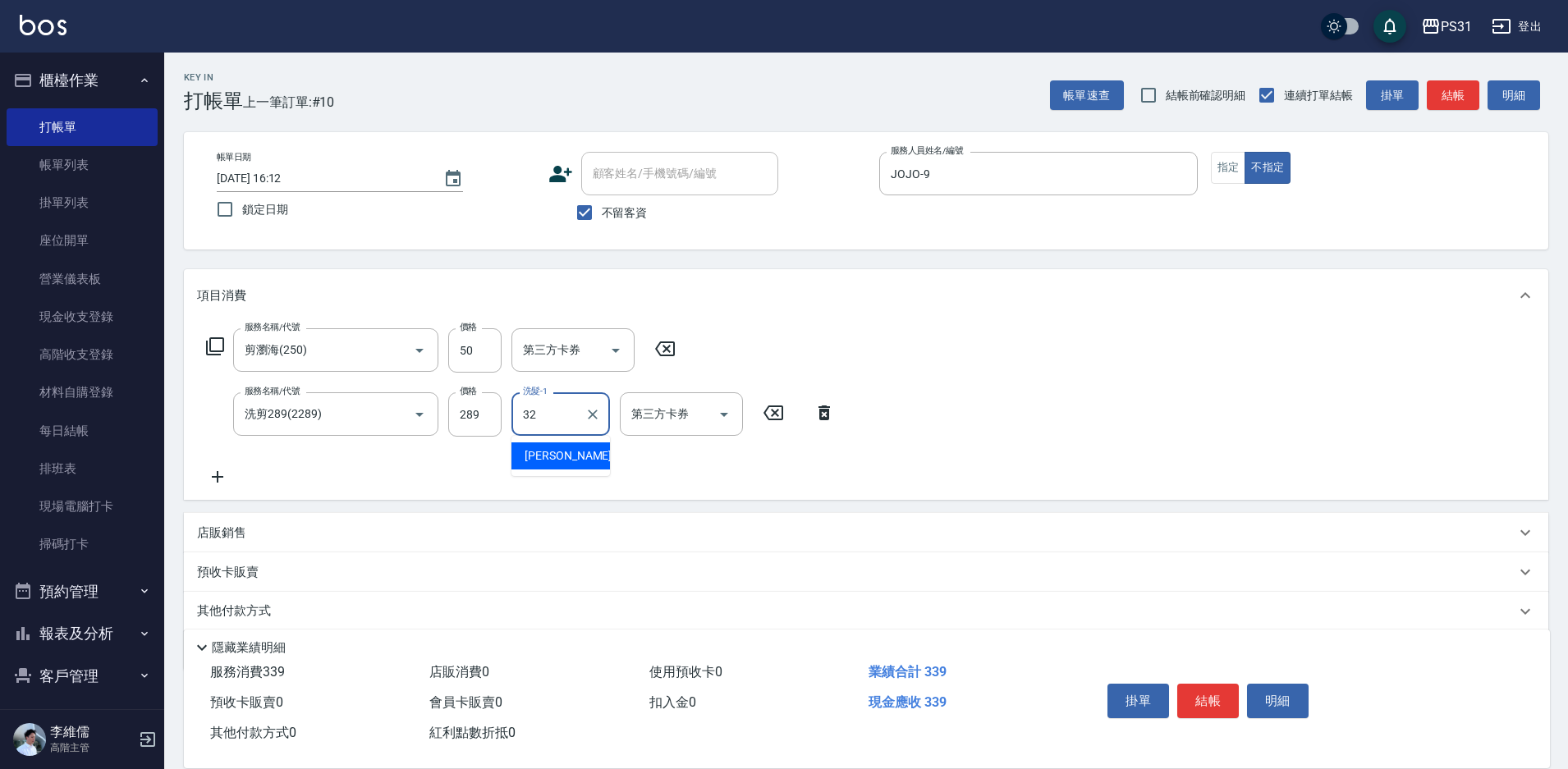
type input "[PERSON_NAME]-32"
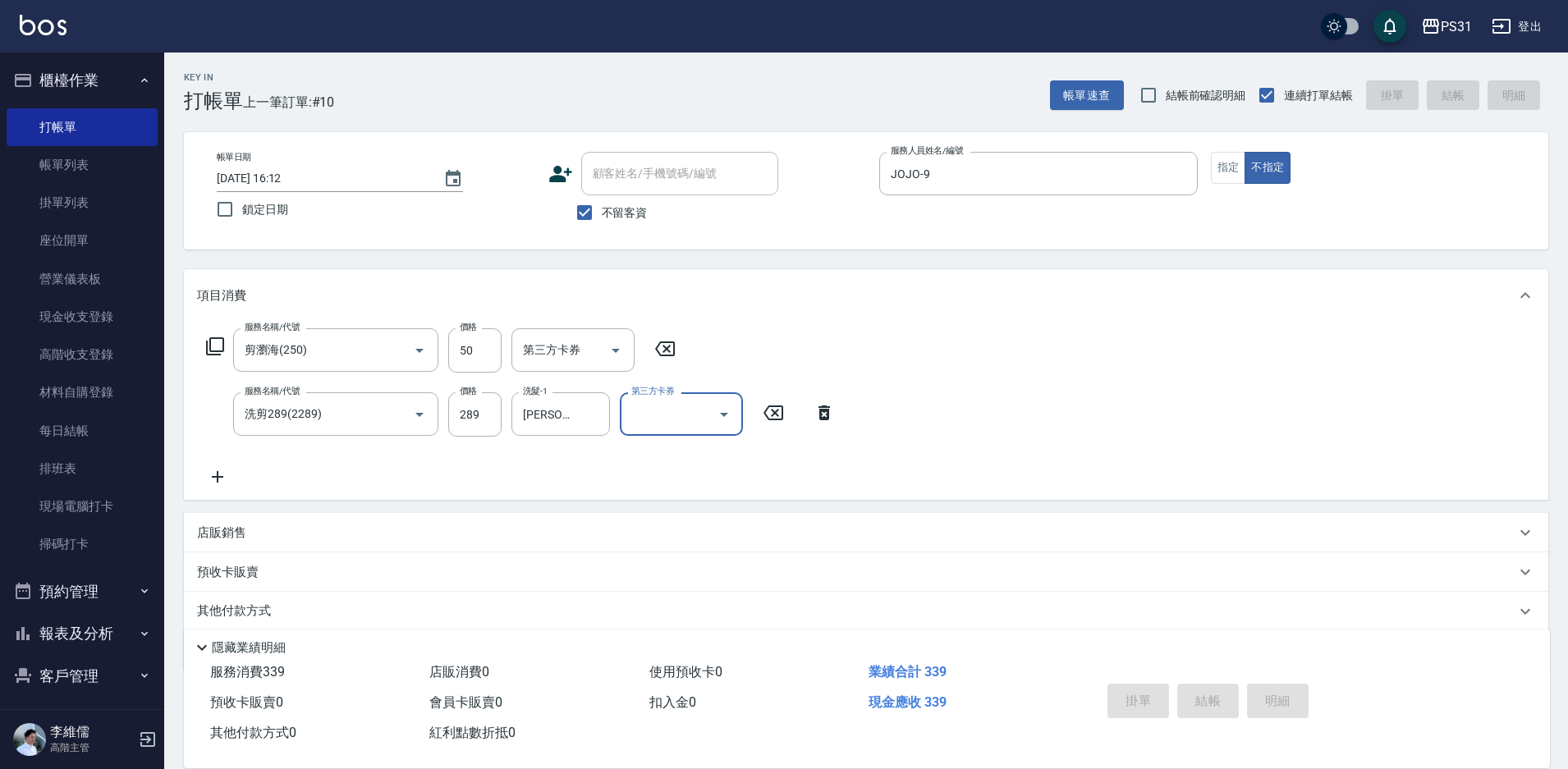
type input "[DATE] 16:13"
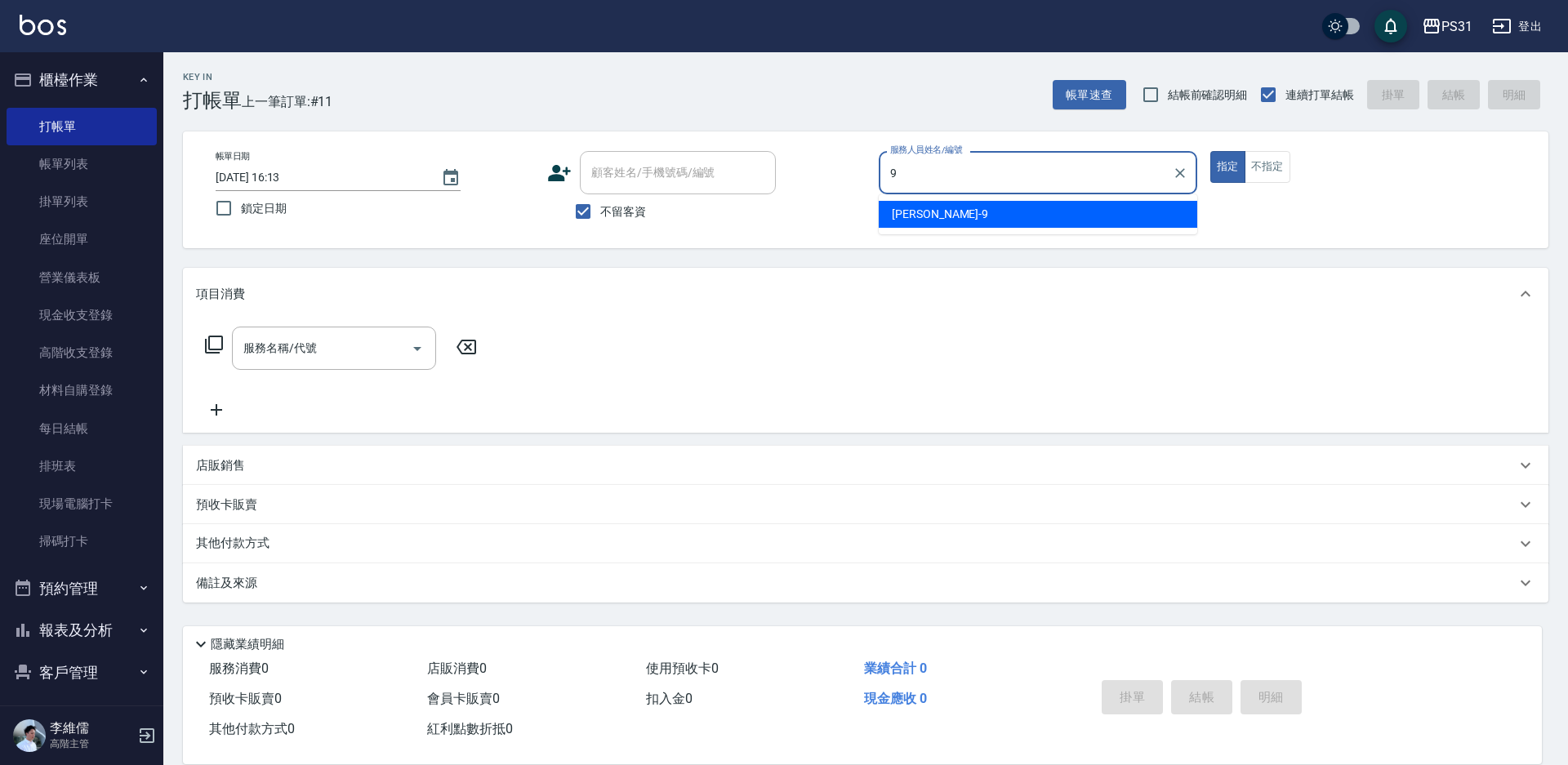
type input "JOJO-9"
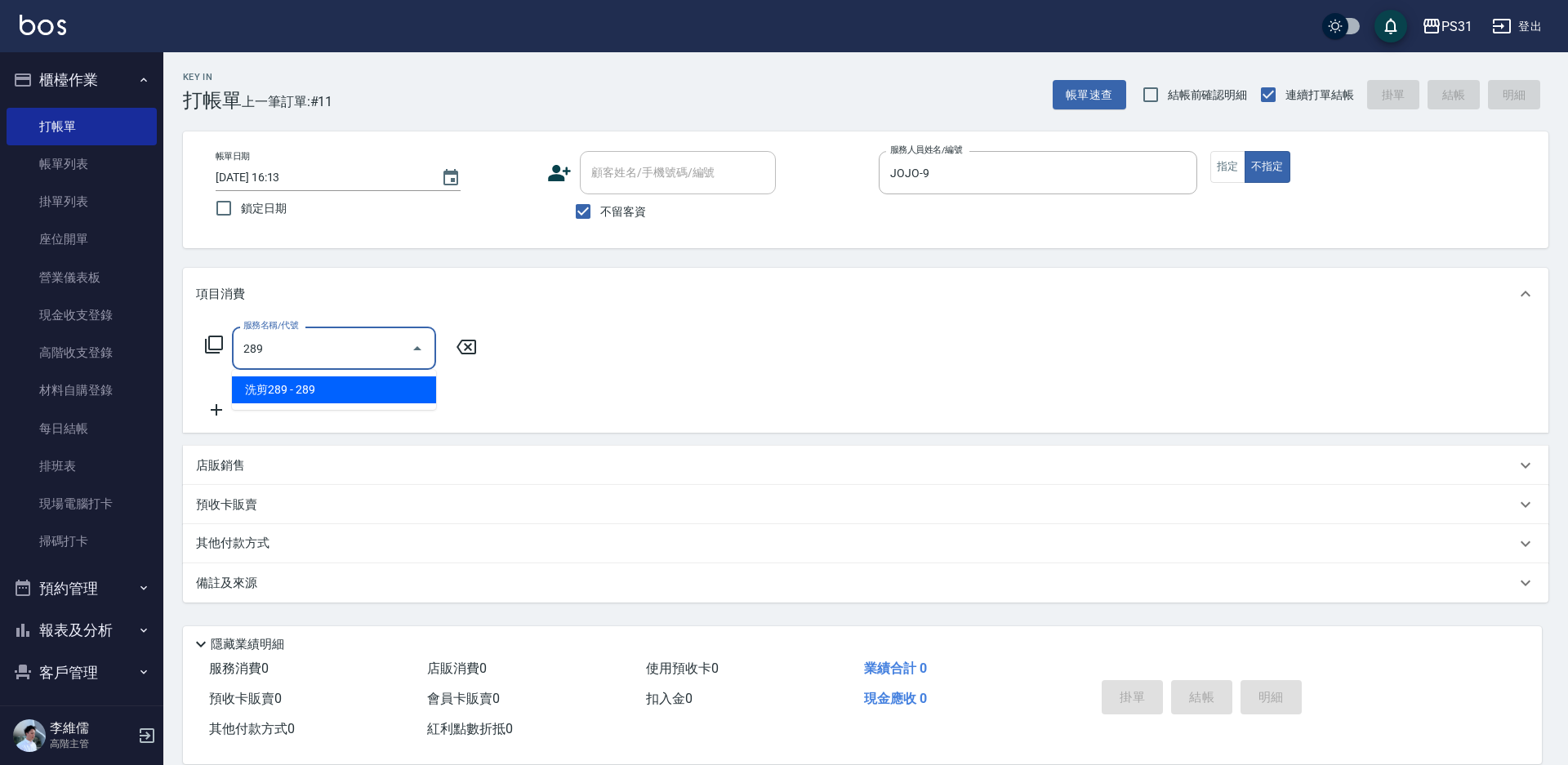
type input "洗剪289(2289)"
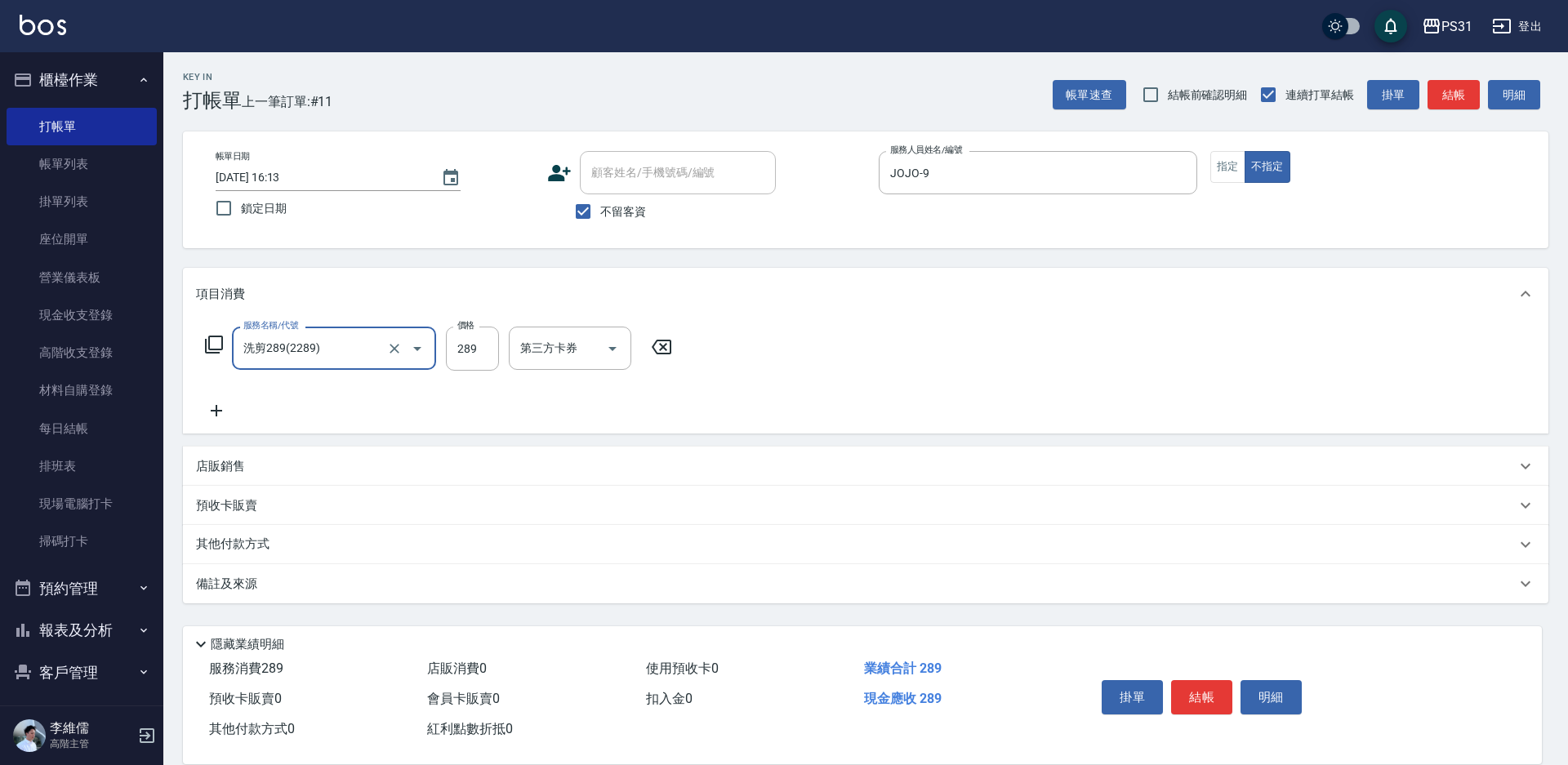
type input "洗剪289(2289)"
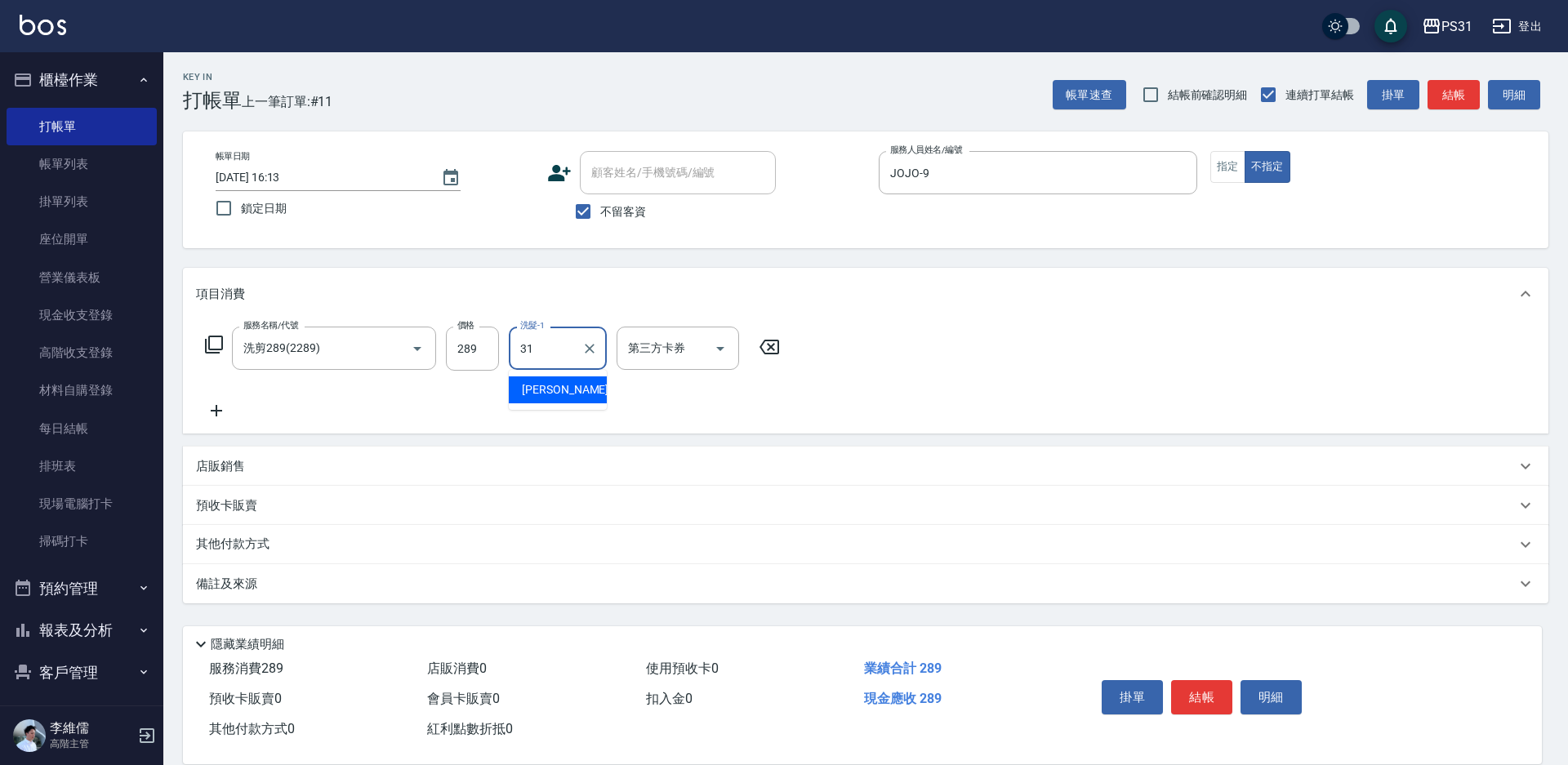
type input "[PERSON_NAME]-31"
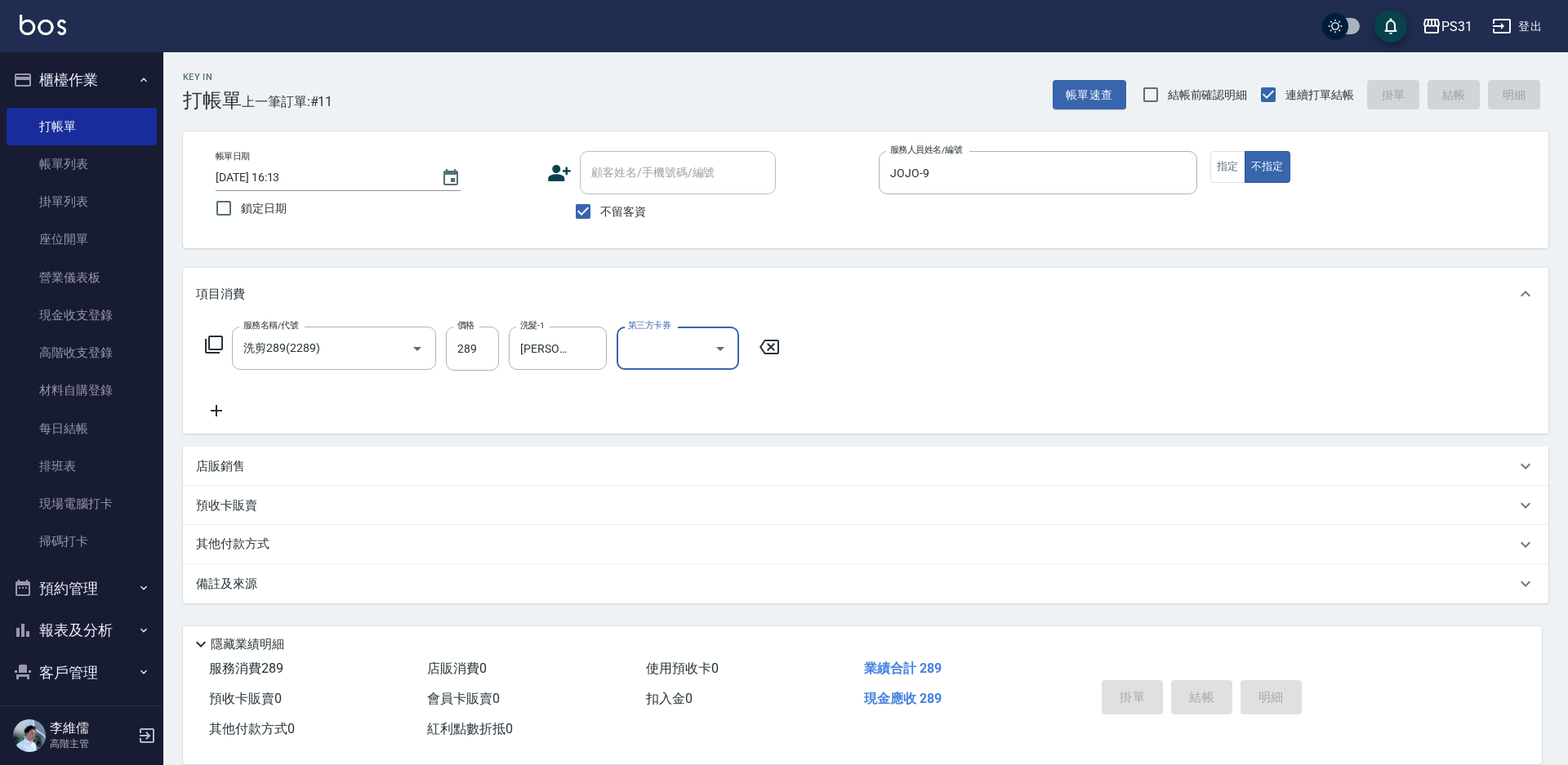
type input "[DATE] 16:14"
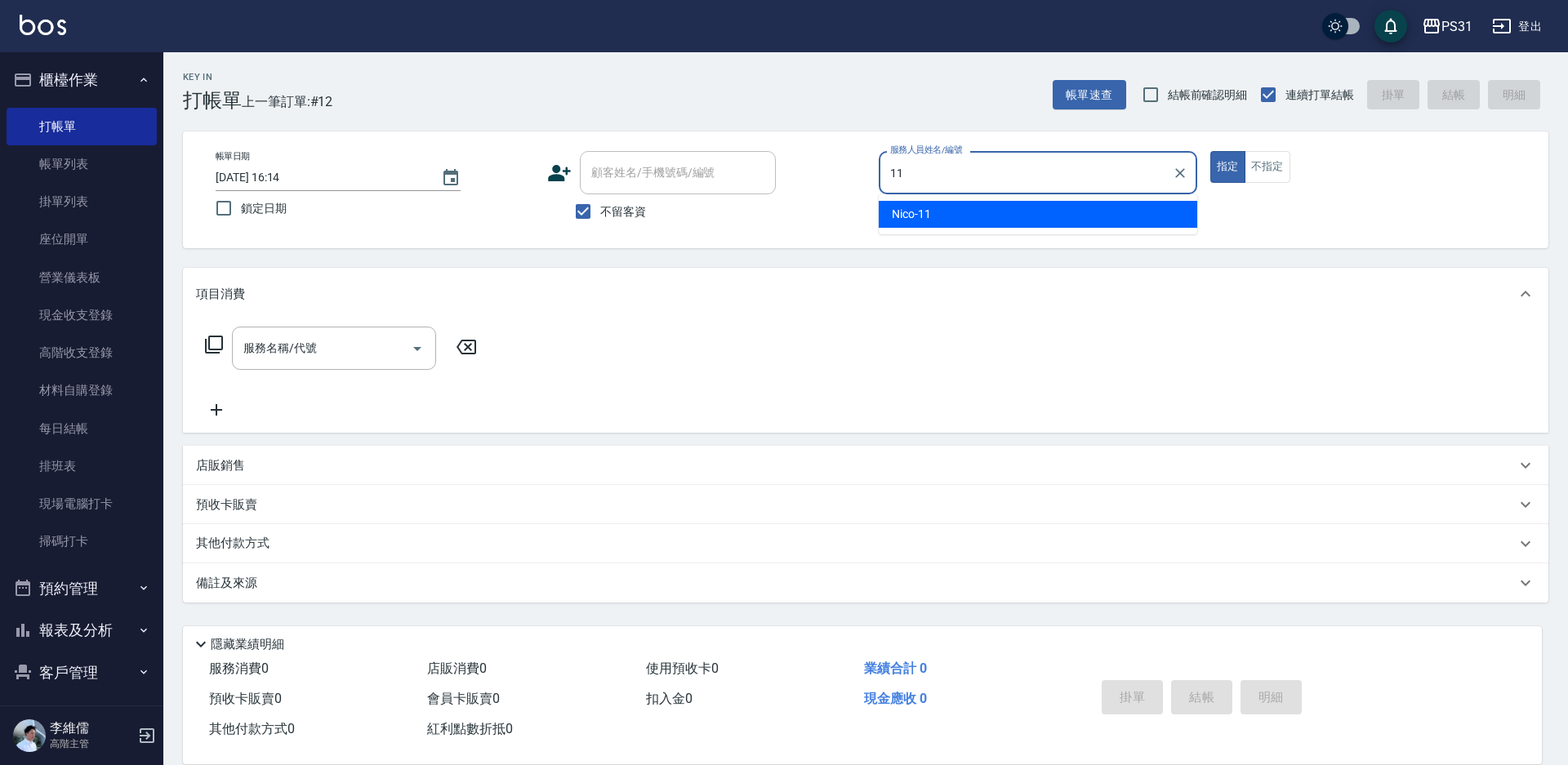
type input "Nico-11"
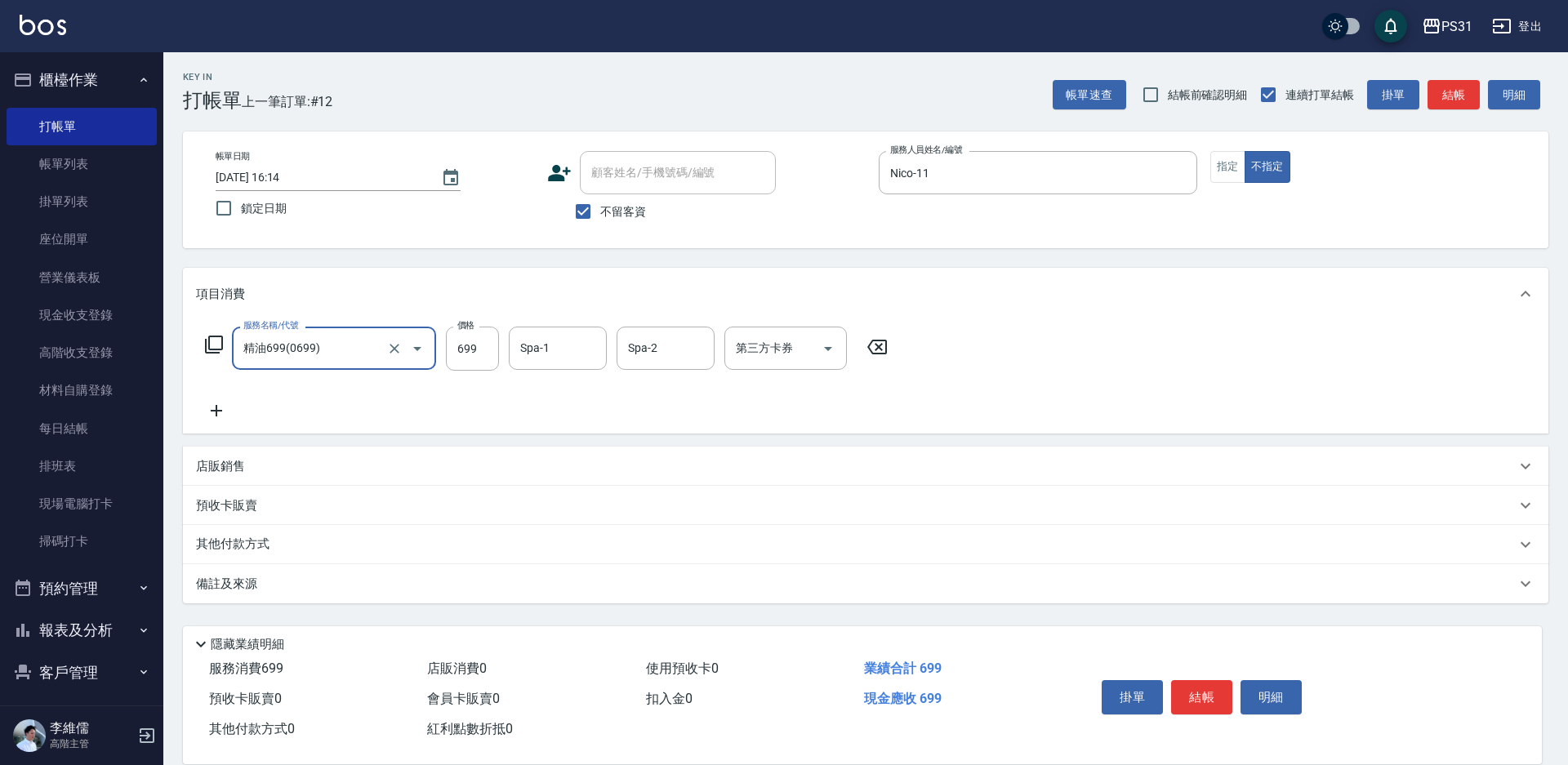
type input "精油699(0699)"
type input "楊諺志-35"
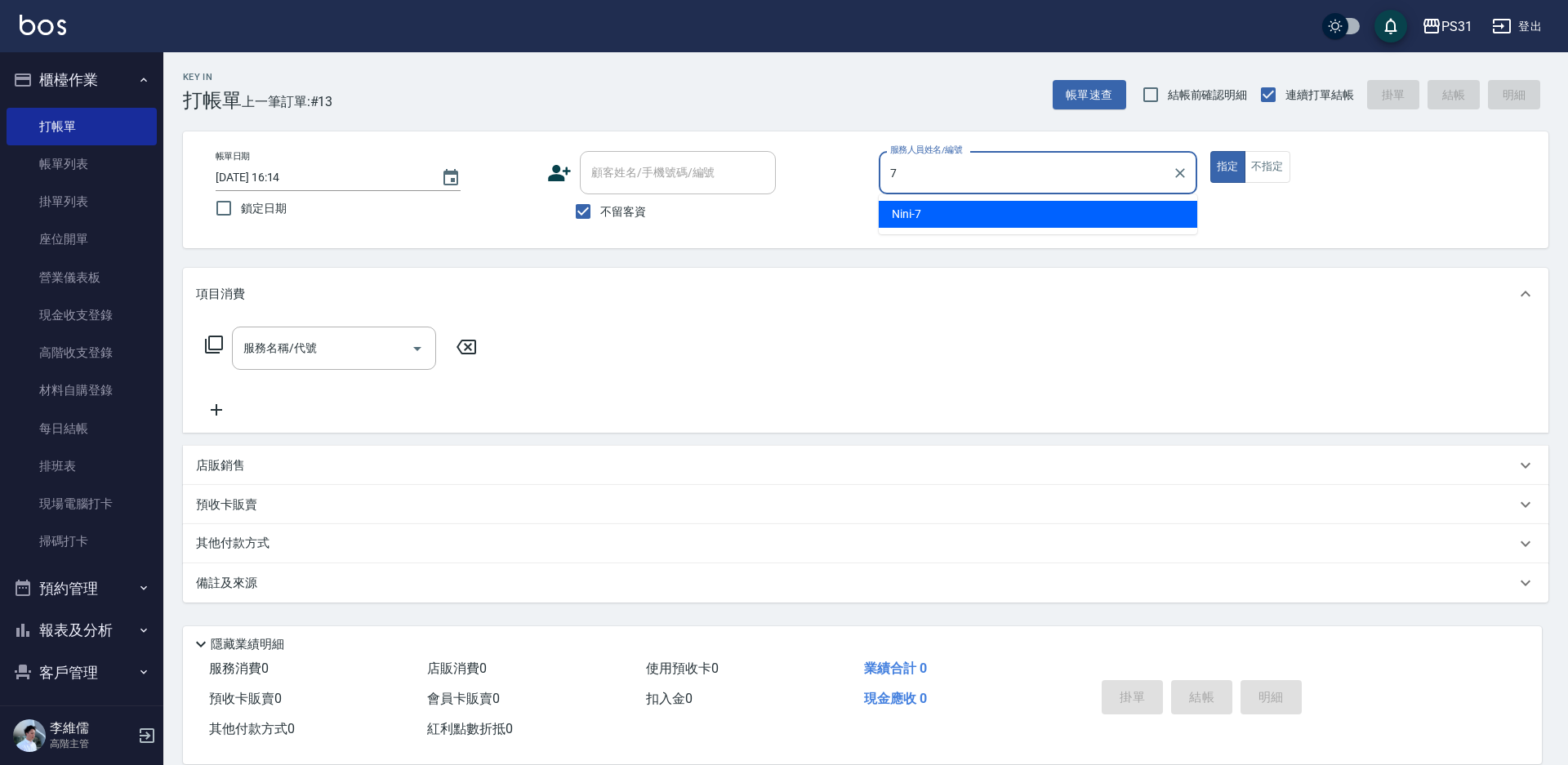
type input "Nini-7"
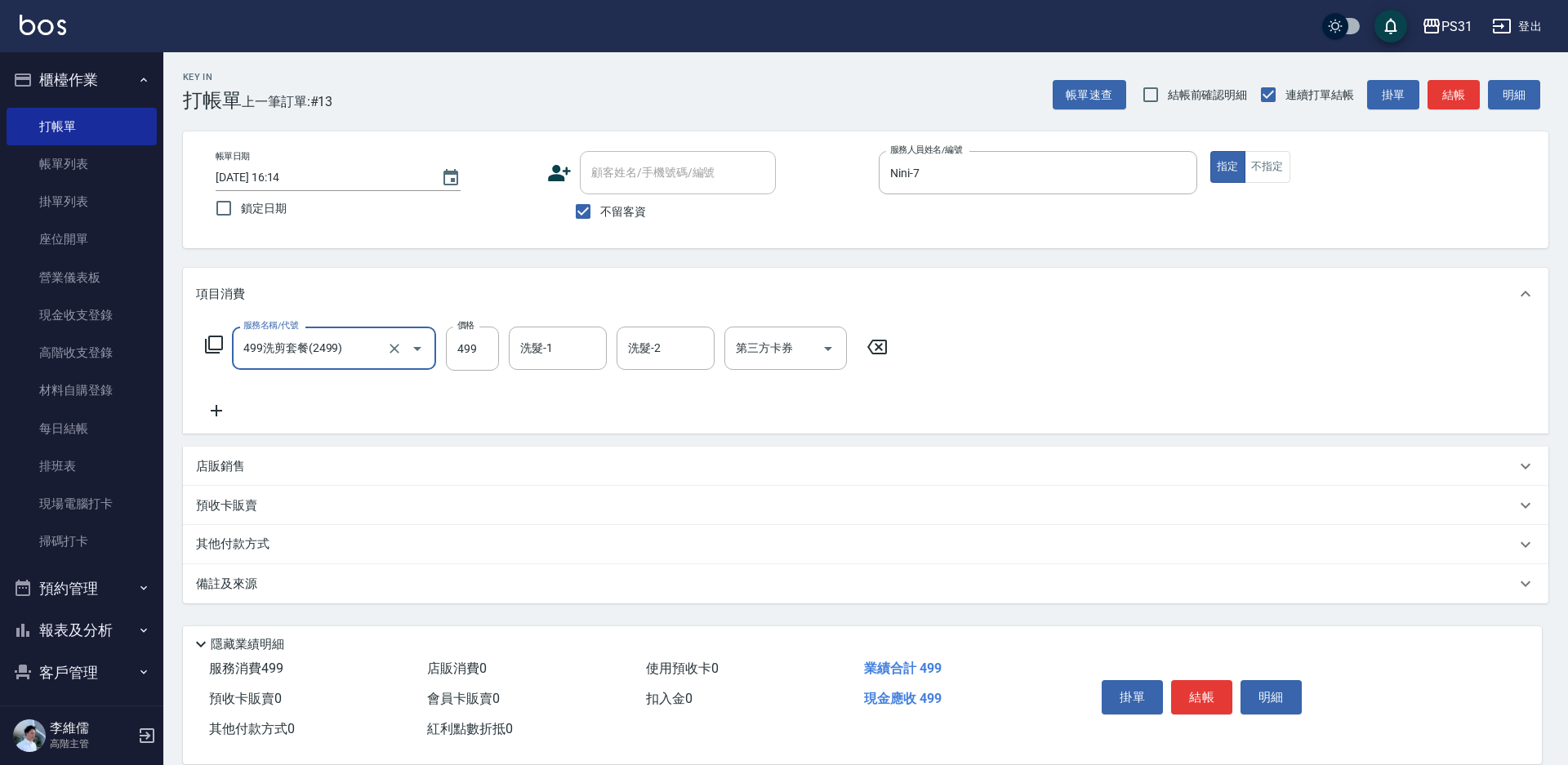
type input "499洗剪套餐(2499)"
type input "399"
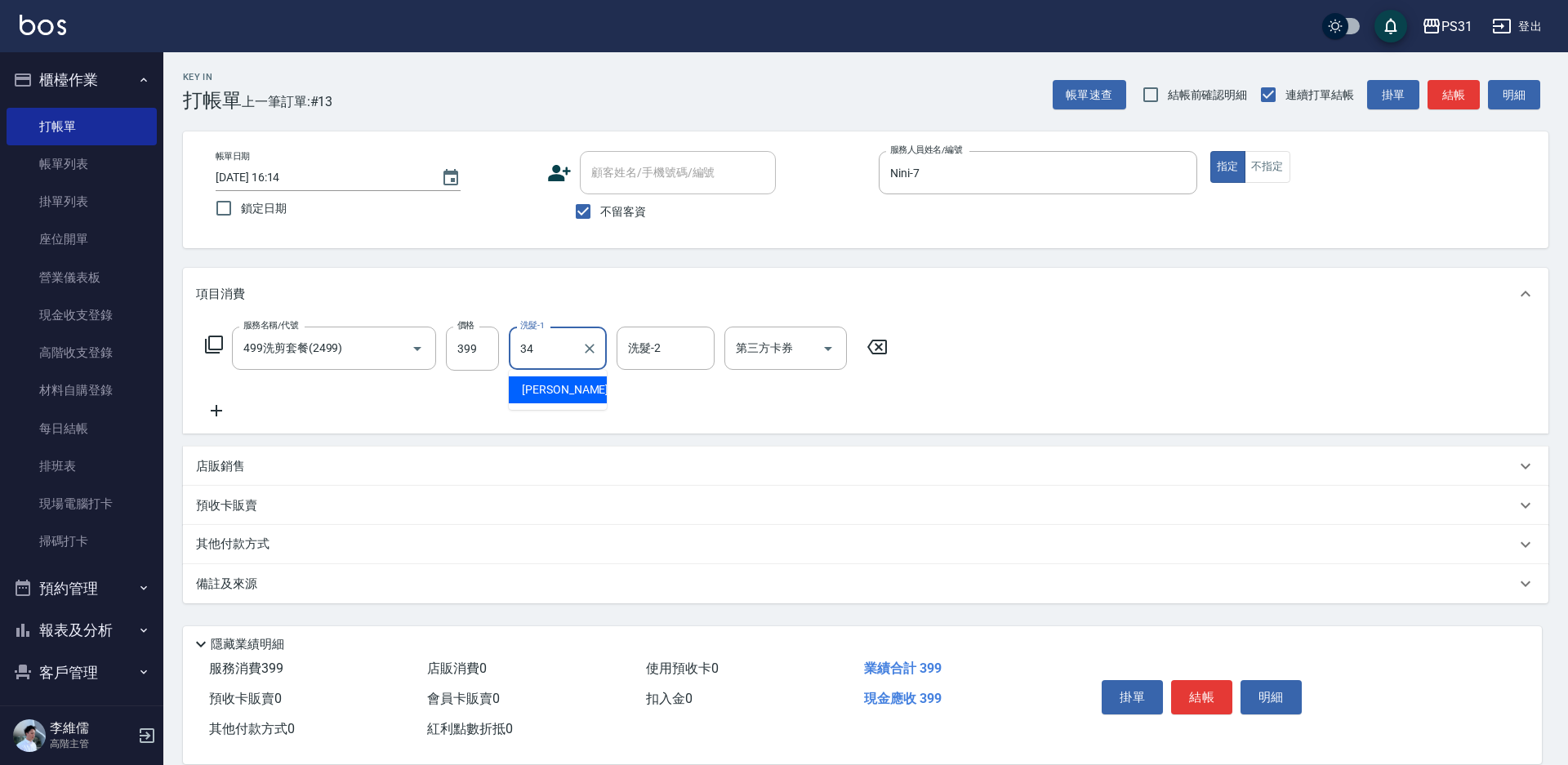
type input "[PERSON_NAME]-34"
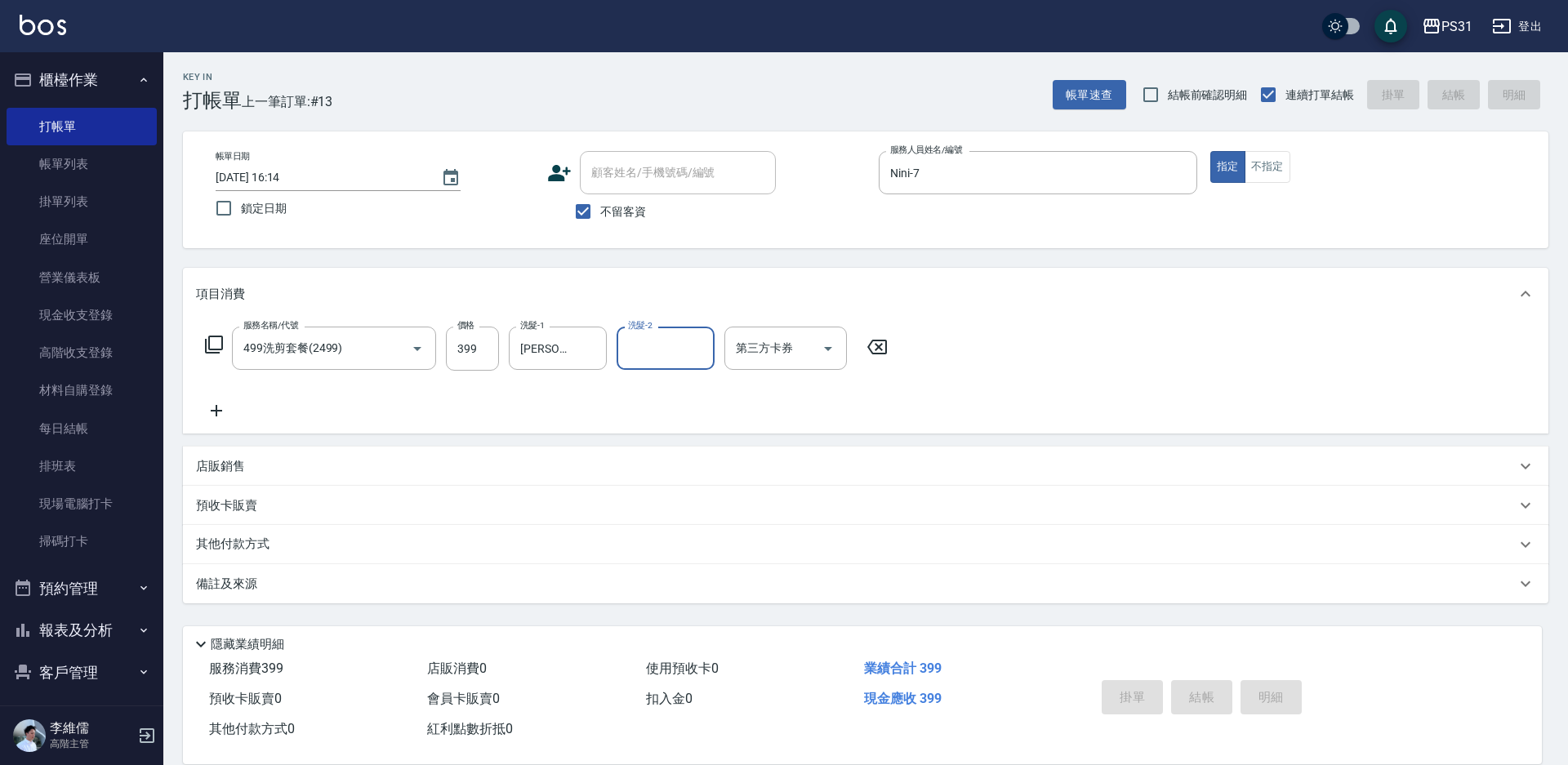
type input "[DATE] 16:15"
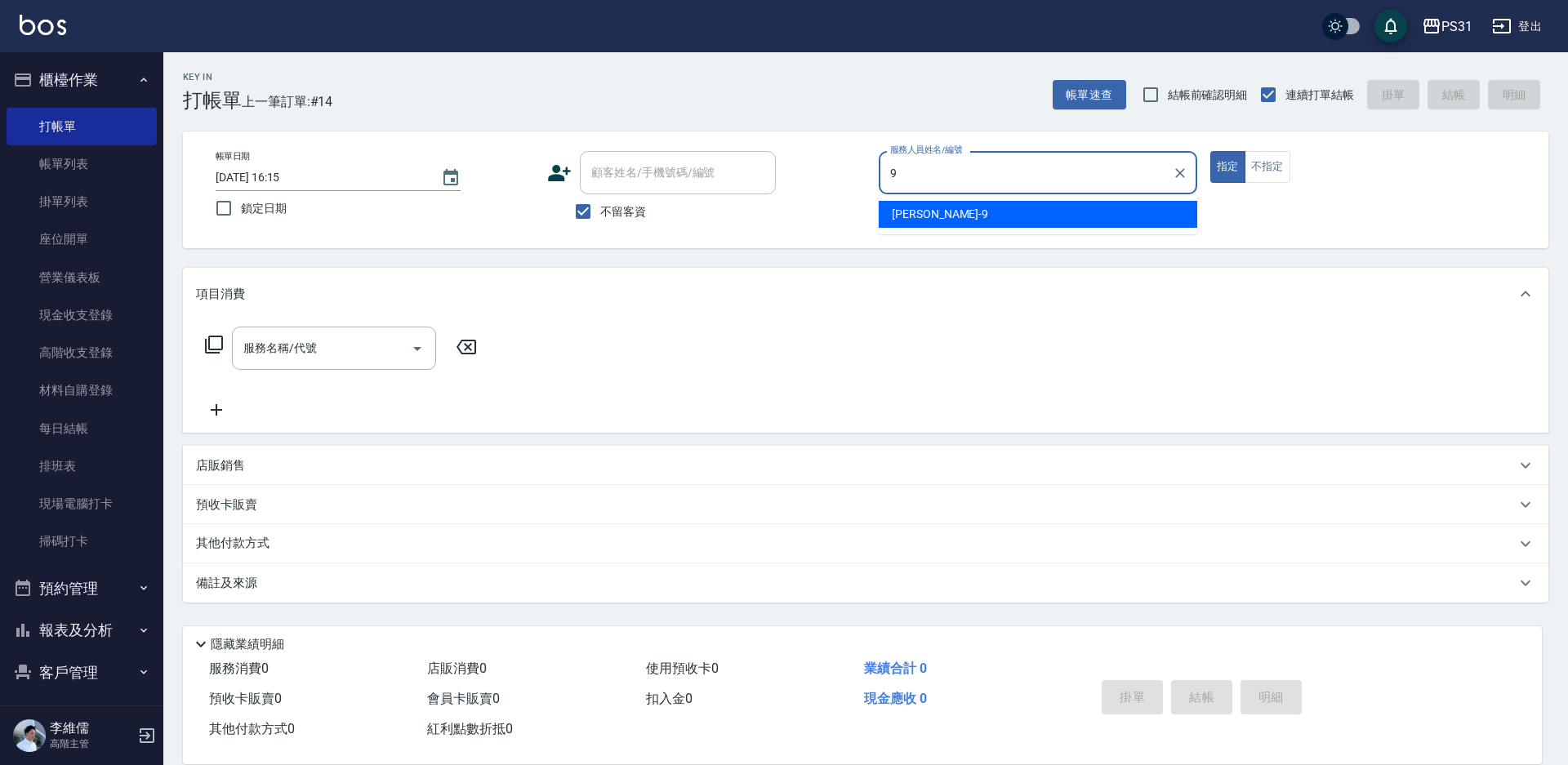
type input "JOJO-9"
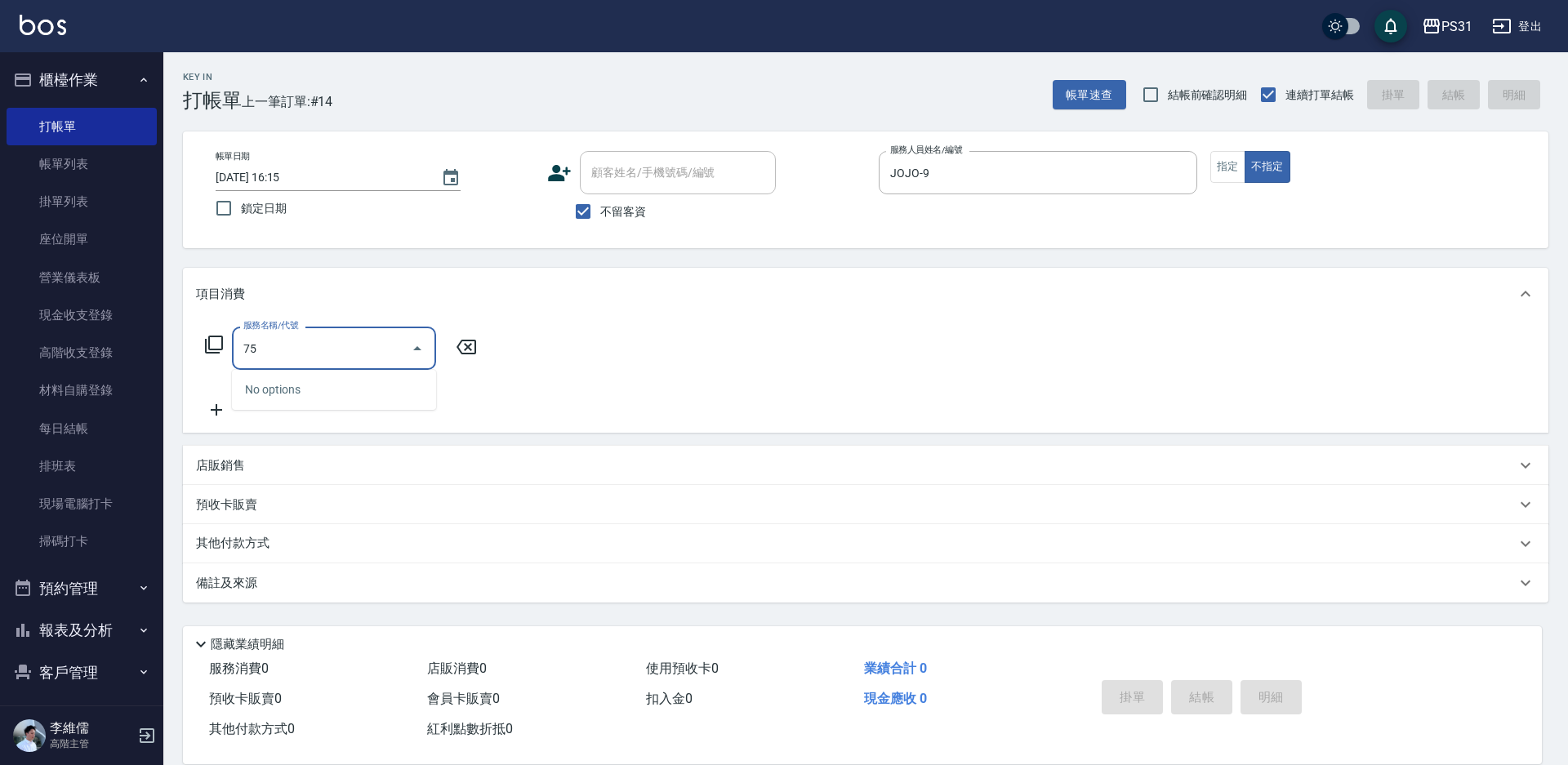
type input "7"
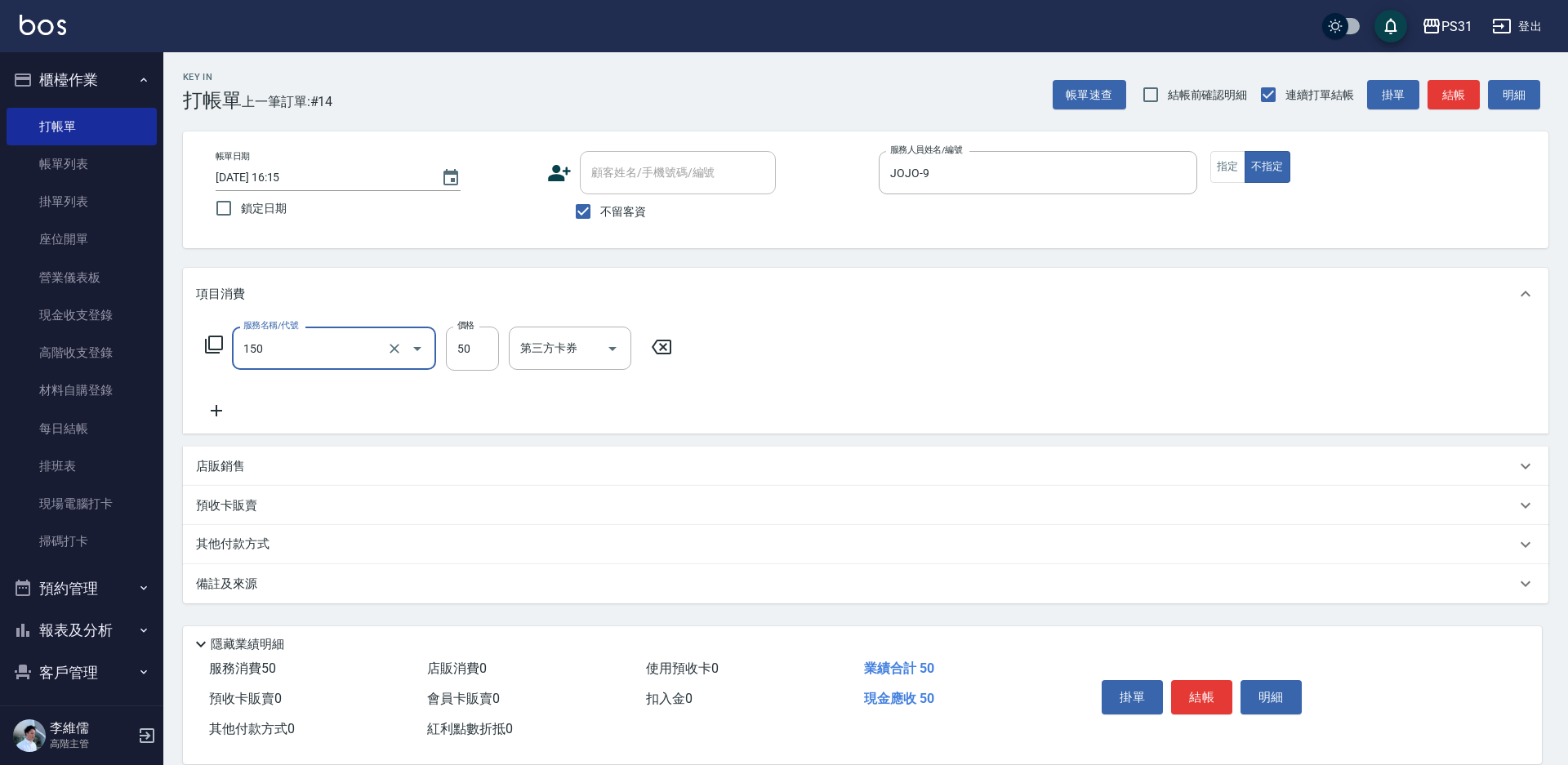
type input "精油(150)"
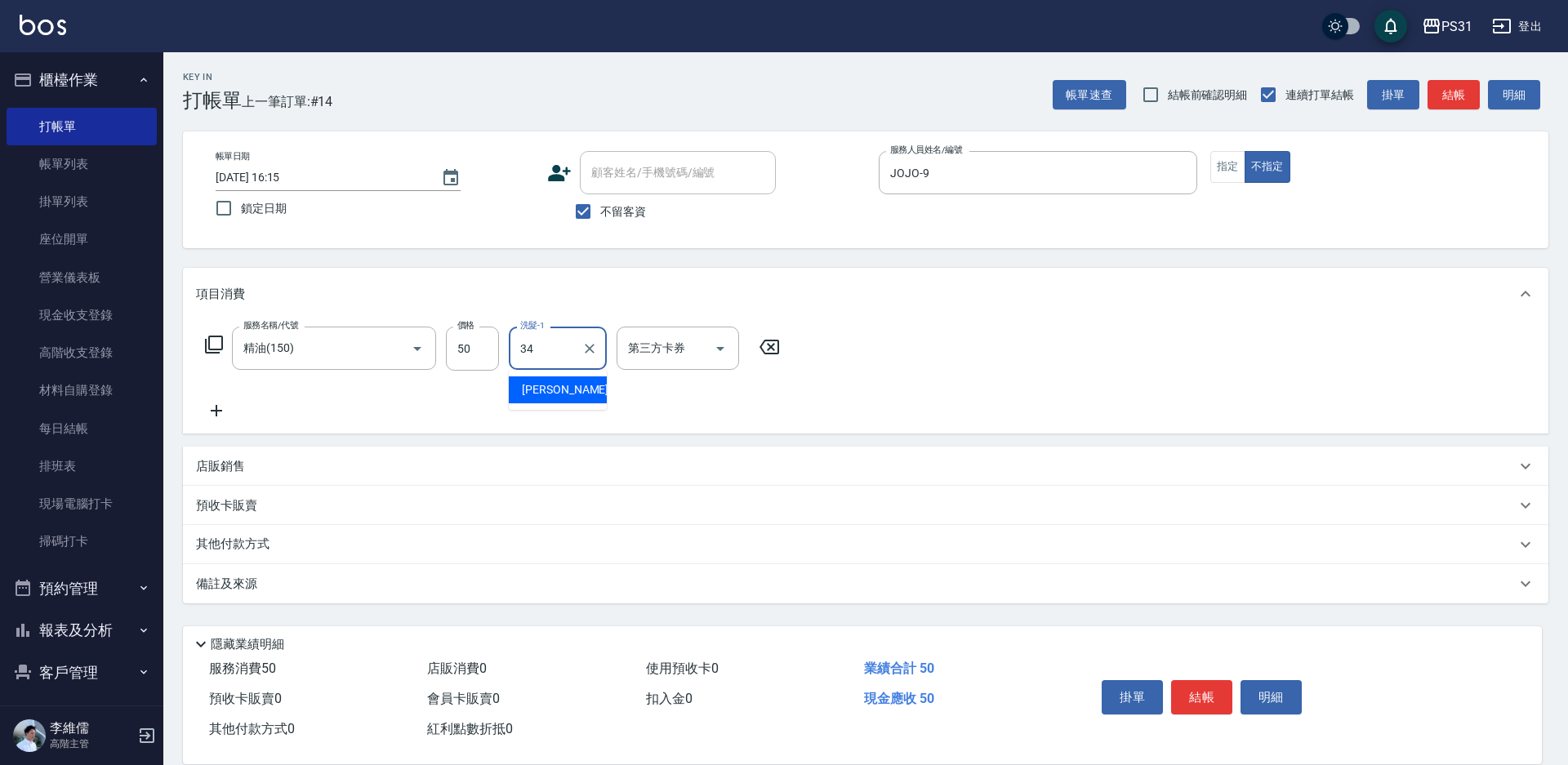
type input "[PERSON_NAME]-34"
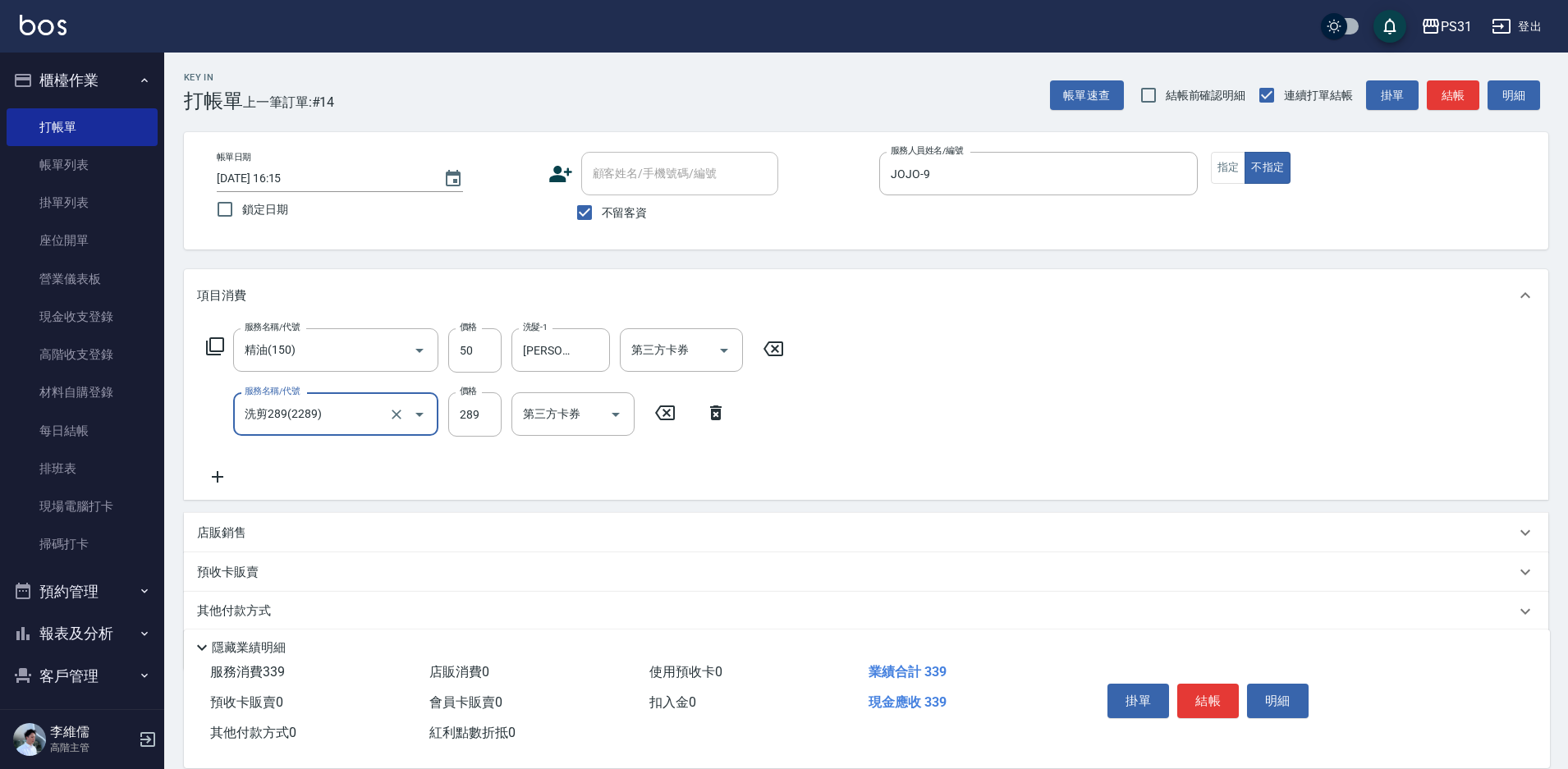
type input "洗剪289(2289)"
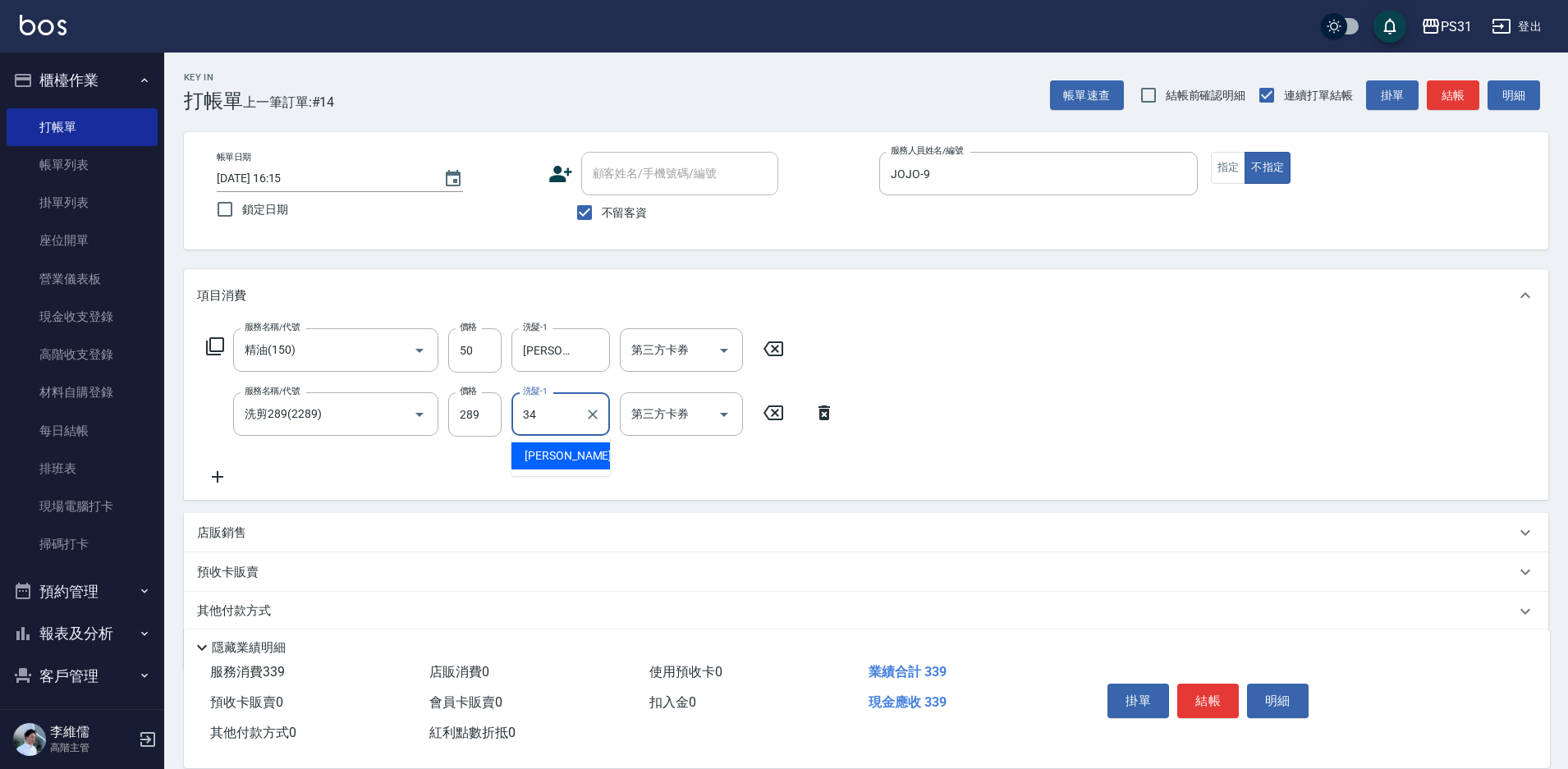
type input "[PERSON_NAME]-34"
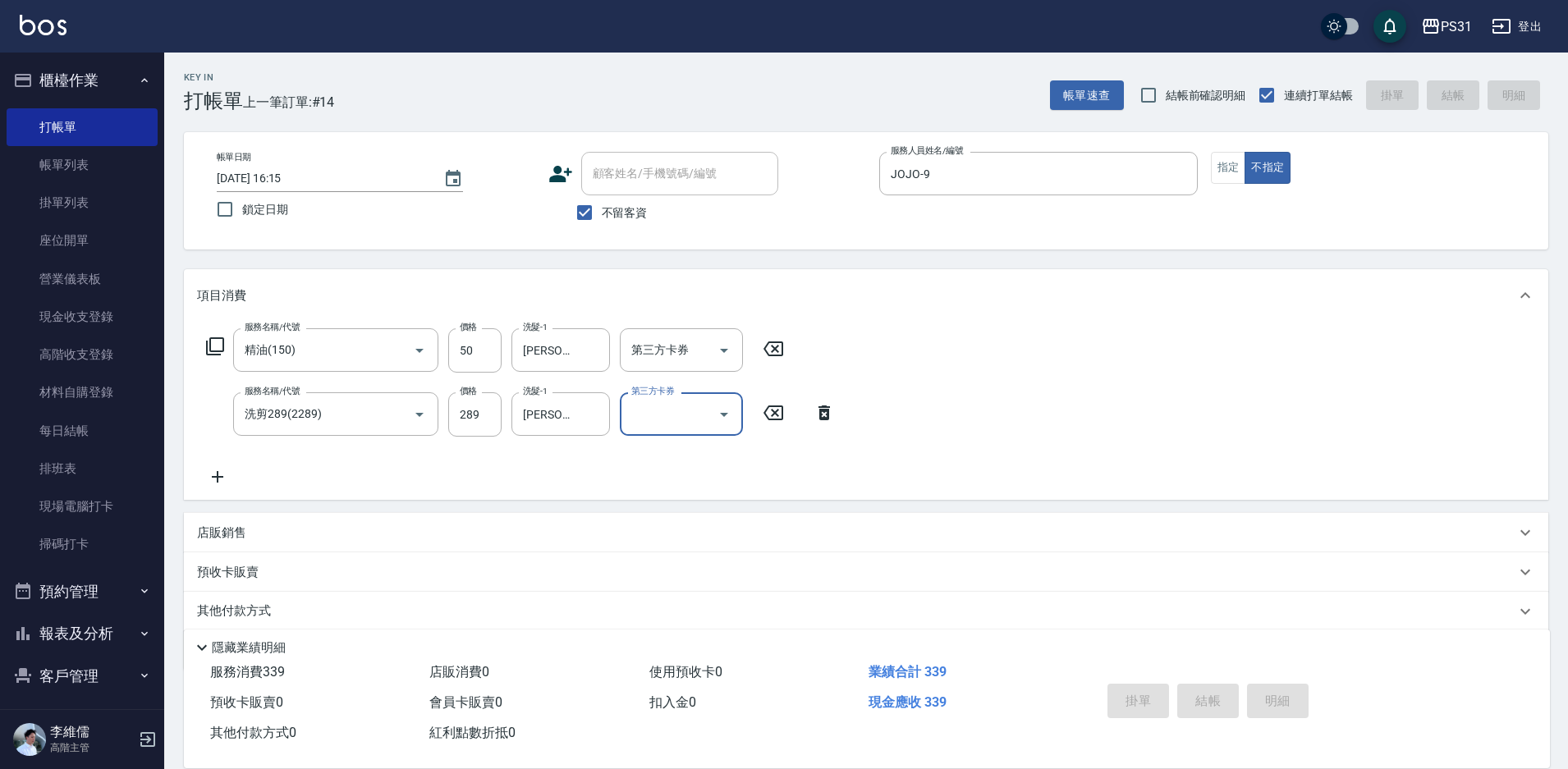
type input "[DATE] 16:20"
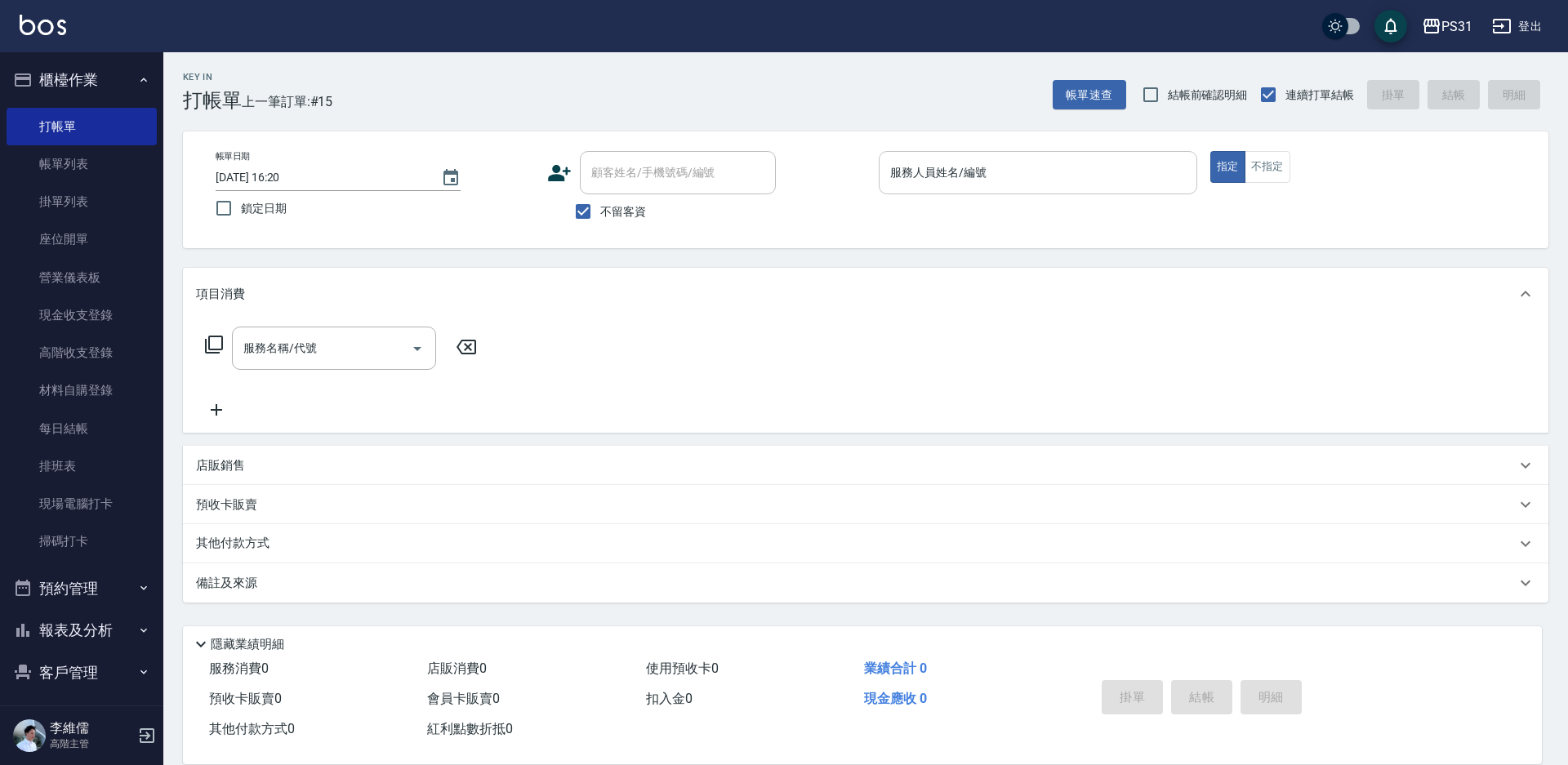
click at [1051, 161] on input "服務人員姓名/編號" at bounding box center [1037, 173] width 304 height 29
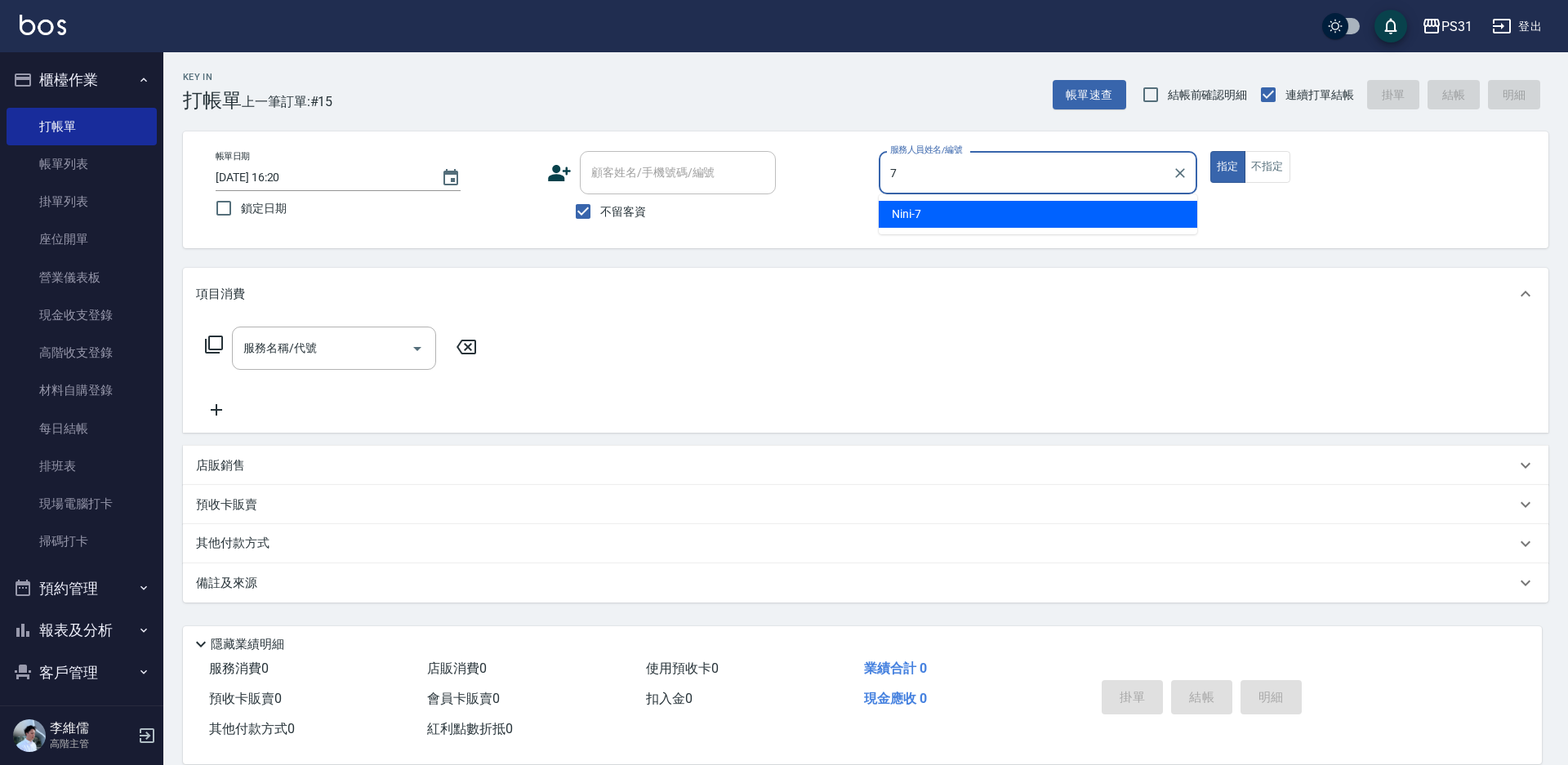
type input "Nini-7"
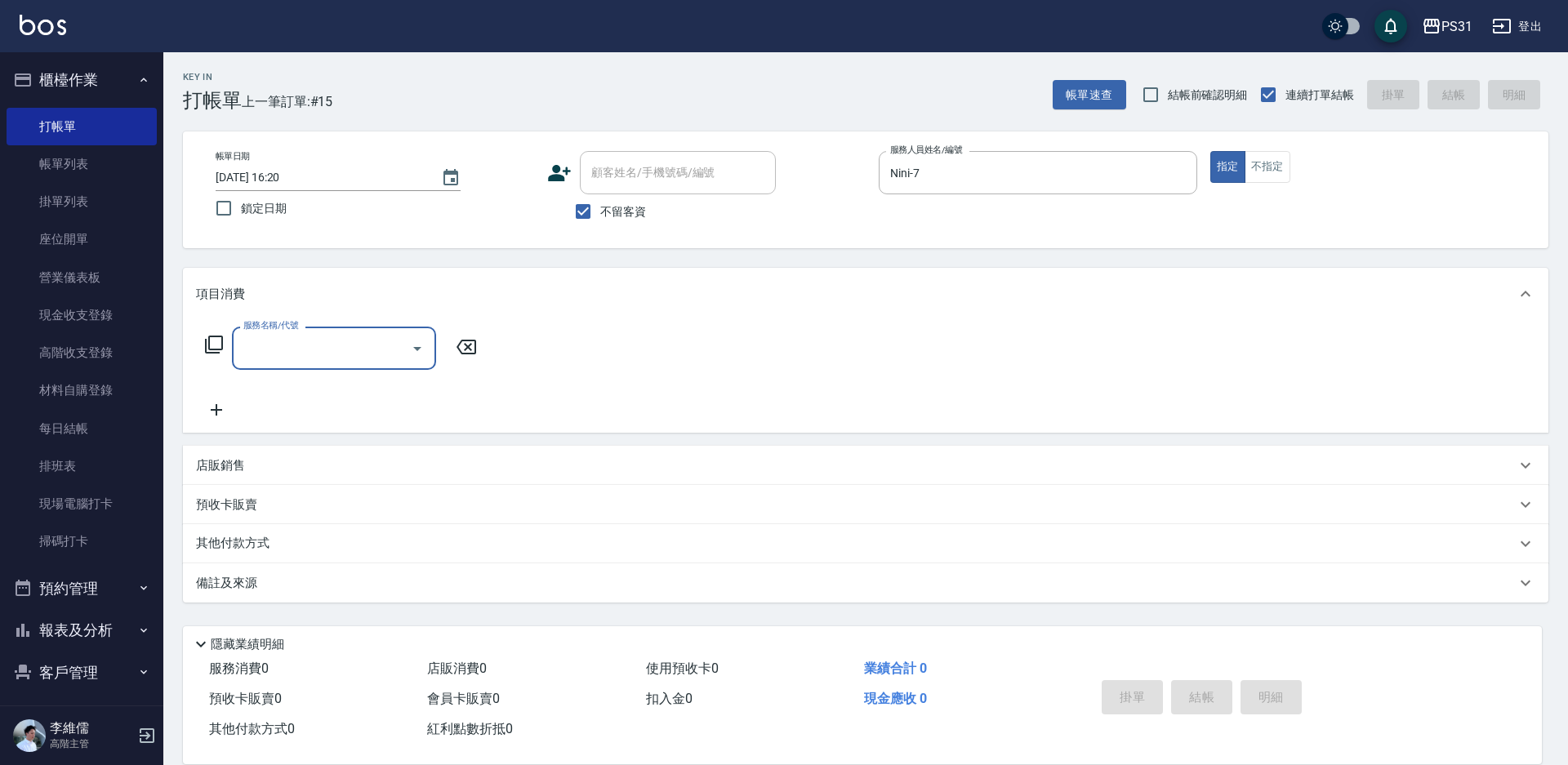
click at [221, 460] on p "店販銷售" at bounding box center [221, 465] width 49 height 17
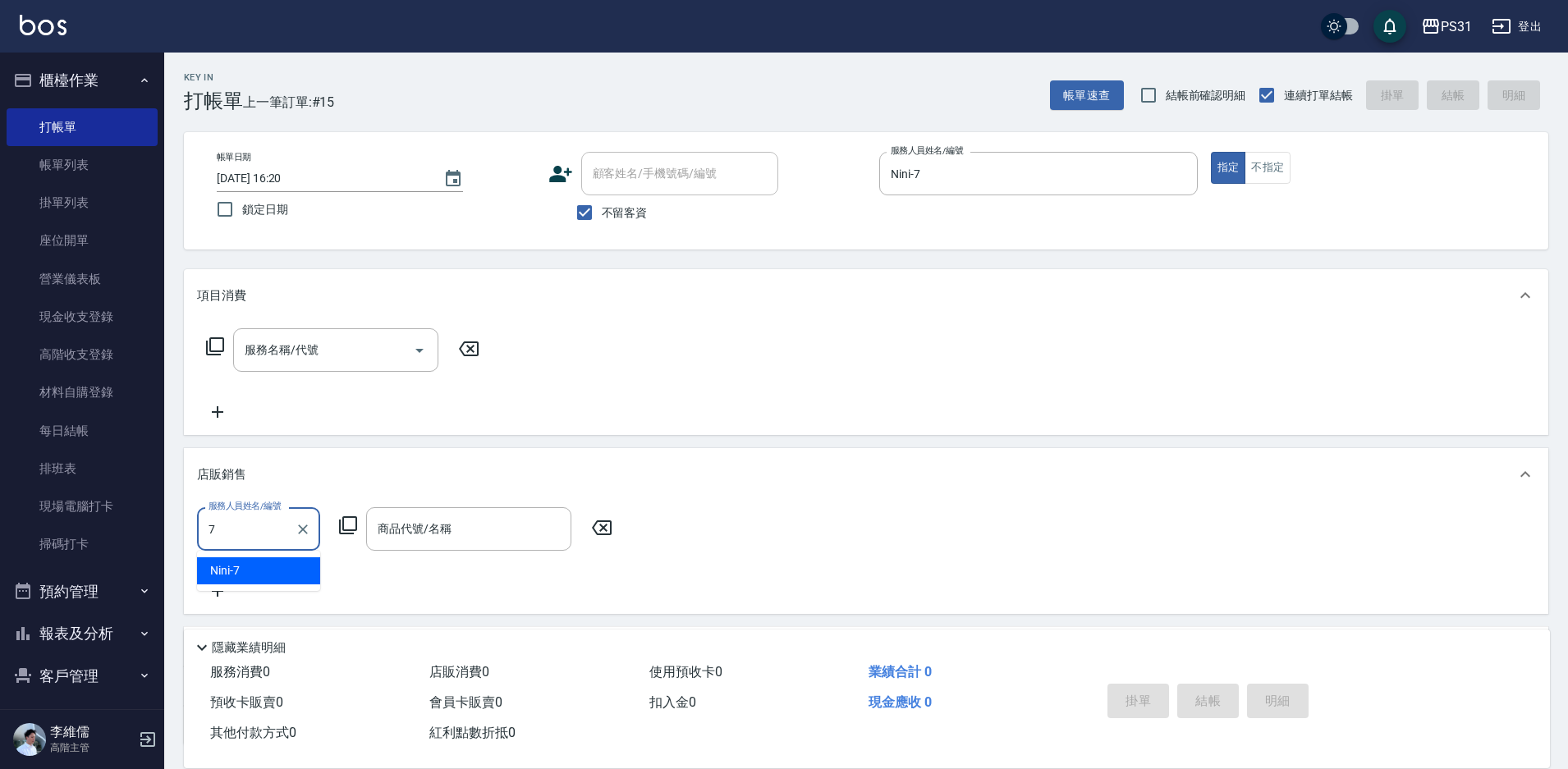
type input "Nini-7"
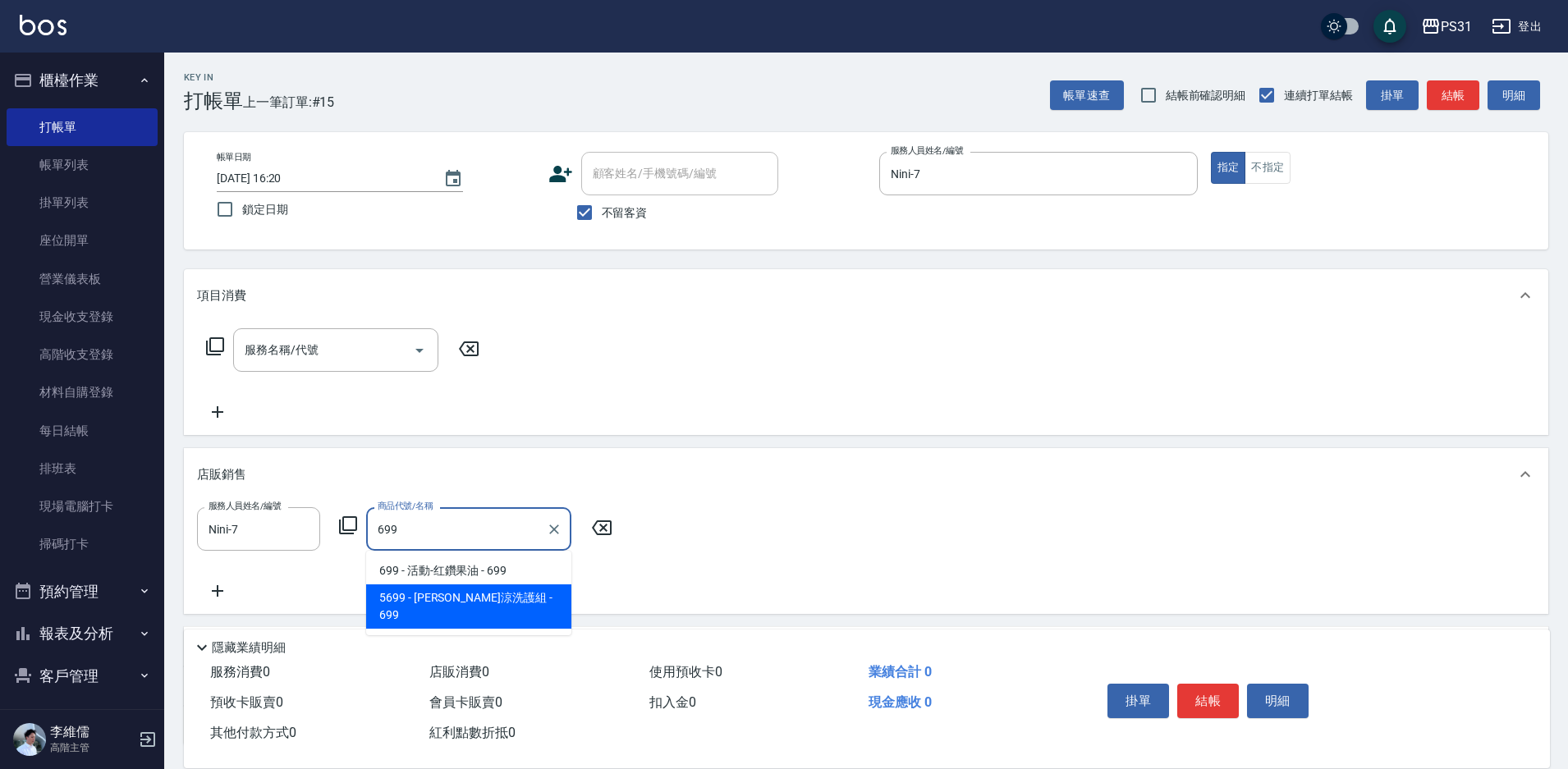
type input "水水沁涼洗護組"
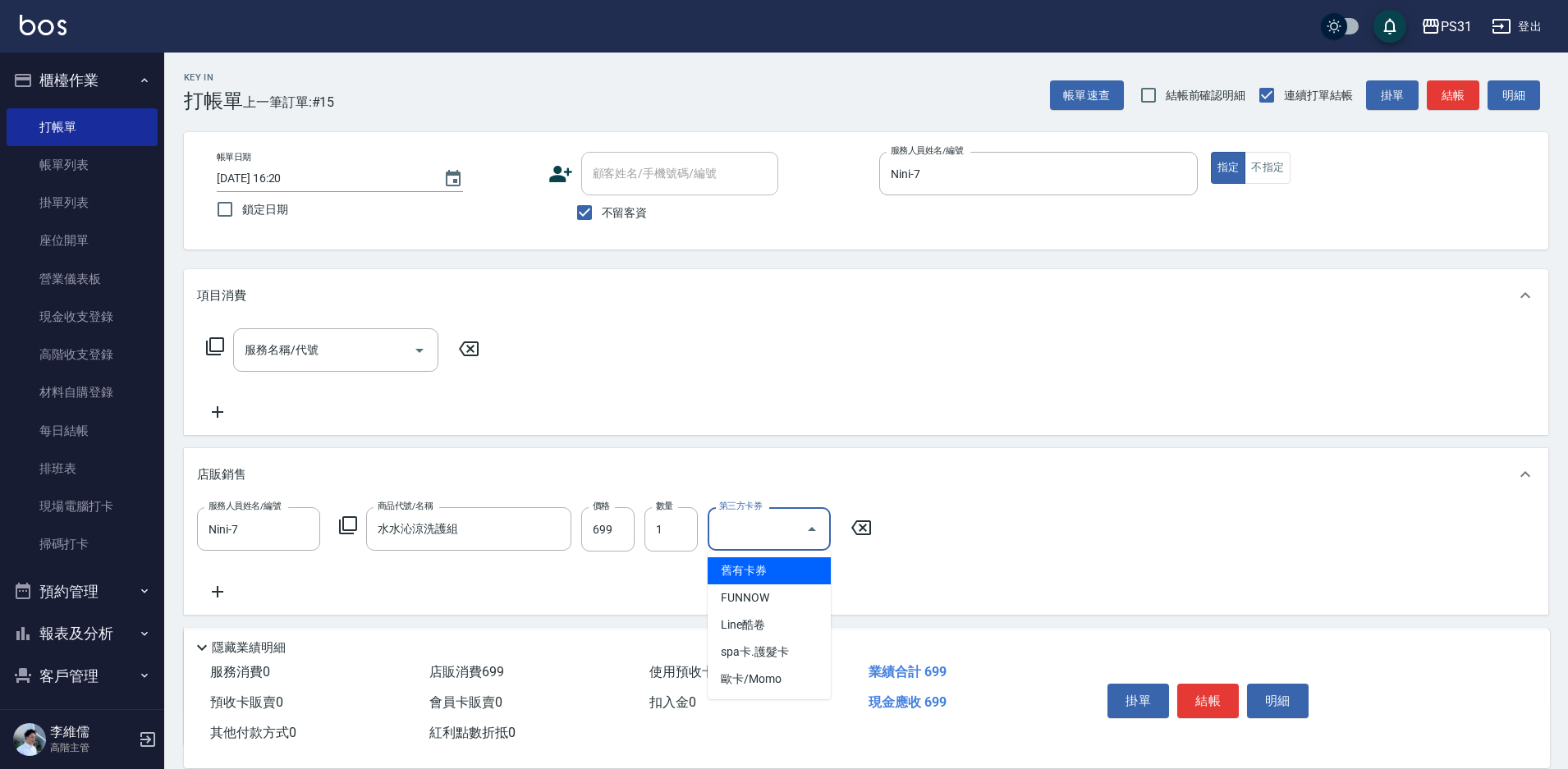
type input "舊有卡券"
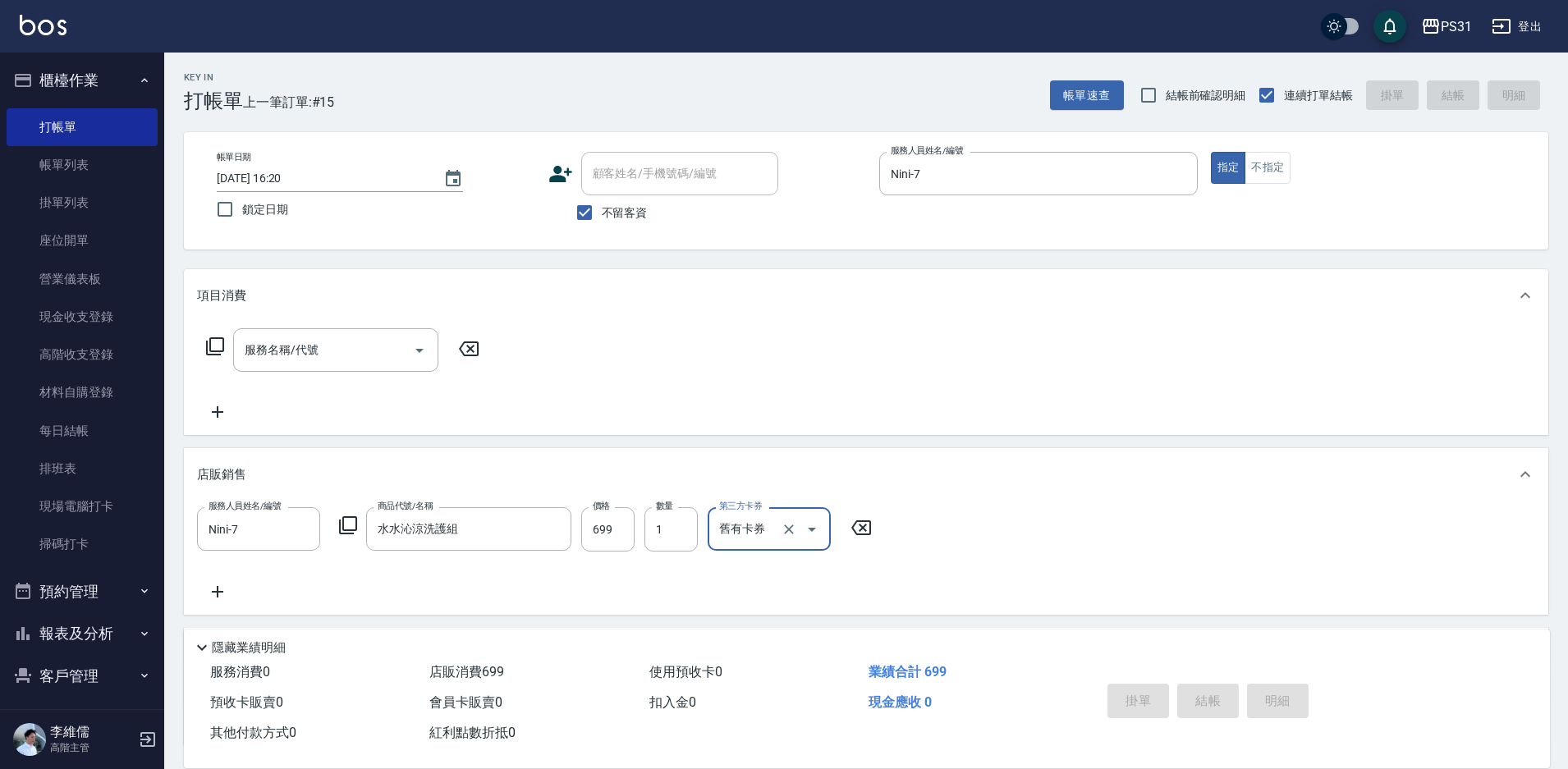
type input "[DATE] 16:30"
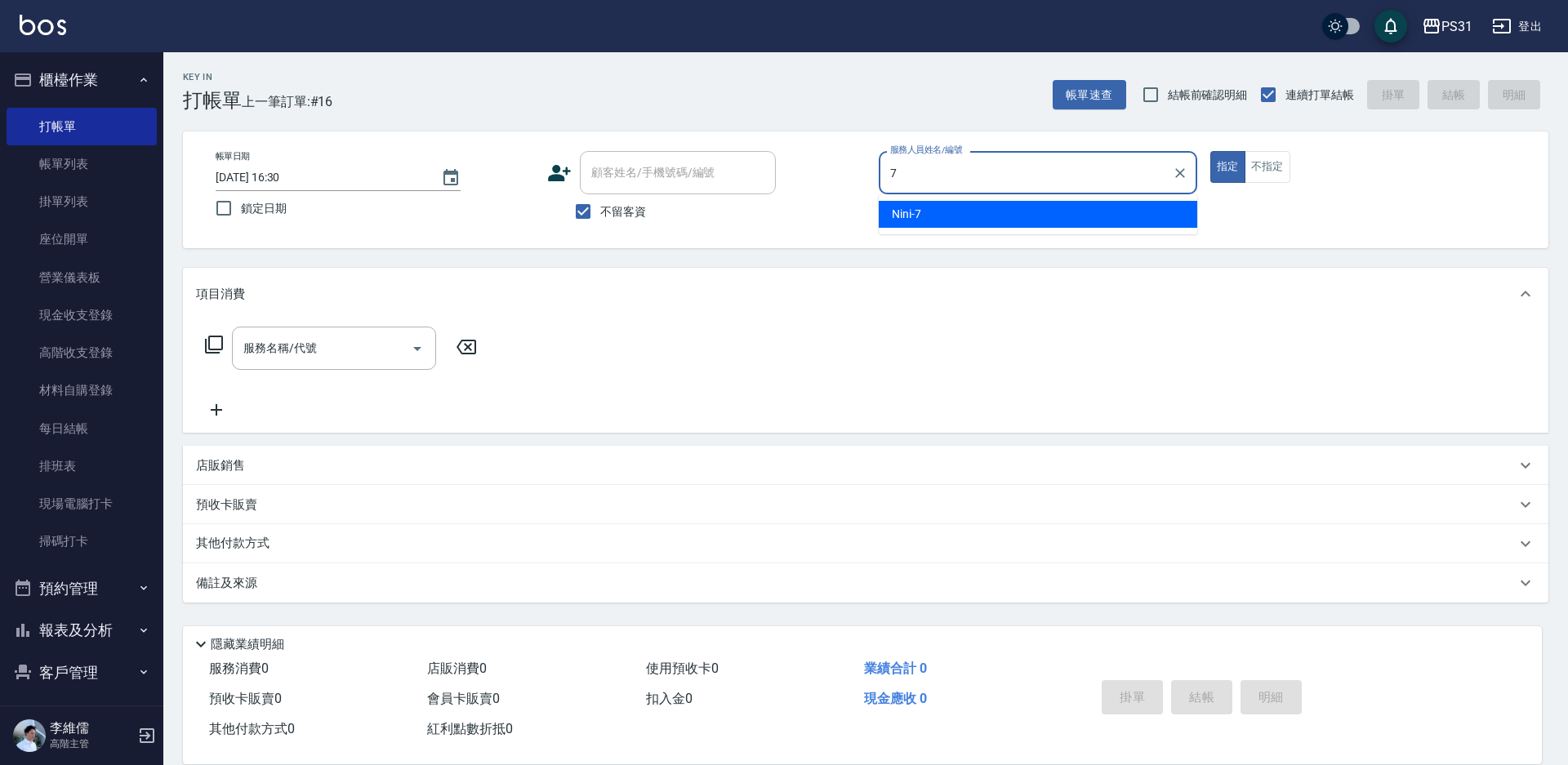
type input "Nini-7"
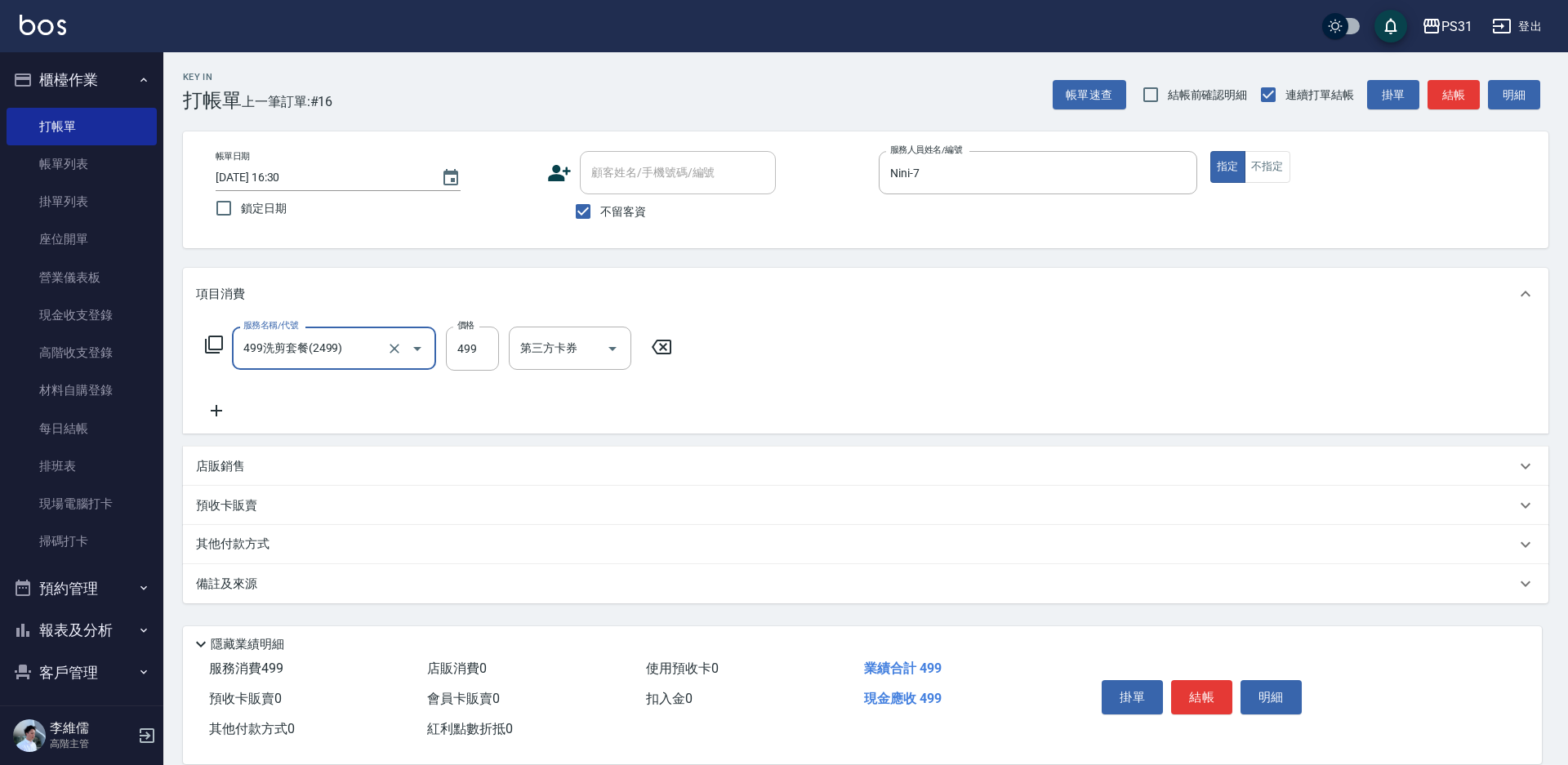
type input "499洗剪套餐(2499)"
type input "449"
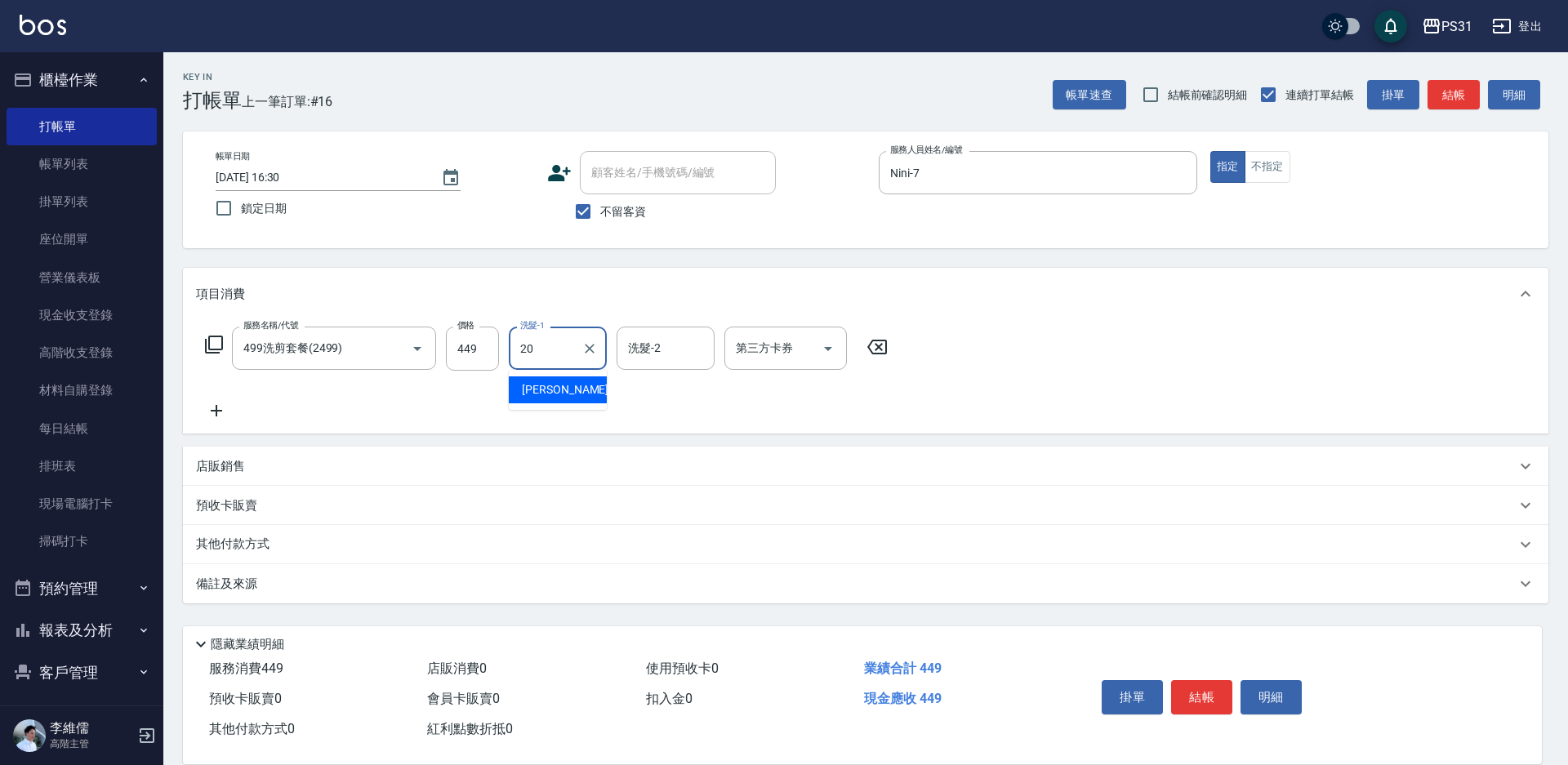
type input "[PERSON_NAME]-20"
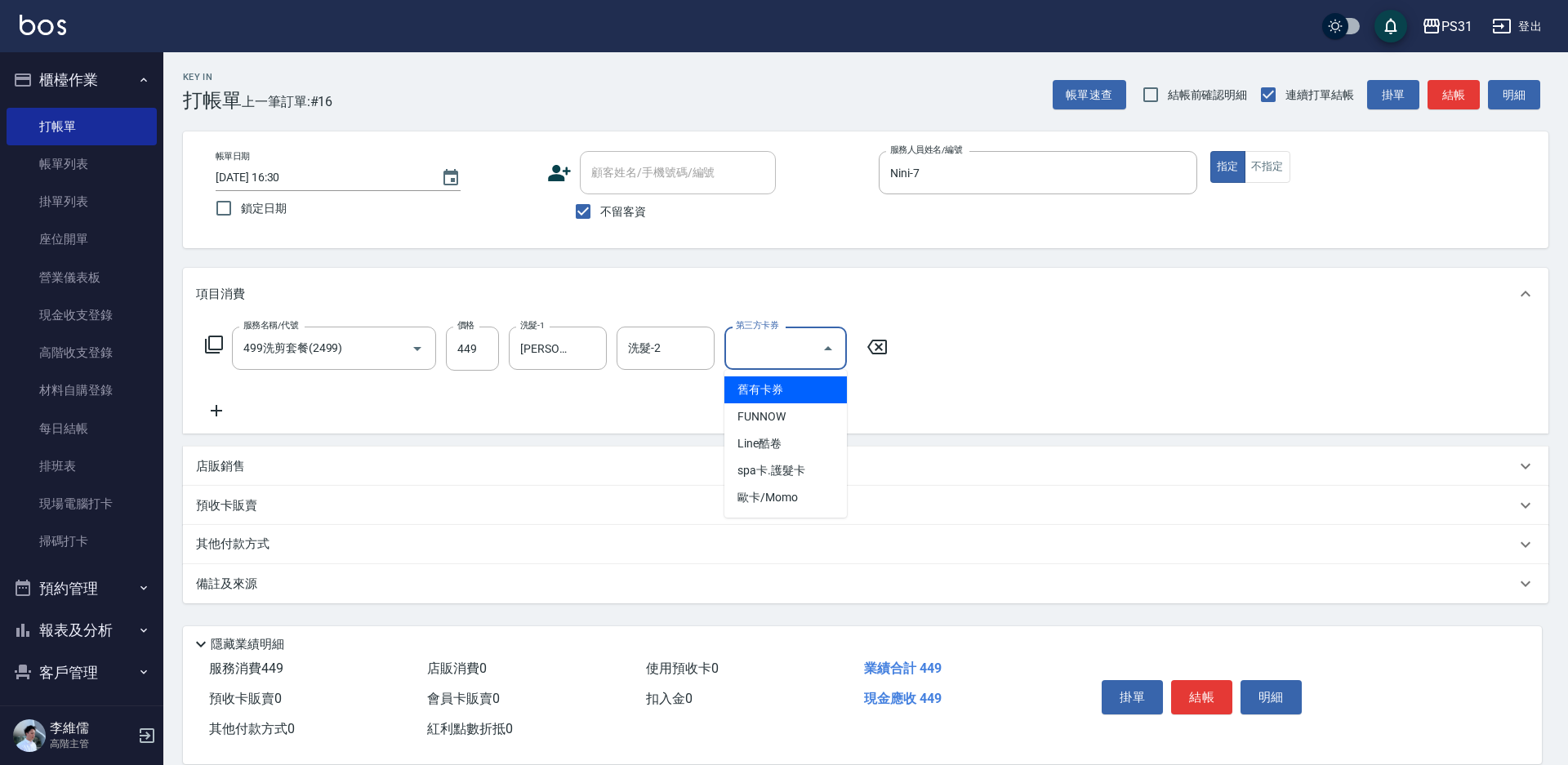
type input "舊有卡券"
